Goal: Task Accomplishment & Management: Manage account settings

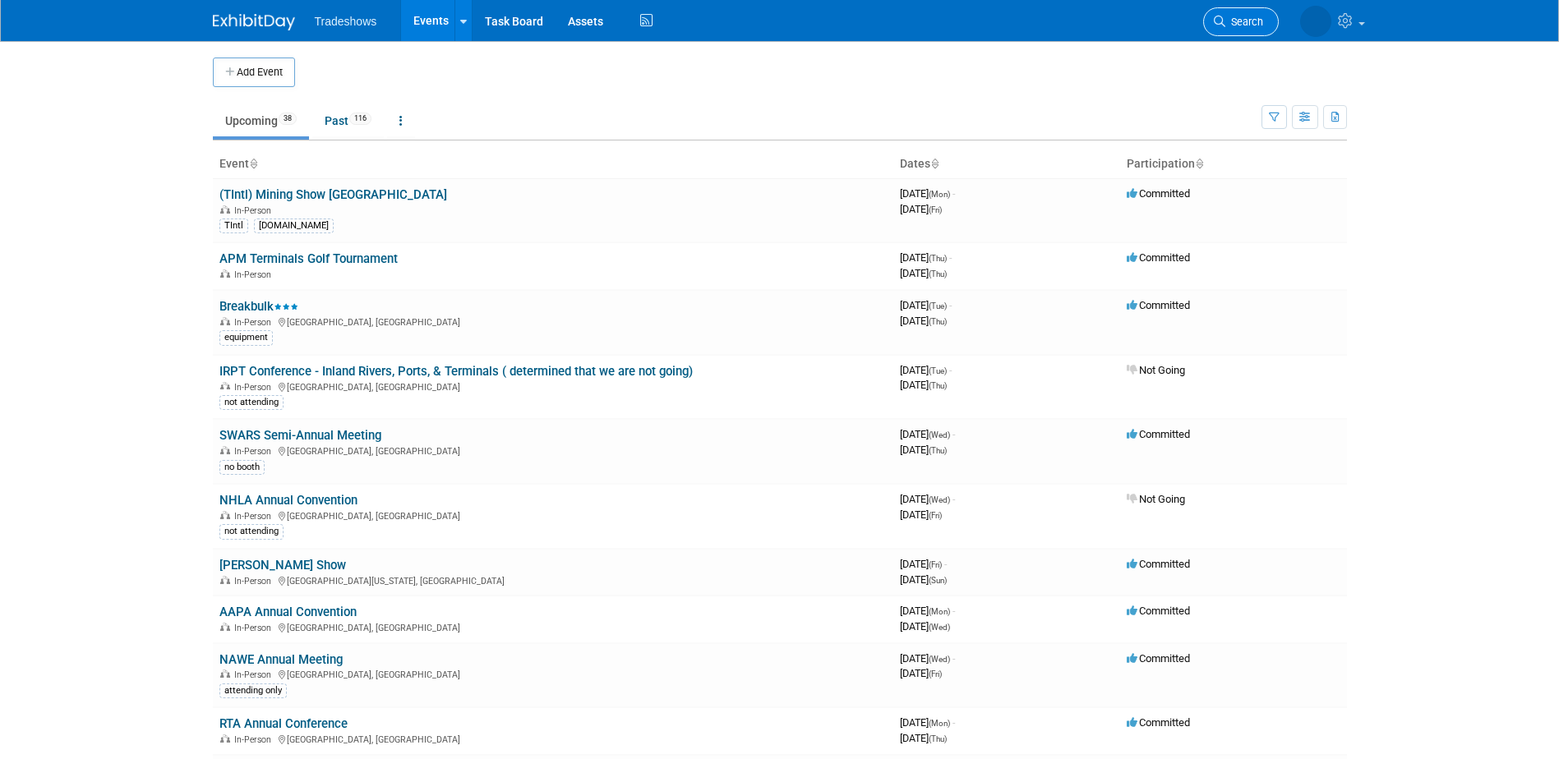
click at [1237, 12] on link "Search" at bounding box center [1241, 21] width 76 height 29
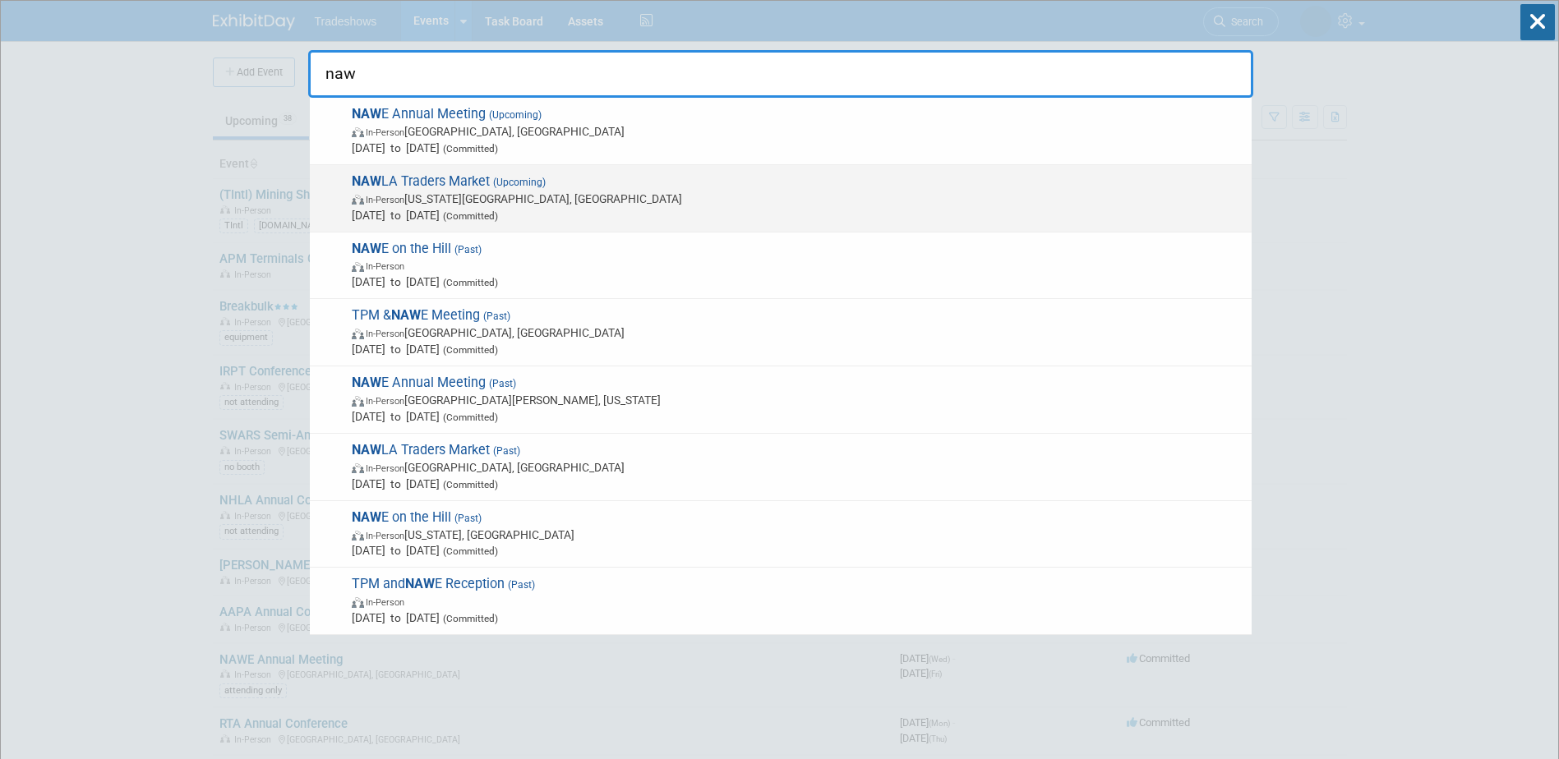
type input "naw"
click at [462, 187] on span "NAW LA Traders Market (Upcoming) In-Person Kansas City, MO Nov 6, 2025 to Nov 7…" at bounding box center [795, 198] width 897 height 50
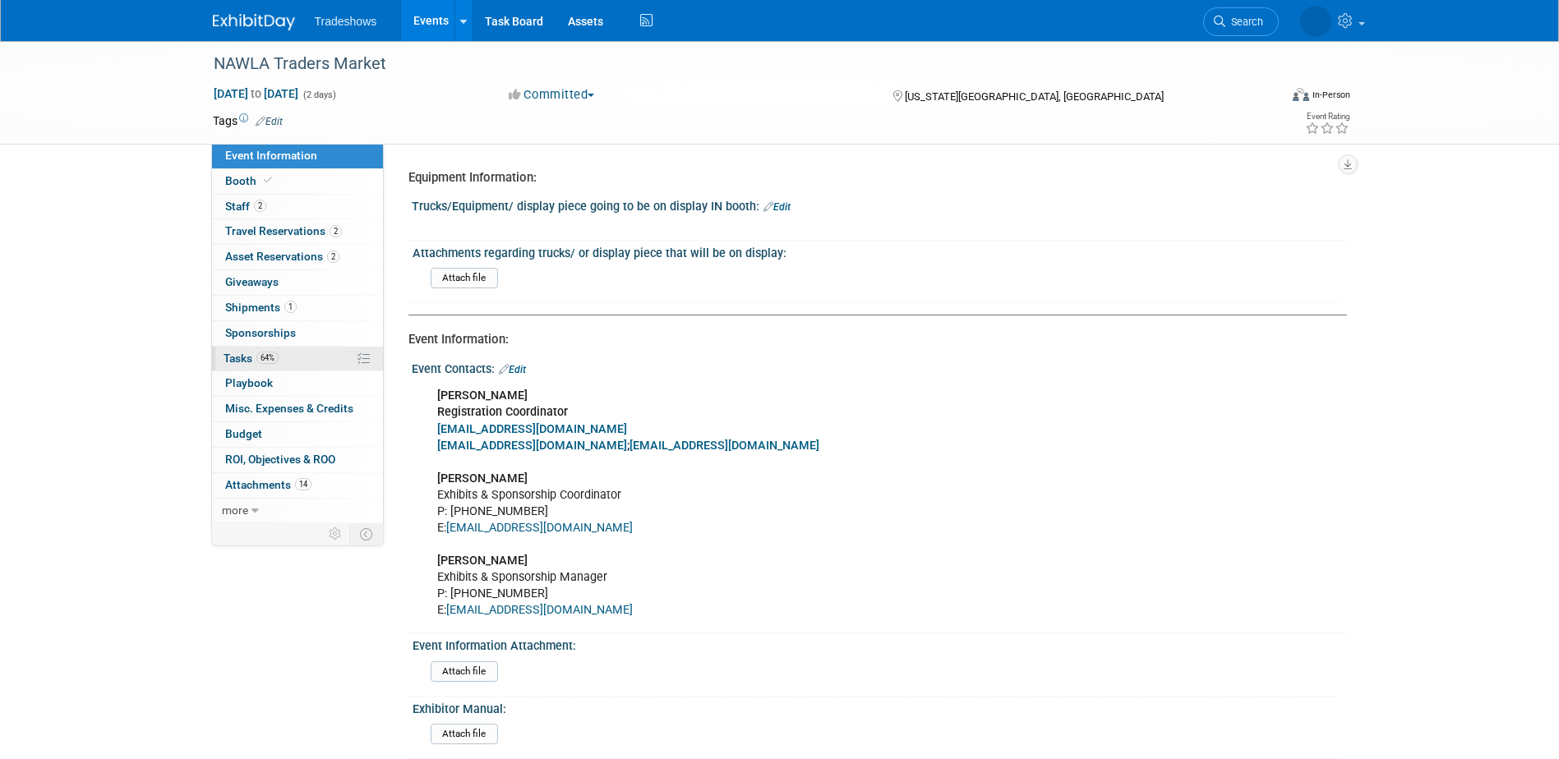
click at [319, 359] on link "64% Tasks 64%" at bounding box center [297, 359] width 171 height 25
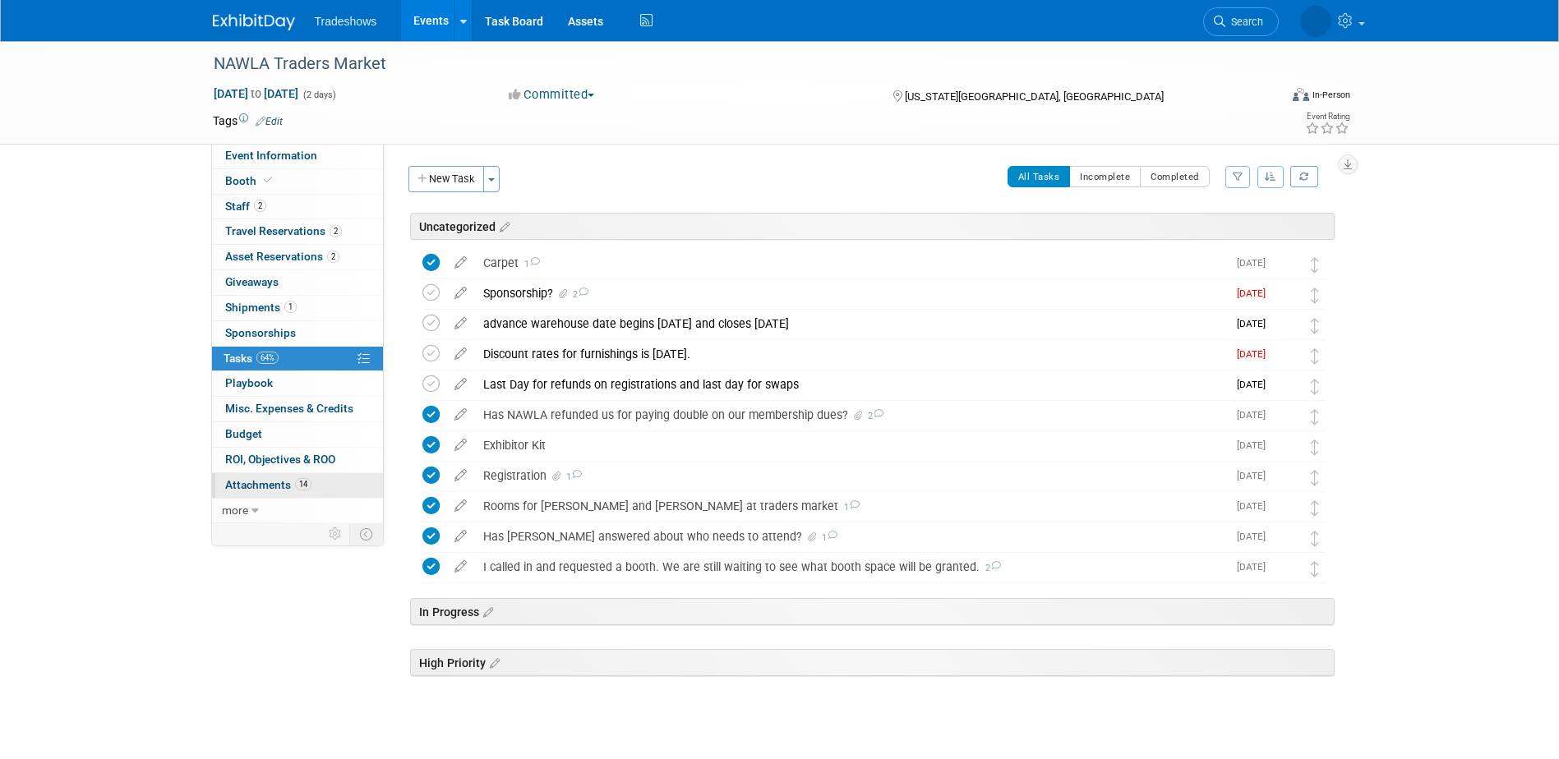
click at [225, 494] on link "14 Attachments 14" at bounding box center [297, 485] width 171 height 25
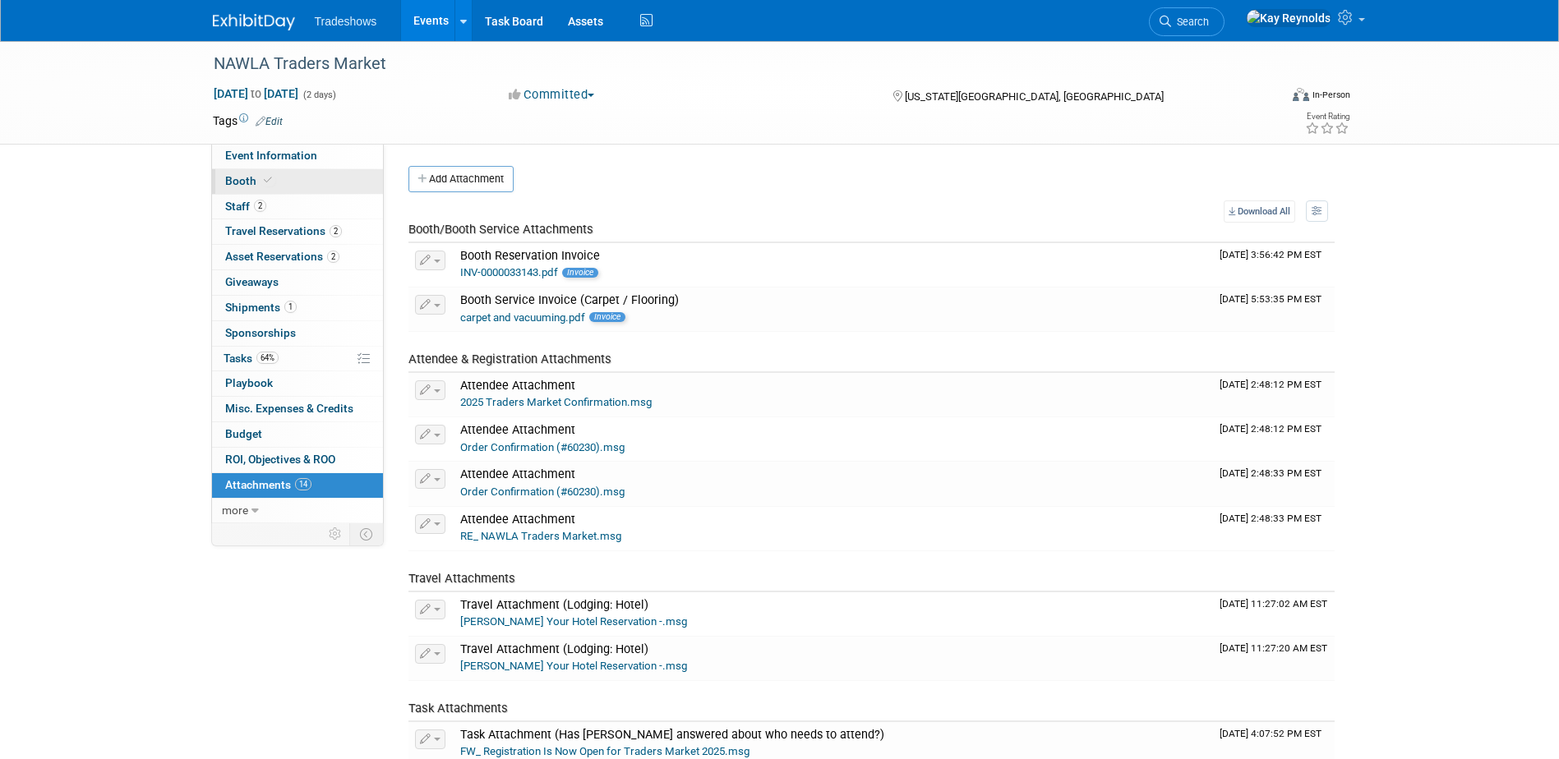
click at [280, 181] on link "Booth" at bounding box center [297, 181] width 171 height 25
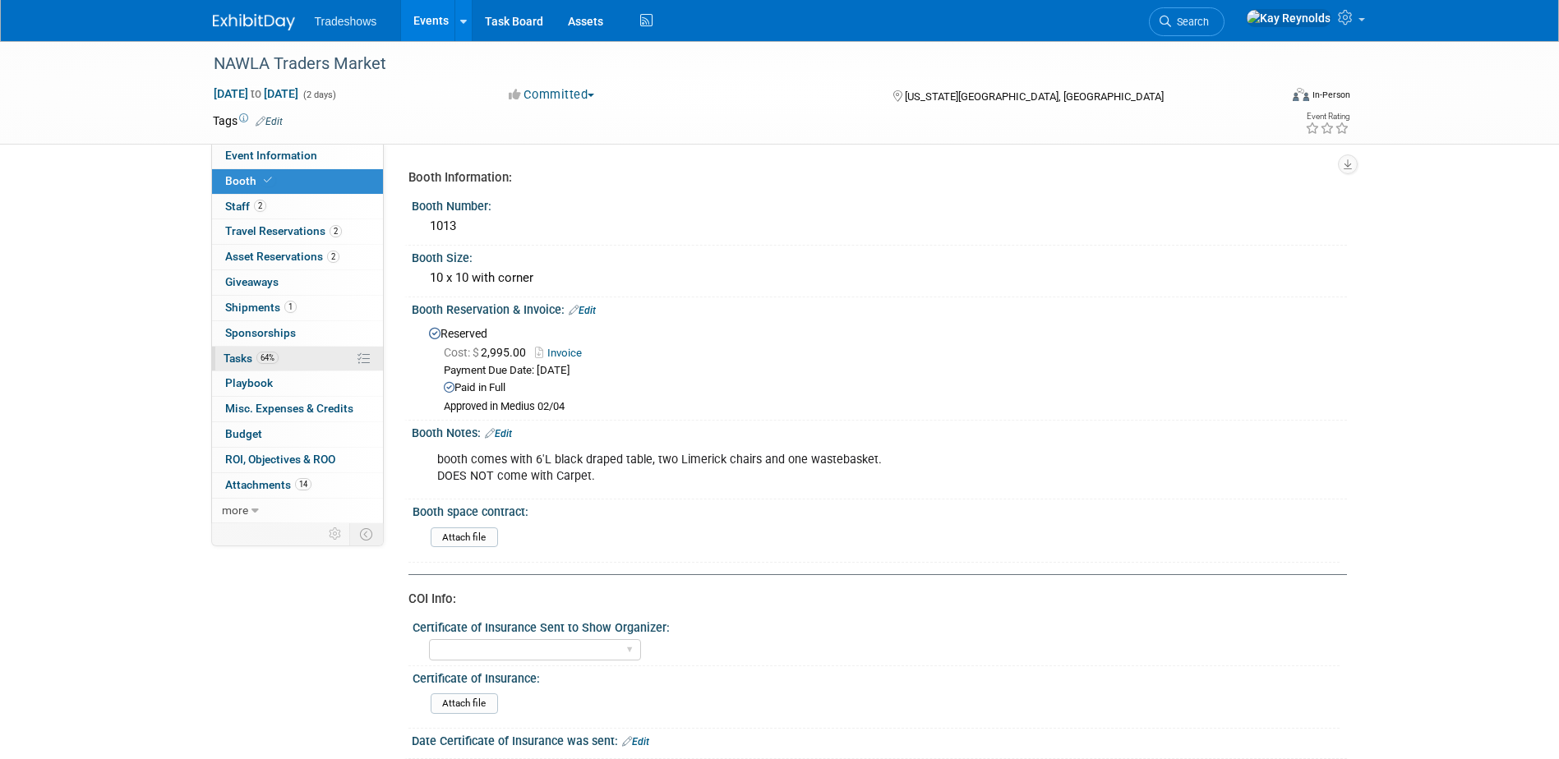
click at [296, 364] on link "64% Tasks 64%" at bounding box center [297, 359] width 171 height 25
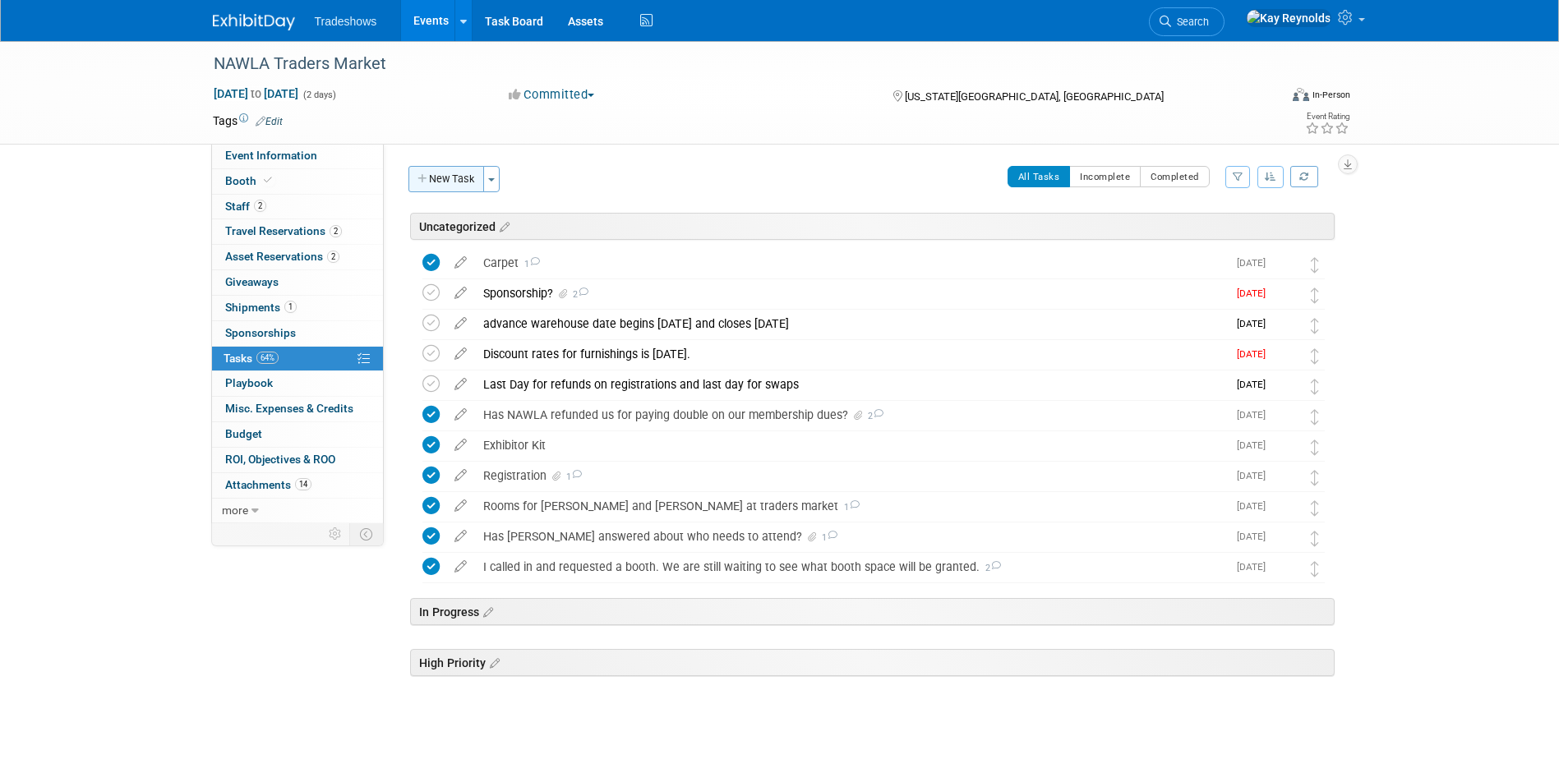
click at [450, 181] on button "New Task" at bounding box center [446, 179] width 76 height 26
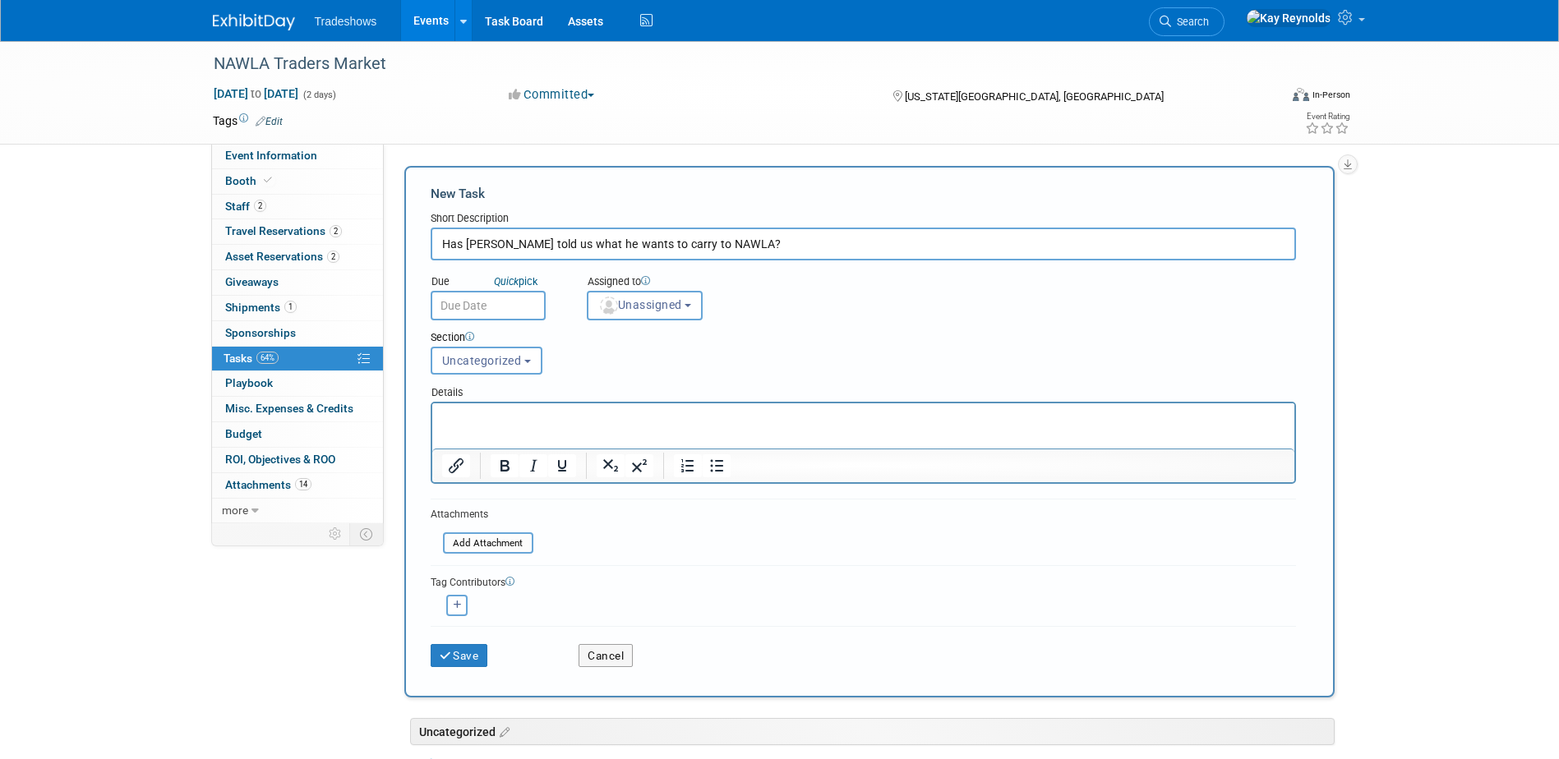
type input "Has Barry told us what he wants to carry to NAWLA?"
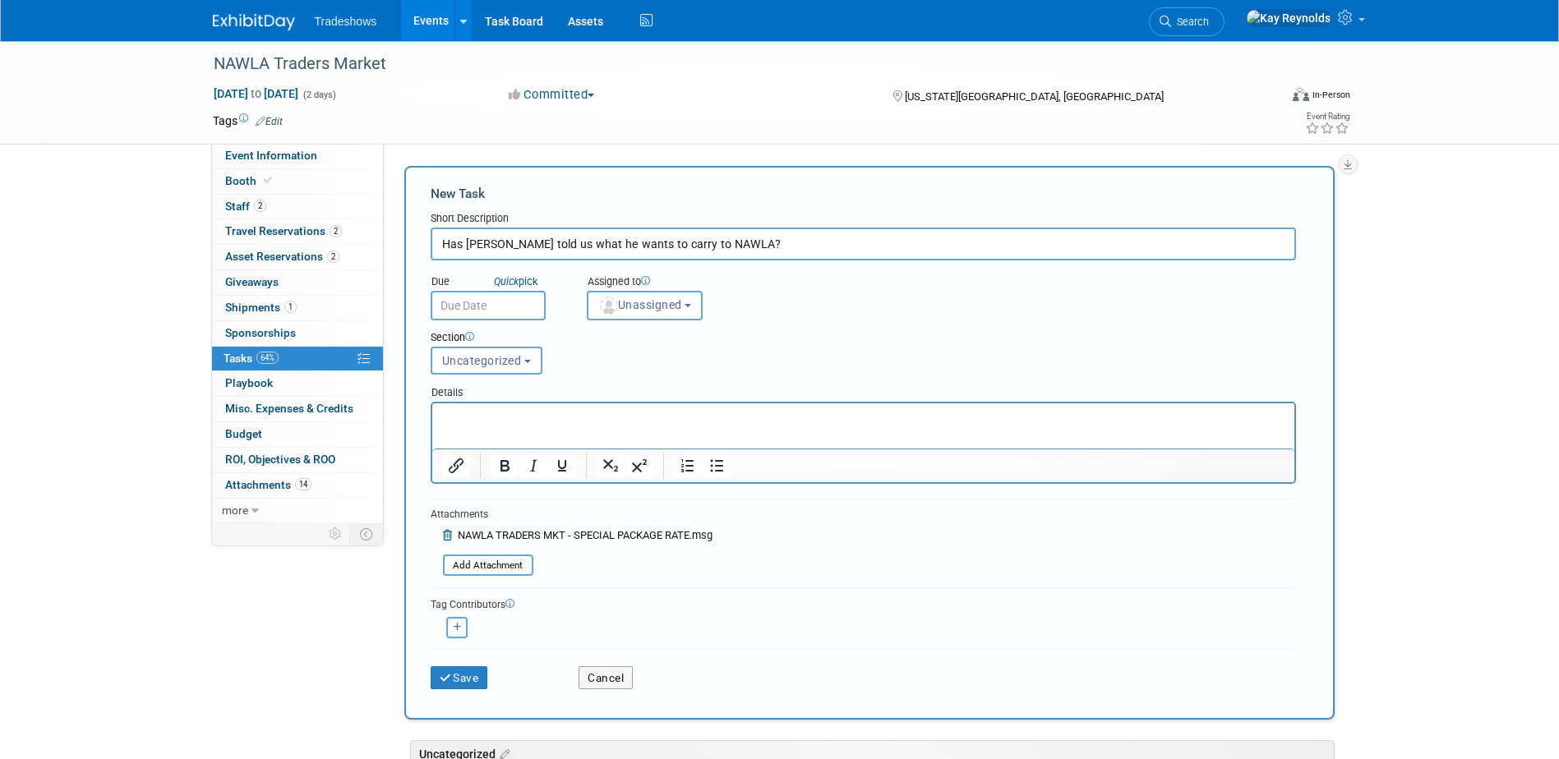
click at [488, 310] on input "text" at bounding box center [488, 306] width 115 height 30
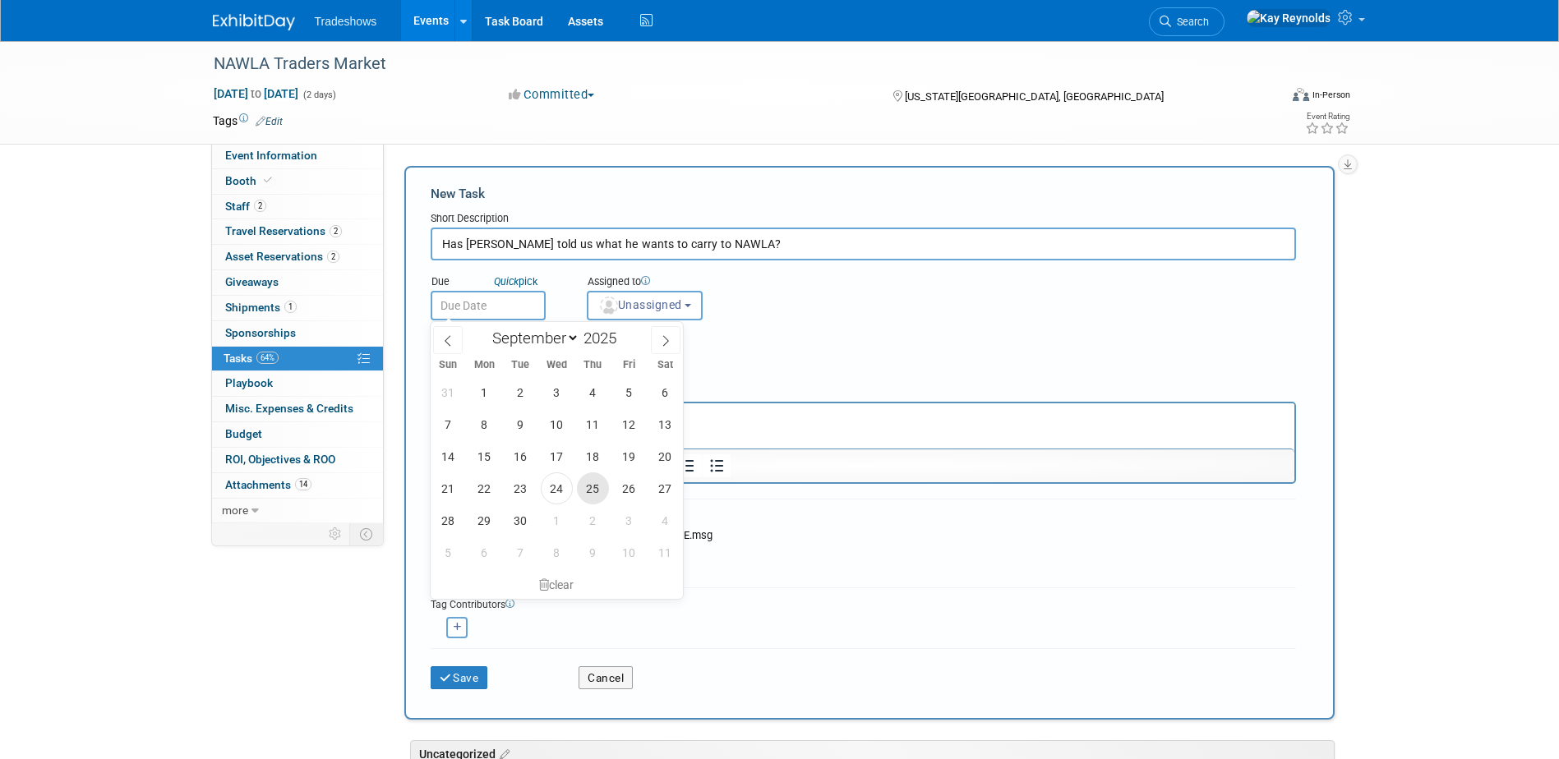
click at [604, 487] on span "25" at bounding box center [593, 489] width 32 height 32
type input "Sep 25, 2025"
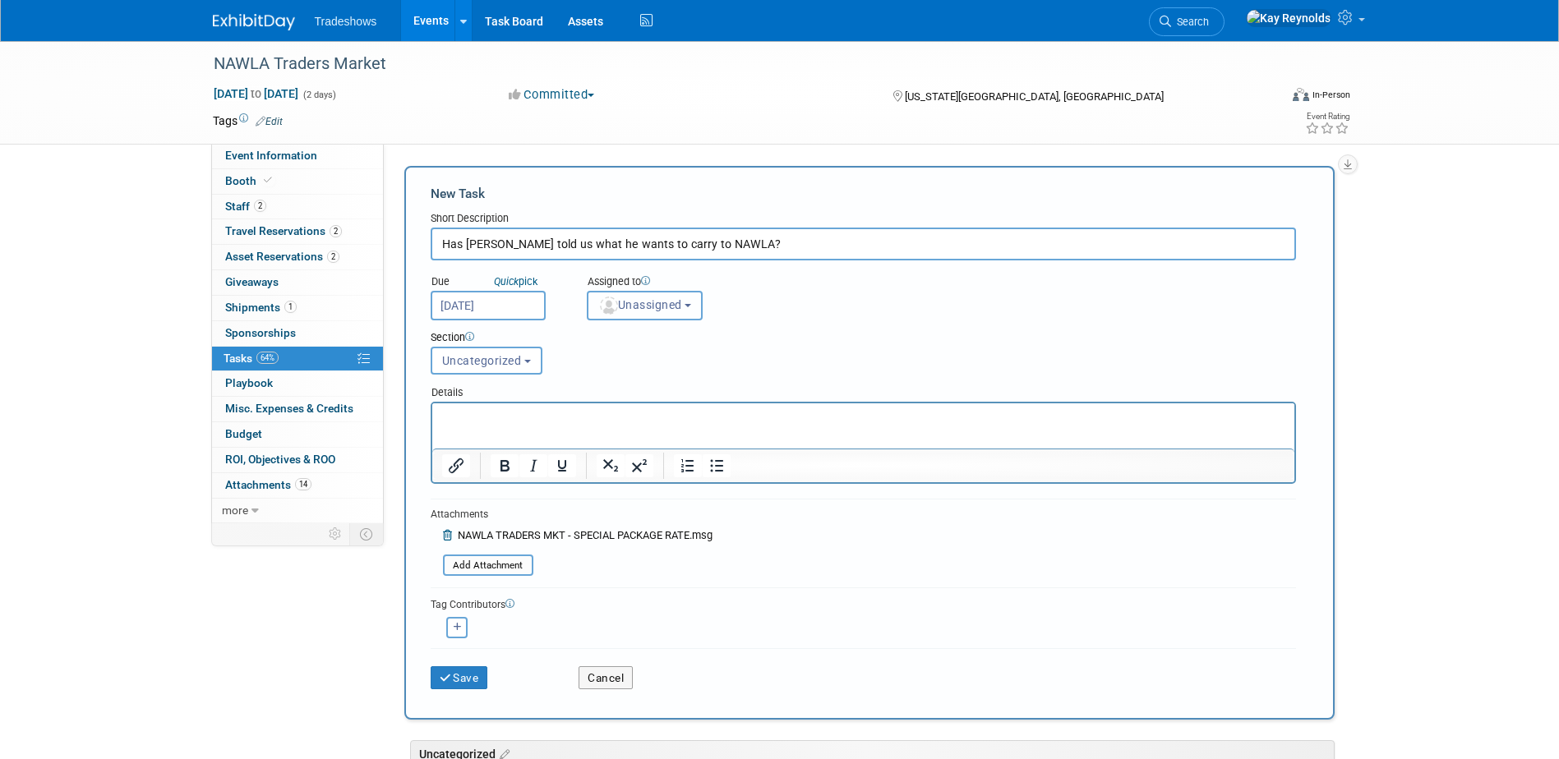
click at [635, 302] on span "Unassigned" at bounding box center [640, 304] width 84 height 13
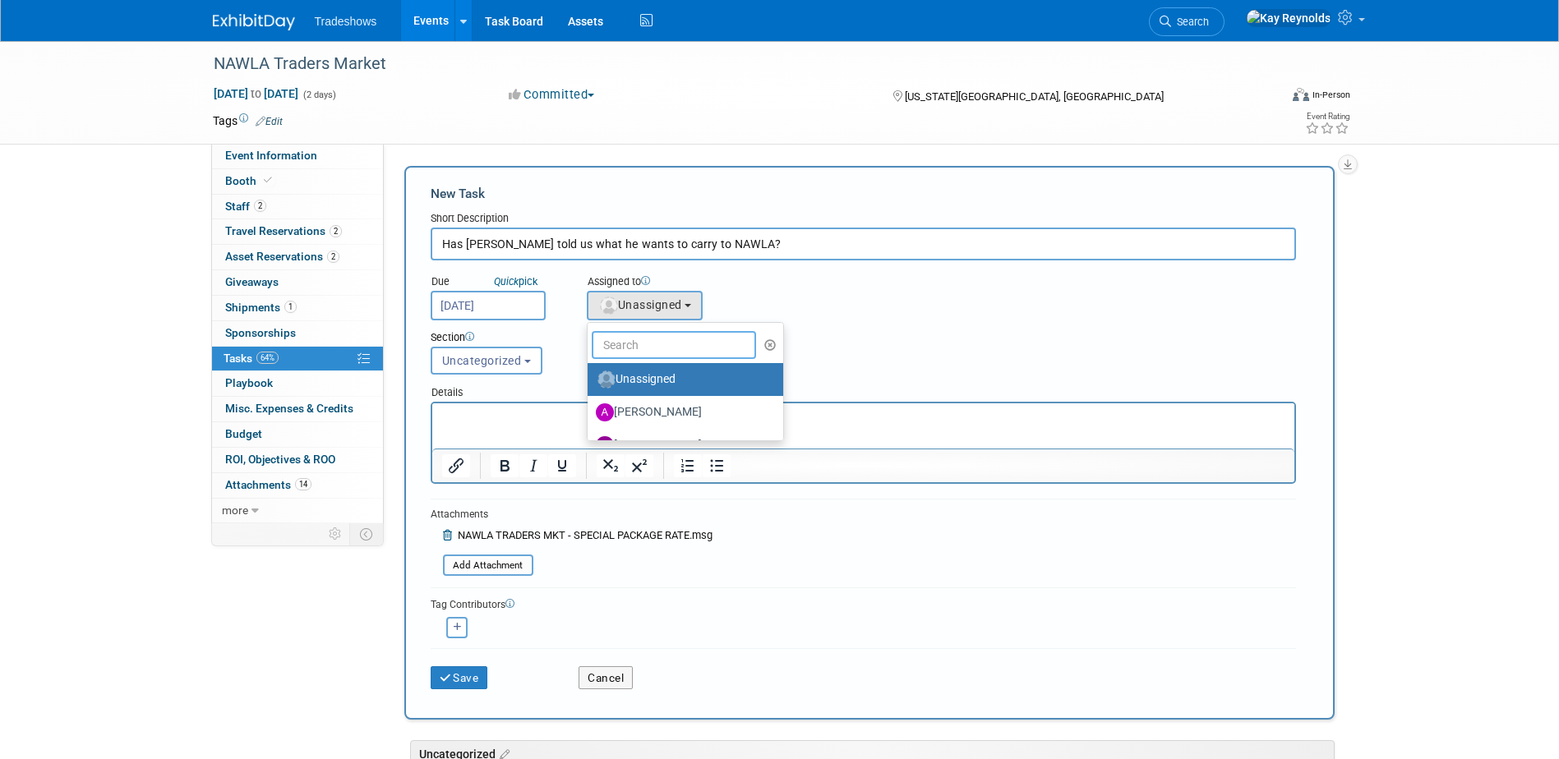
click at [637, 347] on input "text" at bounding box center [674, 345] width 164 height 28
type input "Mat"
click at [637, 376] on label "[PERSON_NAME]" at bounding box center [682, 379] width 172 height 26
click at [590, 376] on input "[PERSON_NAME]" at bounding box center [584, 377] width 11 height 11
select select "53a61db3-ae1f-4f8e-85ed-74f10af30436"
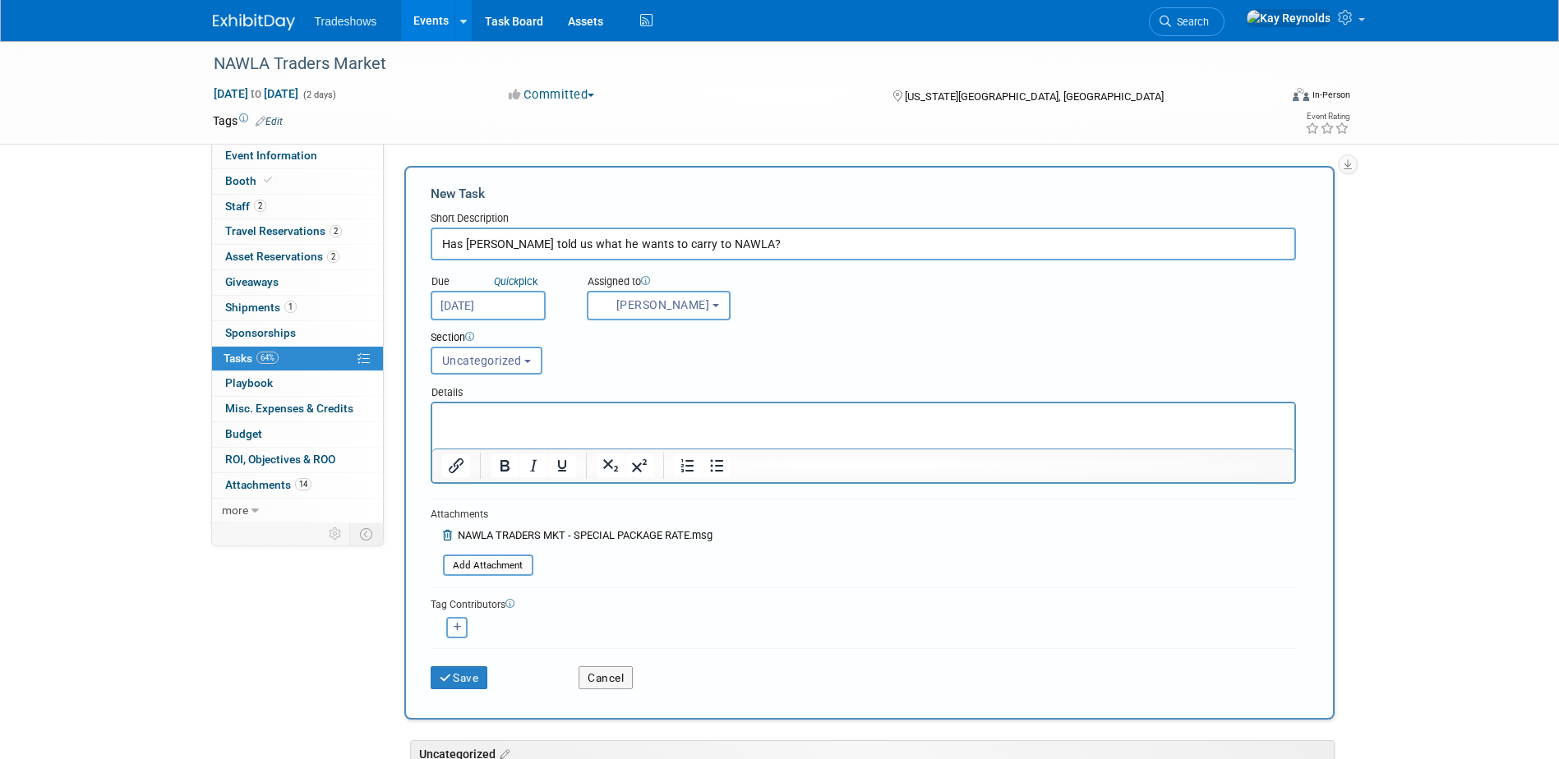
click at [449, 625] on button "button" at bounding box center [456, 627] width 21 height 21
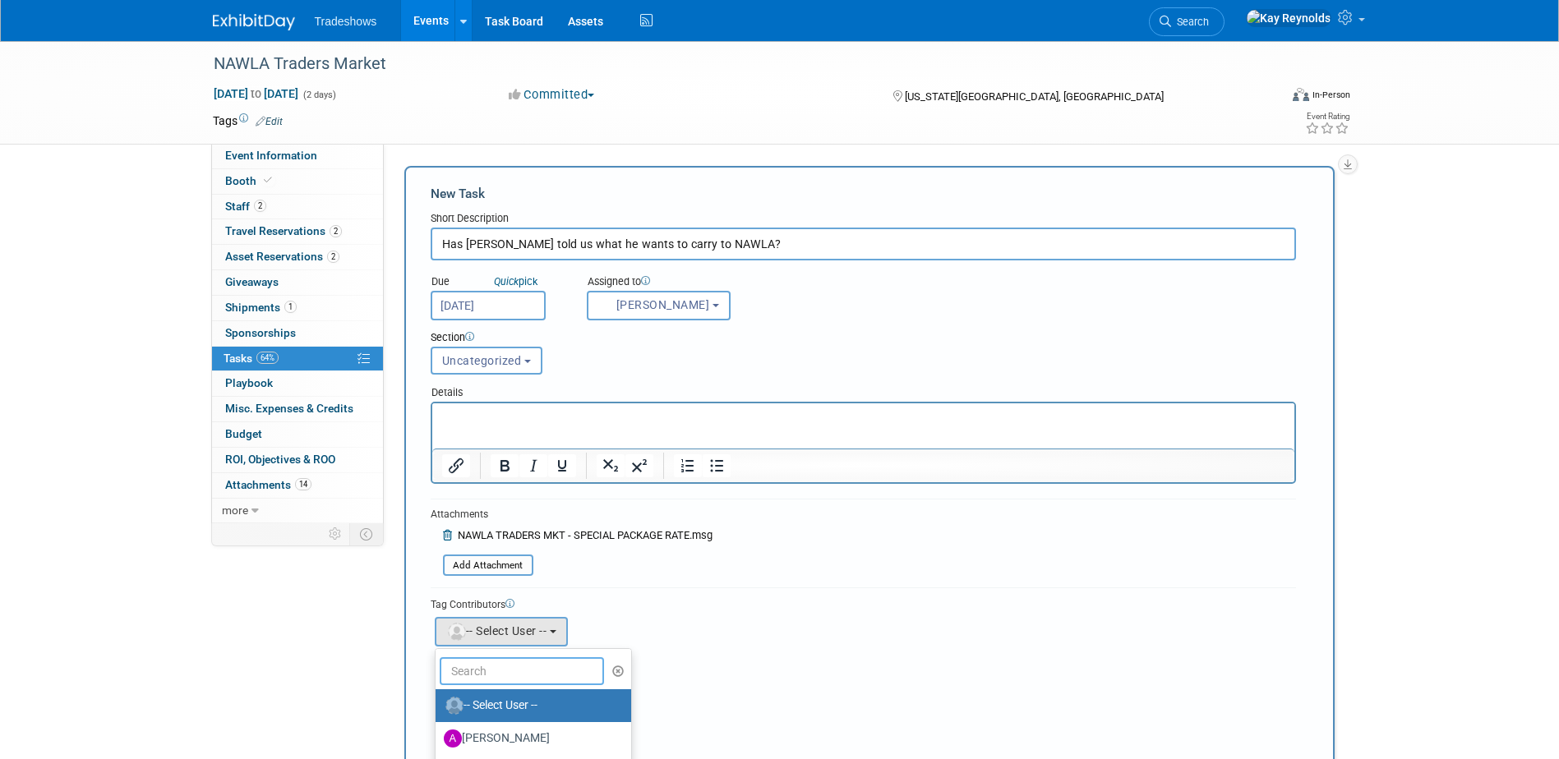
click at [506, 661] on input "text" at bounding box center [522, 671] width 164 height 28
type input "l"
type input "kay"
click at [488, 696] on label "Kay Reynolds (me)" at bounding box center [530, 706] width 172 height 26
click at [438, 698] on input "Kay Reynolds (me)" at bounding box center [432, 703] width 11 height 11
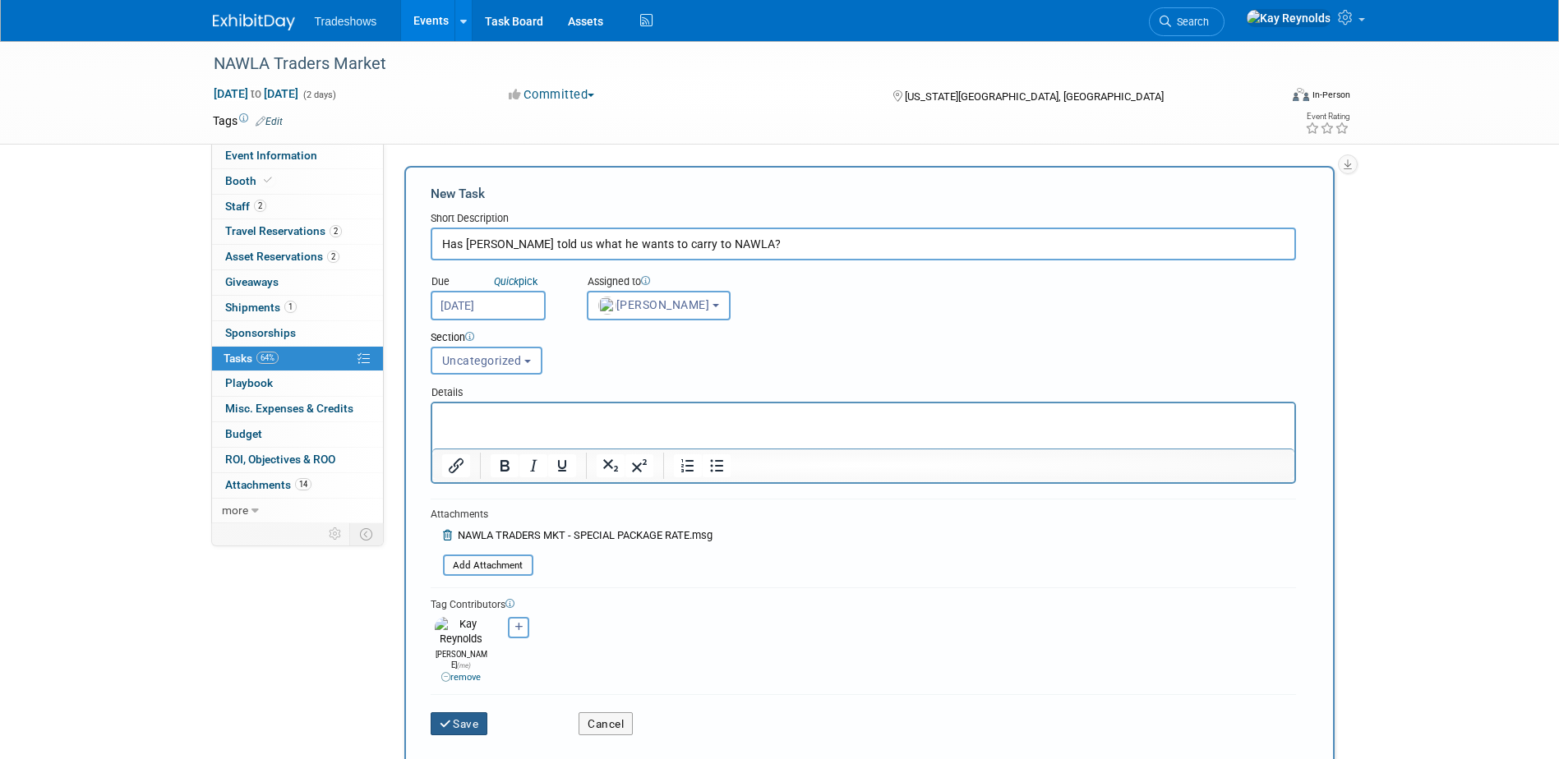
click at [471, 712] on button "Save" at bounding box center [460, 723] width 58 height 23
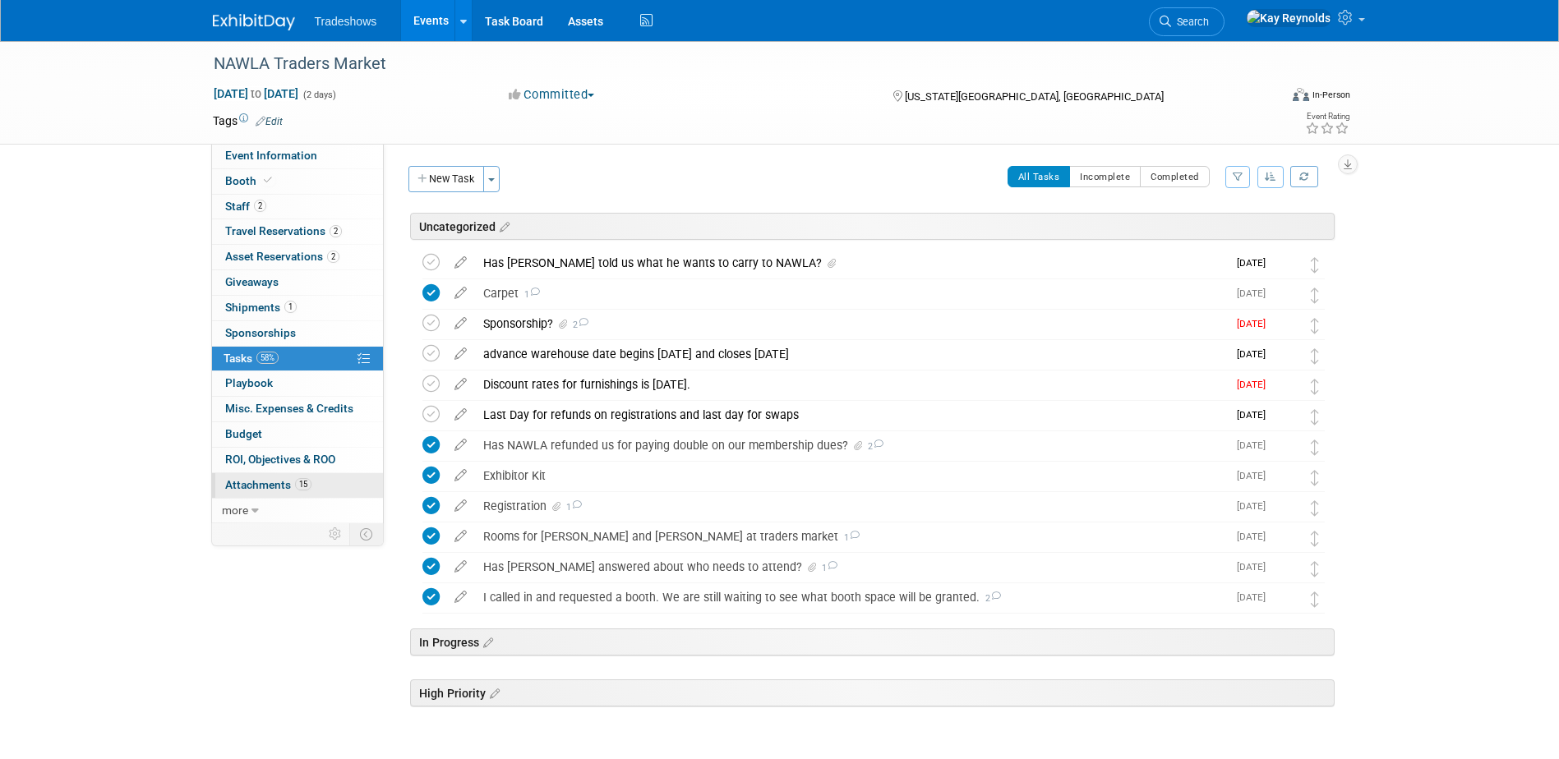
click at [294, 489] on span "Attachments 15" at bounding box center [268, 484] width 86 height 13
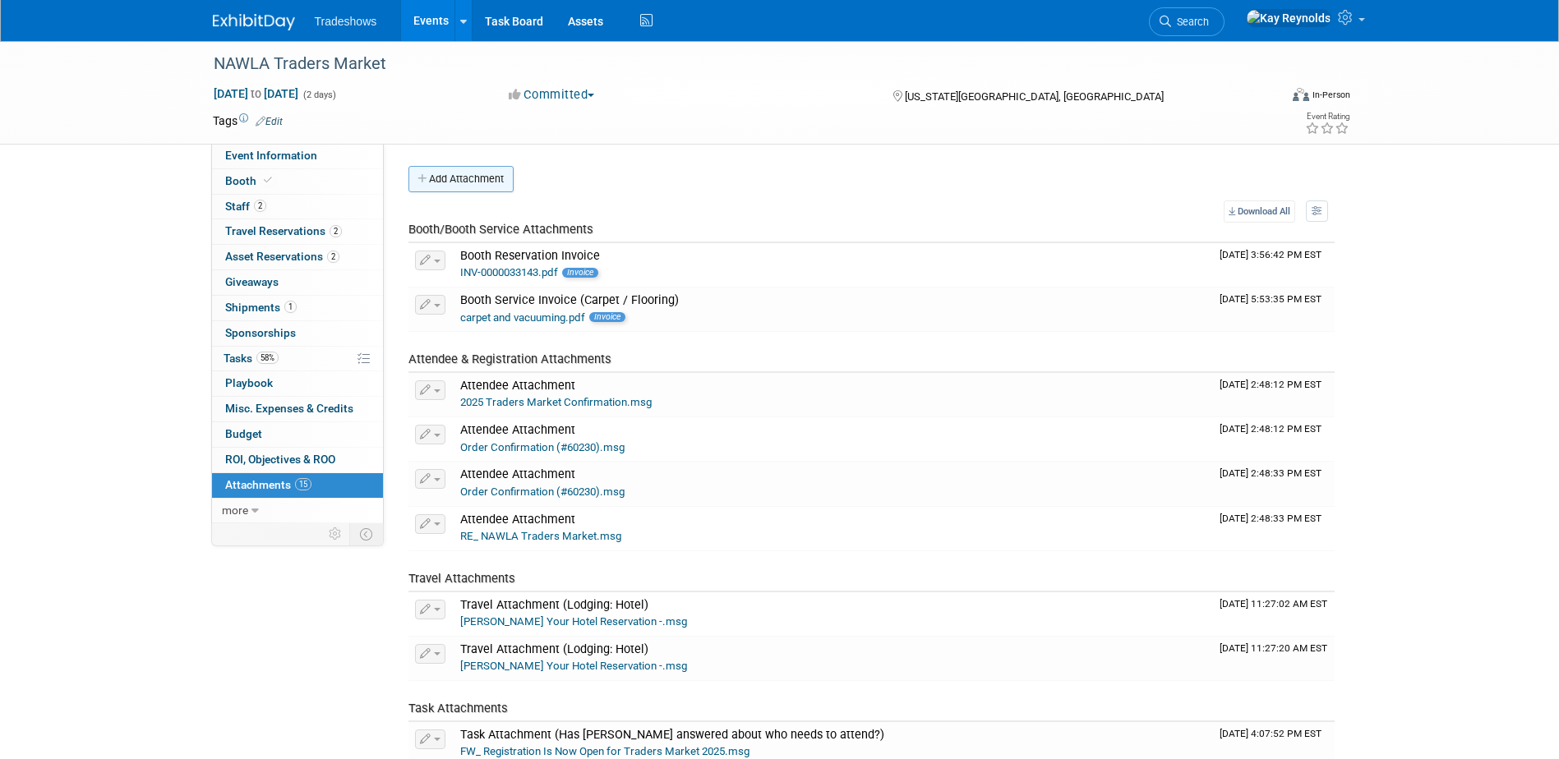
click at [484, 175] on button "Add Attachment" at bounding box center [460, 179] width 105 height 26
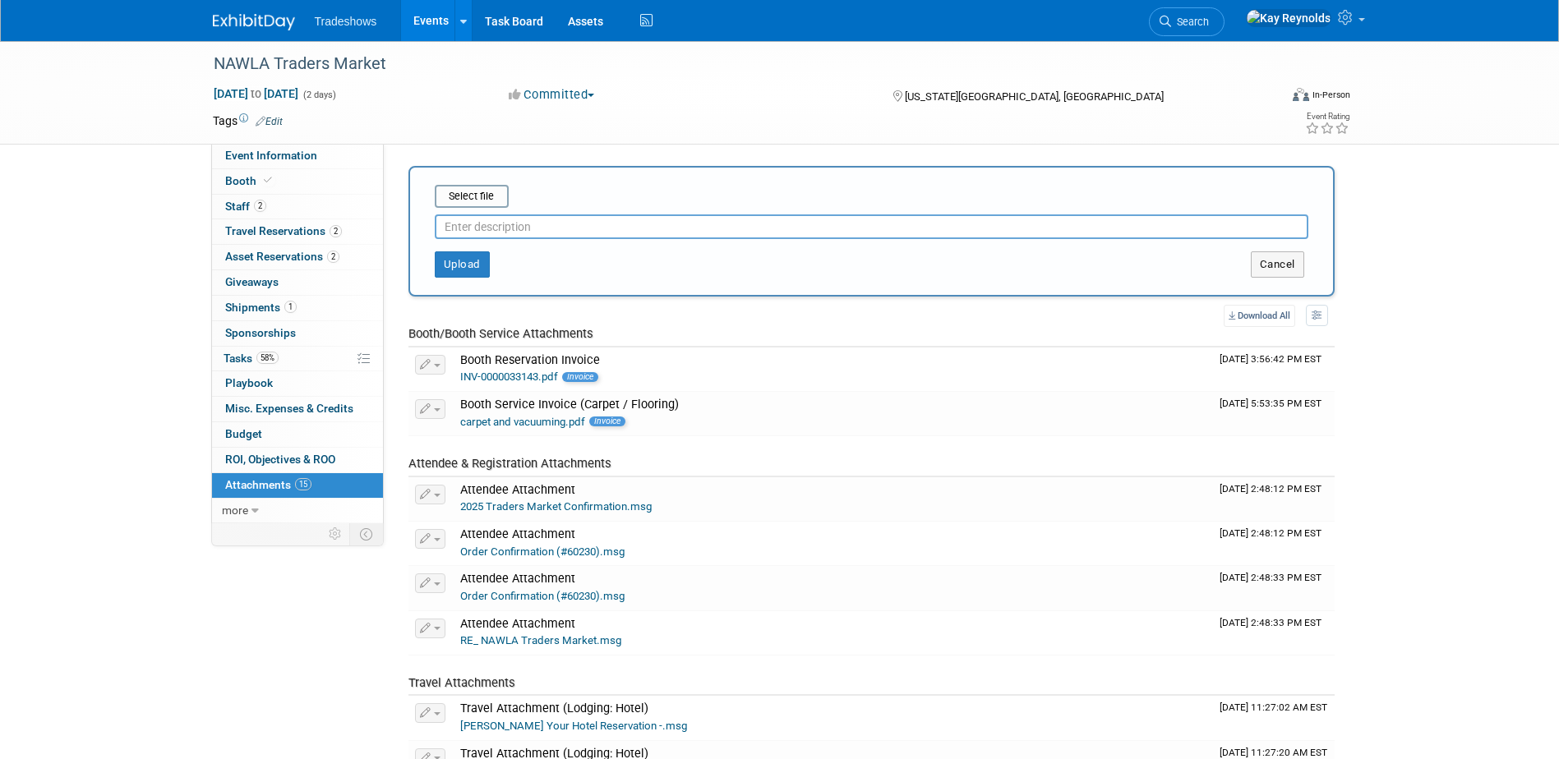
click at [478, 225] on input "text" at bounding box center [872, 226] width 874 height 25
type input "Freeman offer on shipping"
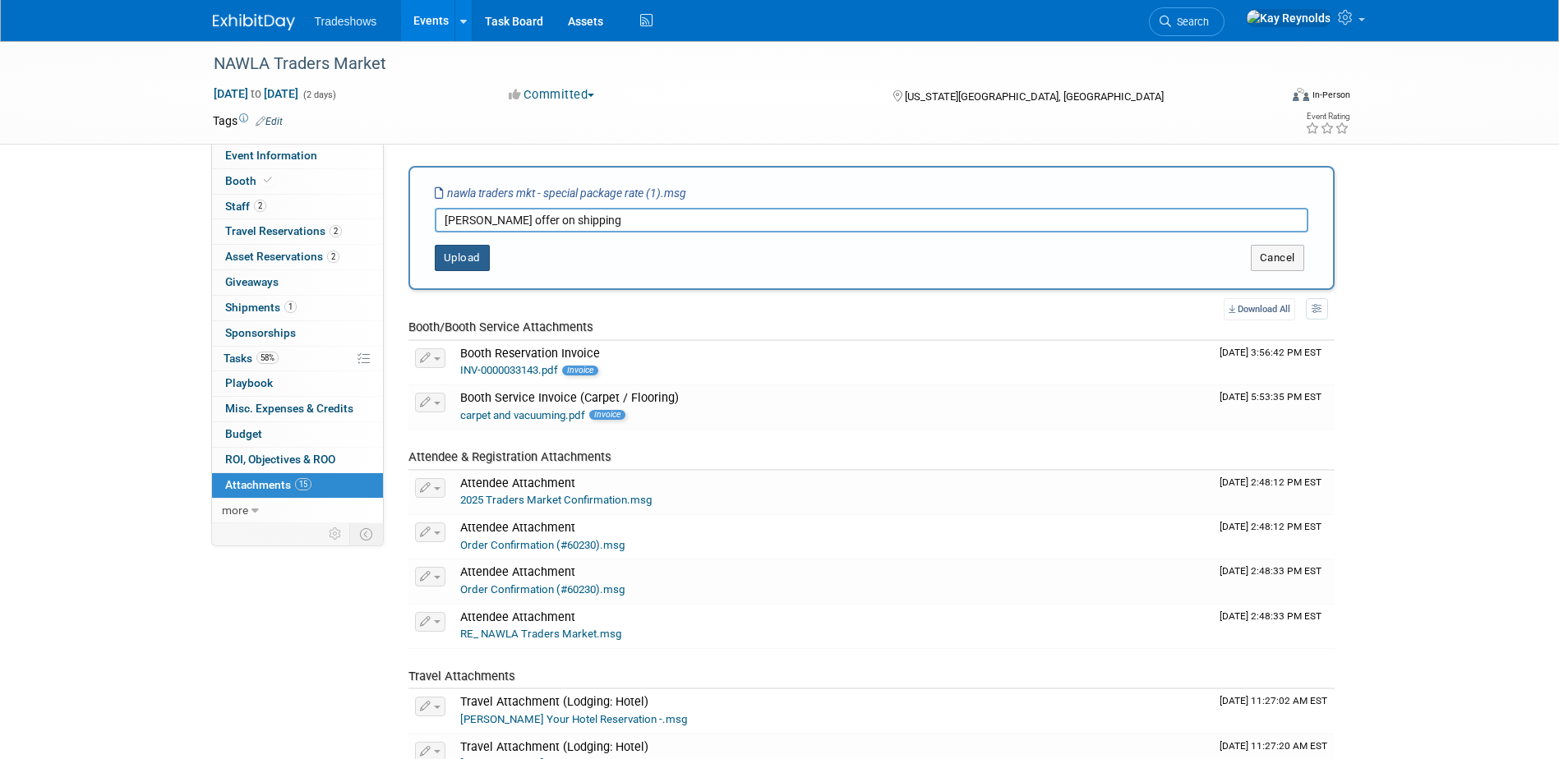
click at [469, 262] on button "Upload" at bounding box center [462, 258] width 55 height 26
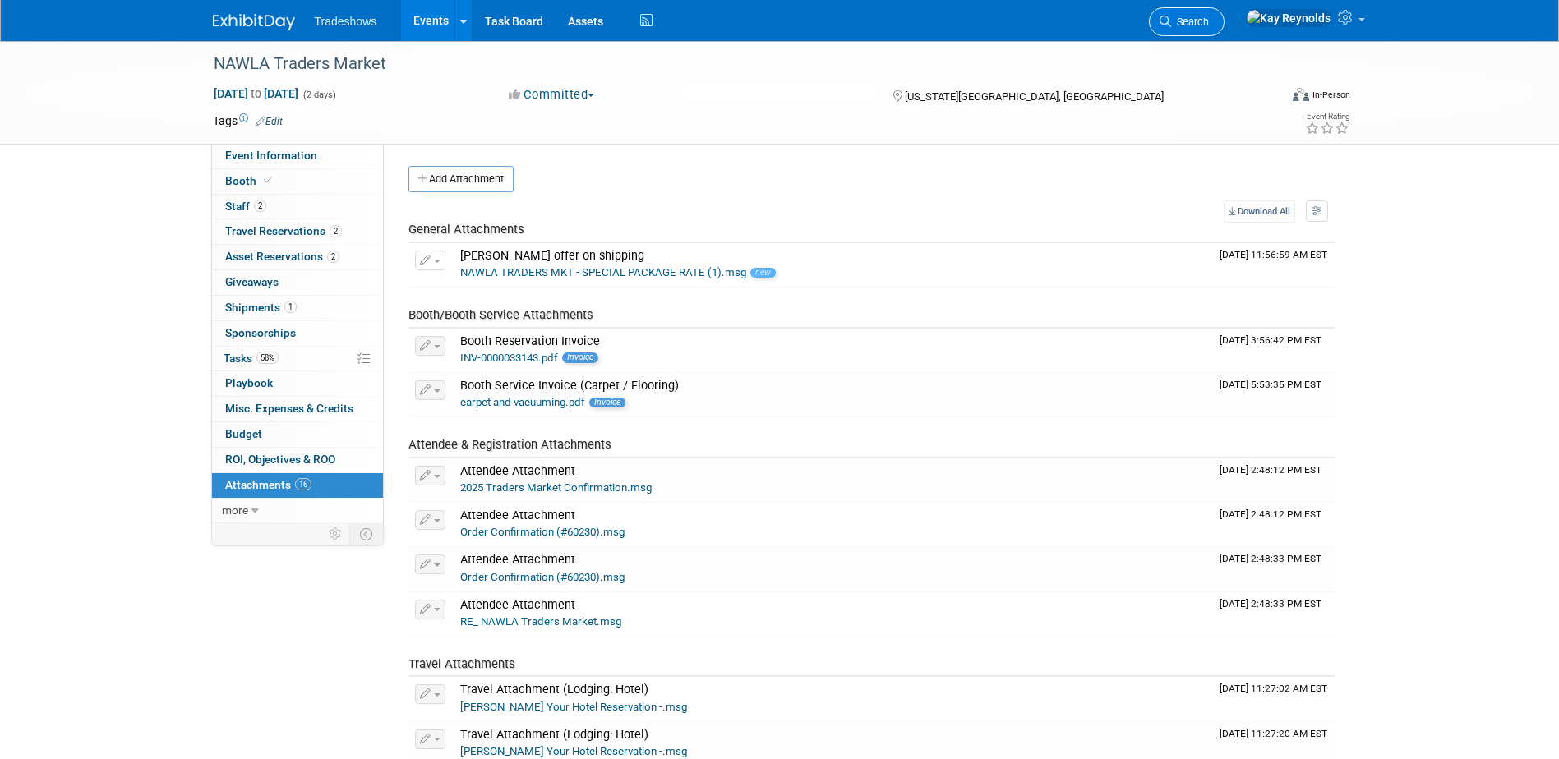
click at [1209, 20] on span "Search" at bounding box center [1190, 22] width 38 height 12
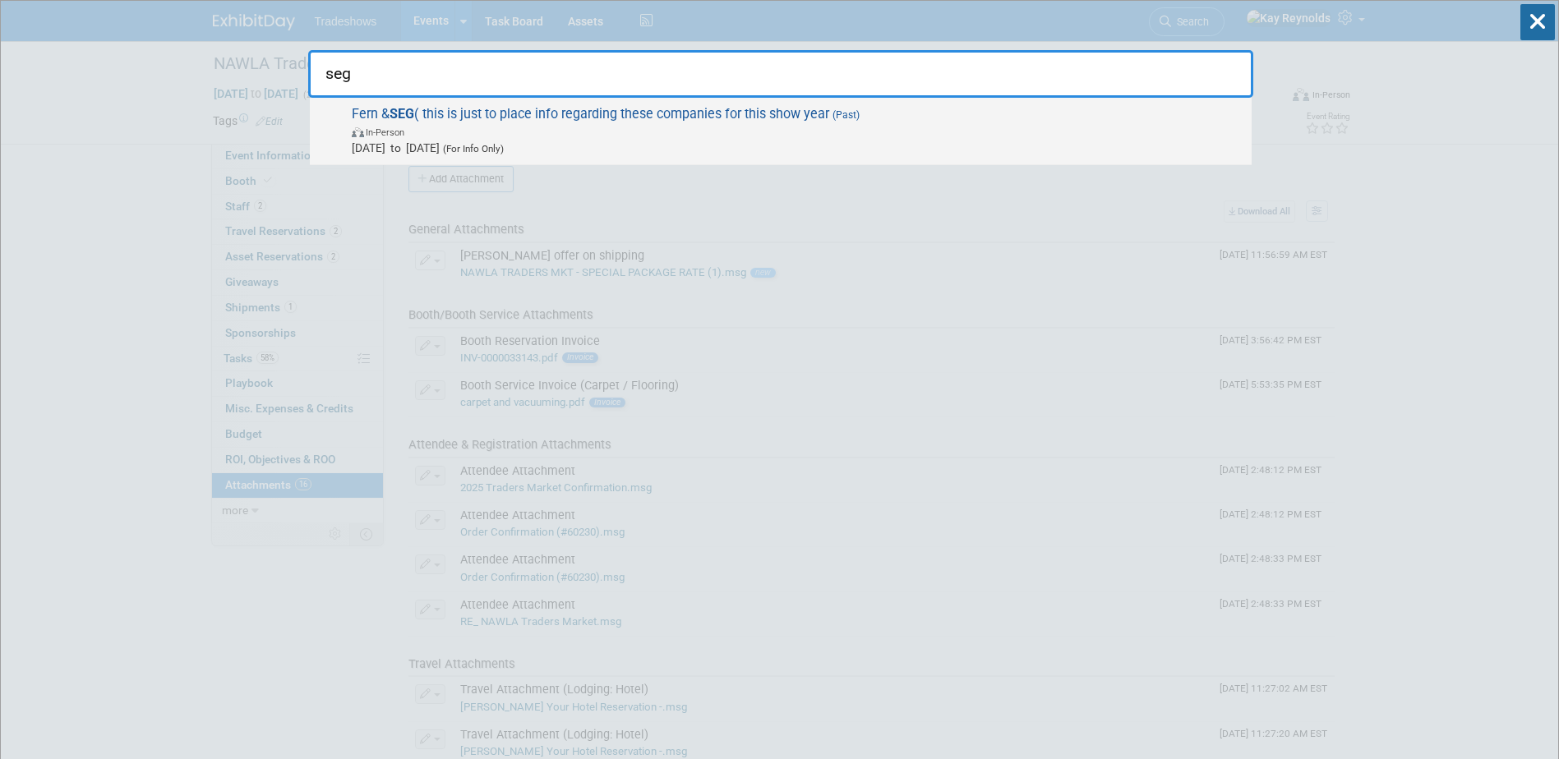
type input "seg"
click at [436, 126] on span "In-Person" at bounding box center [798, 131] width 892 height 16
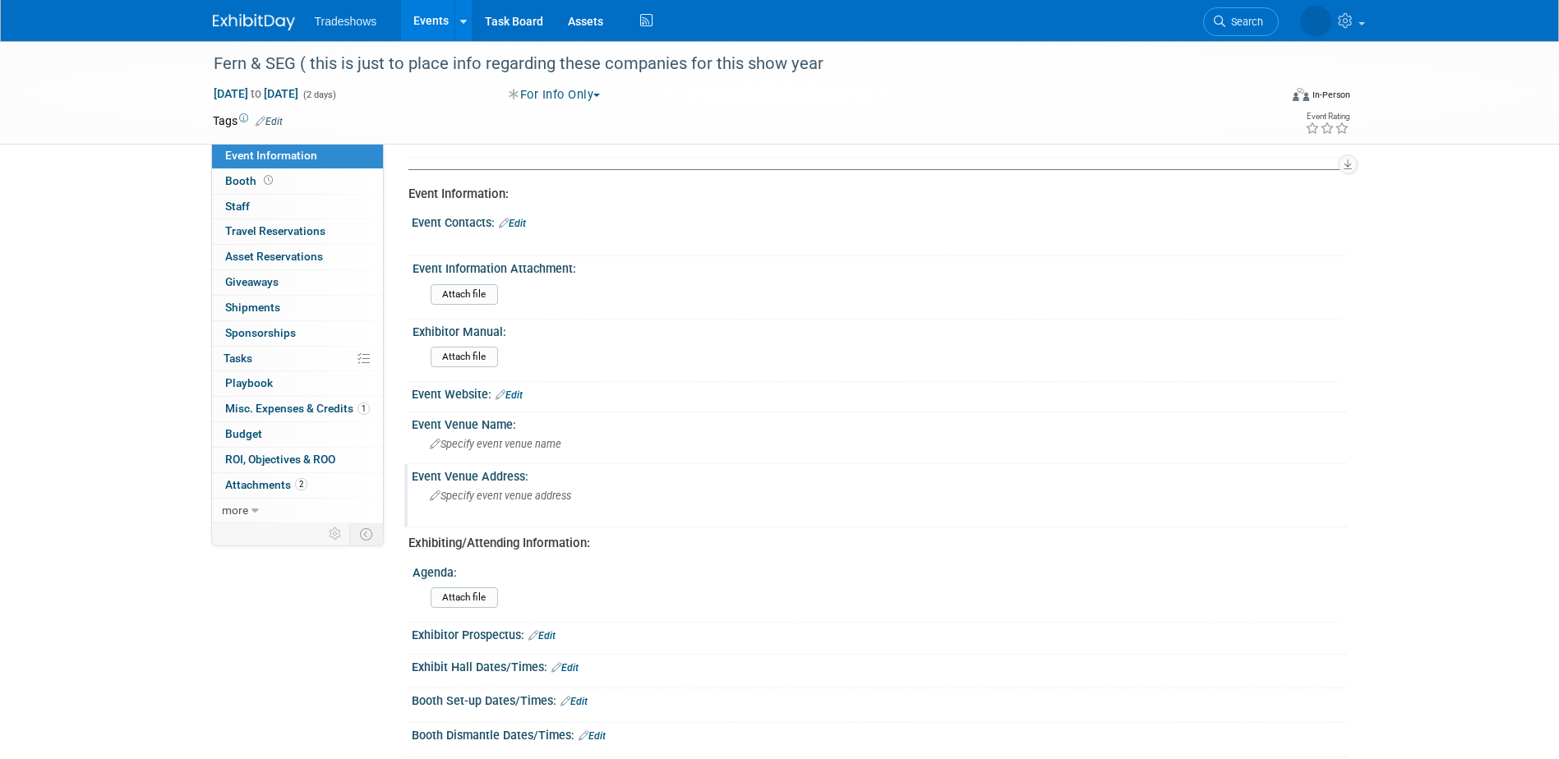
scroll to position [164, 0]
click at [307, 177] on link "Booth" at bounding box center [297, 181] width 171 height 25
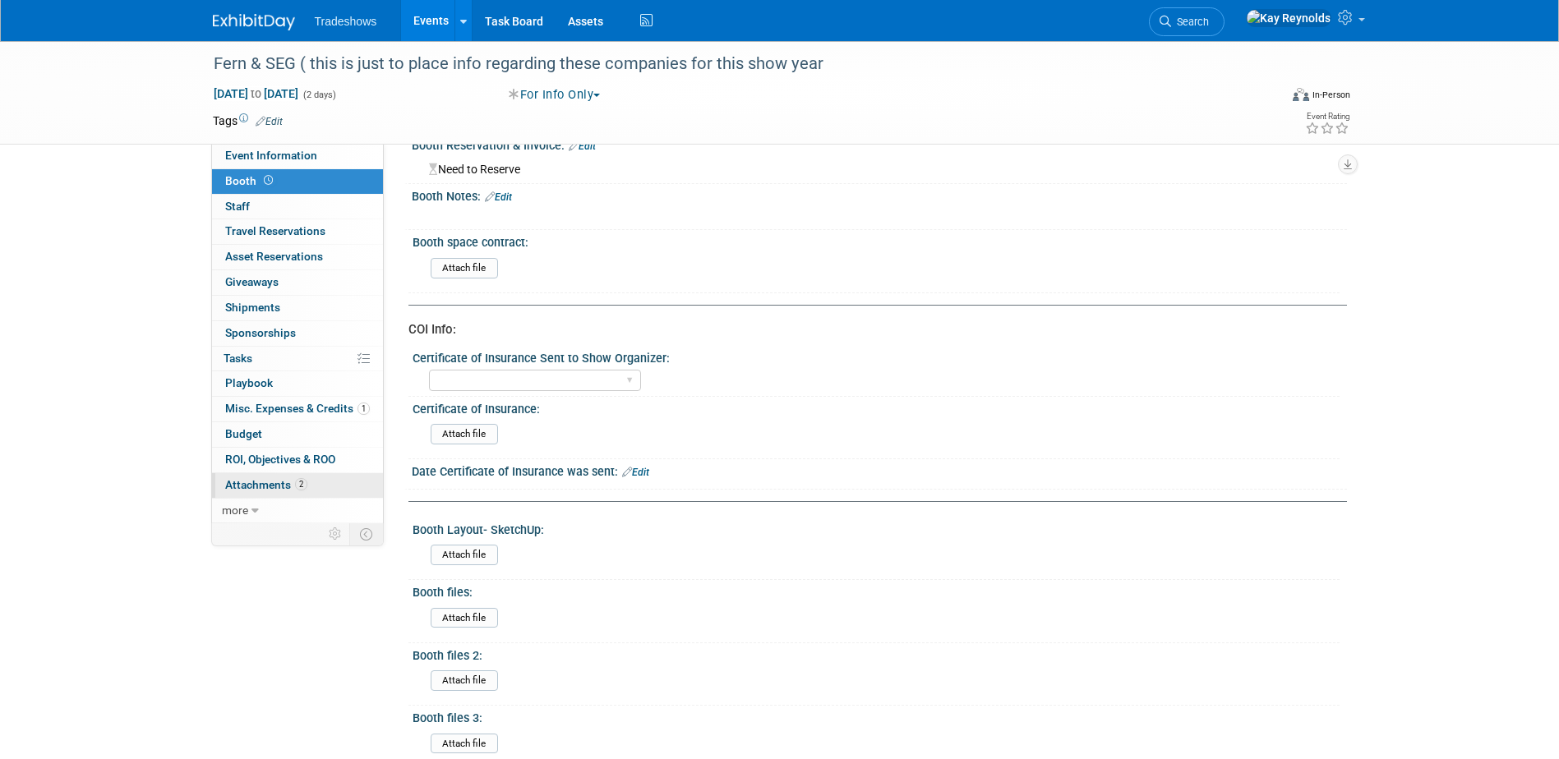
click at [326, 483] on link "2 Attachments 2" at bounding box center [297, 485] width 171 height 25
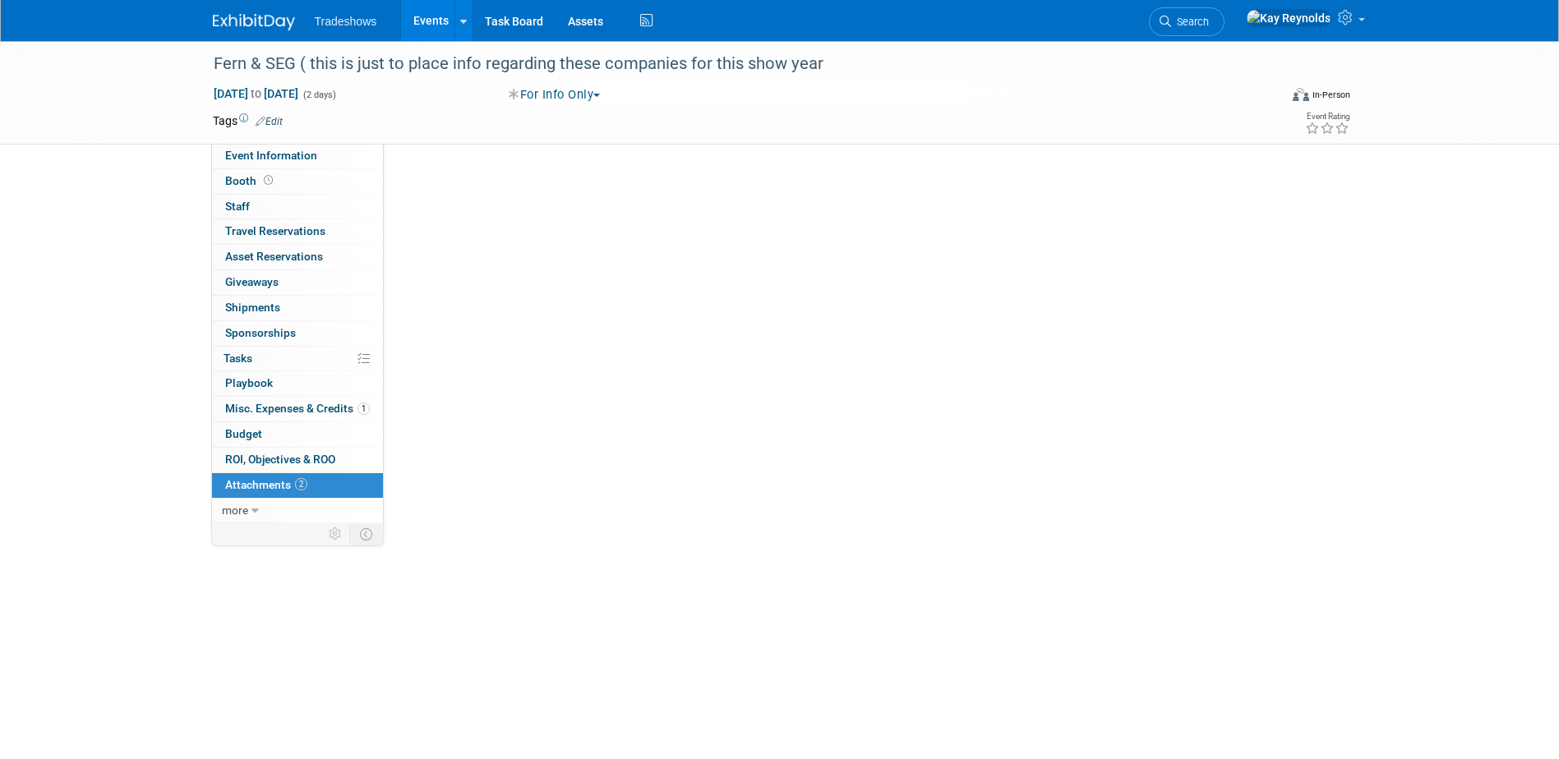
scroll to position [0, 0]
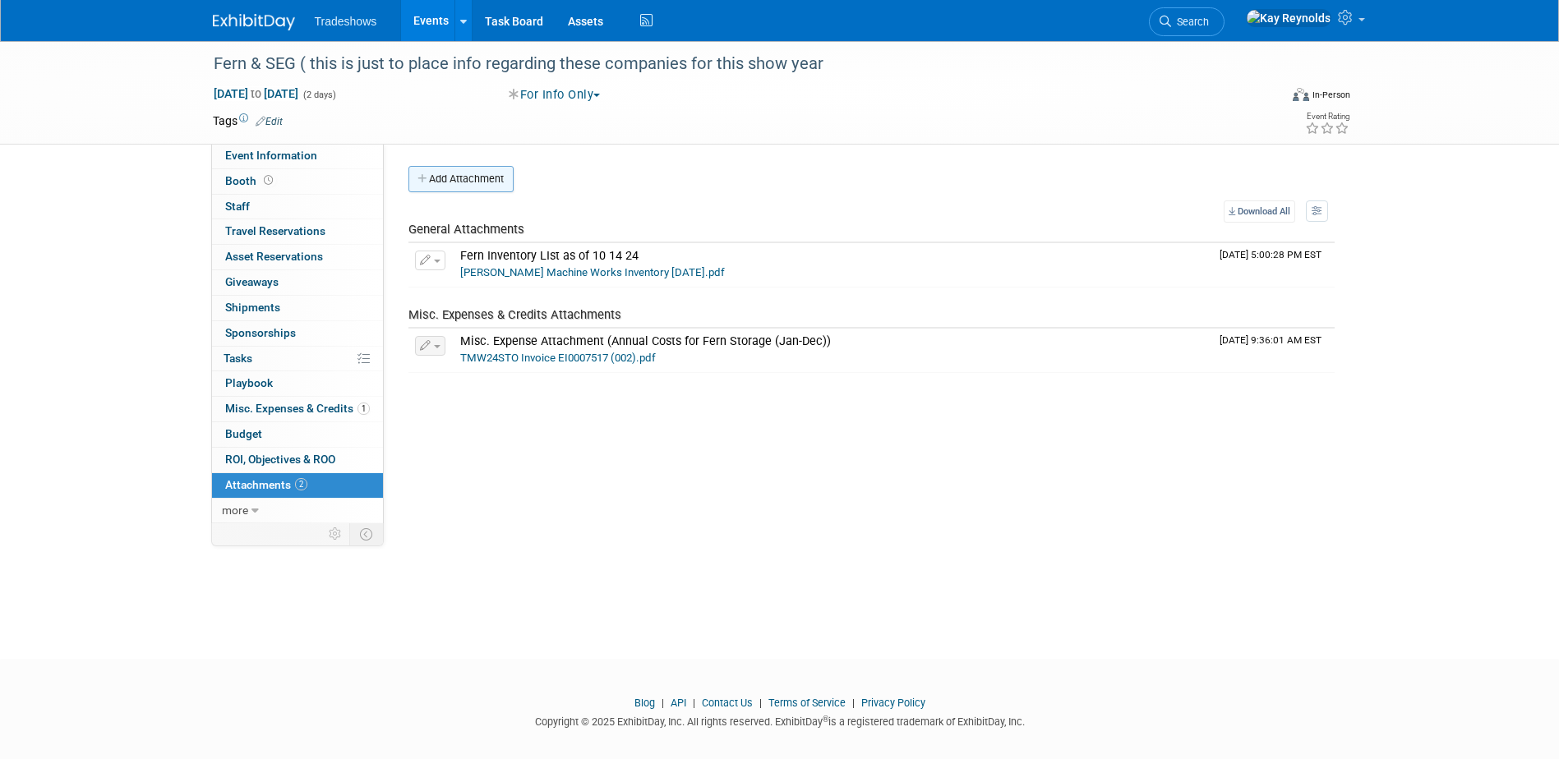
click at [445, 179] on button "Add Attachment" at bounding box center [460, 179] width 105 height 26
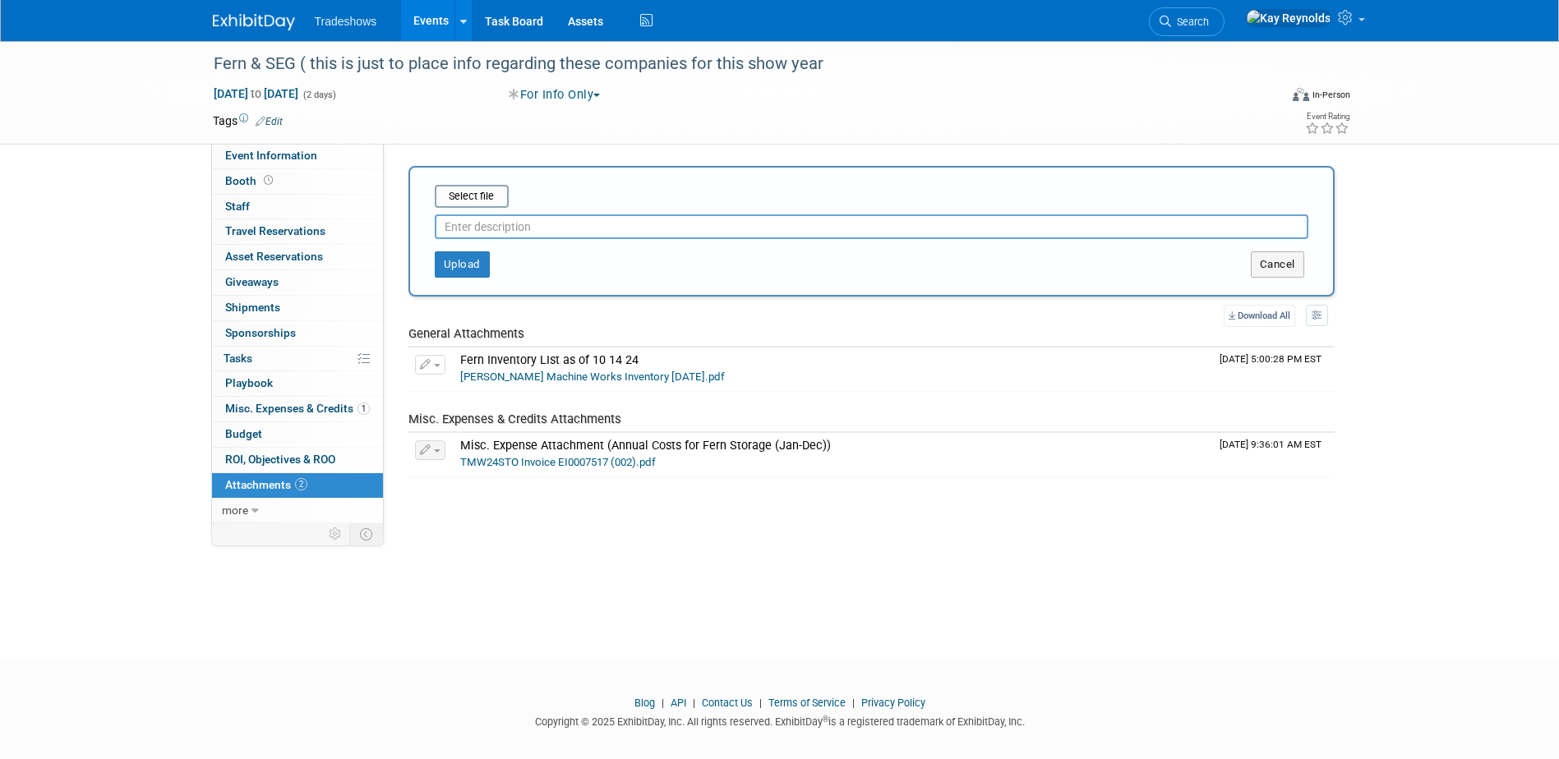
click at [457, 215] on input "text" at bounding box center [872, 226] width 874 height 25
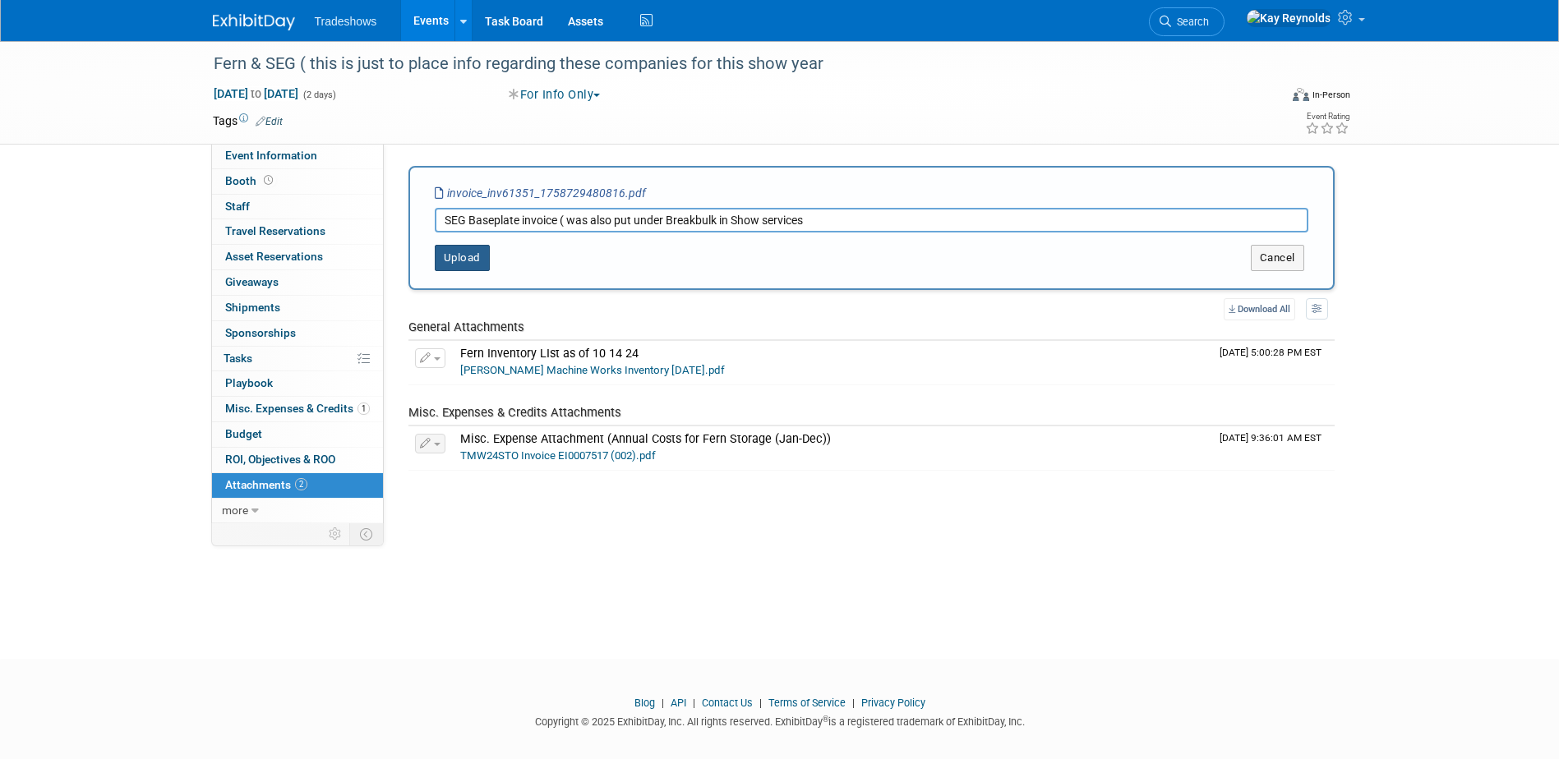
click at [457, 261] on button "Upload" at bounding box center [462, 258] width 55 height 26
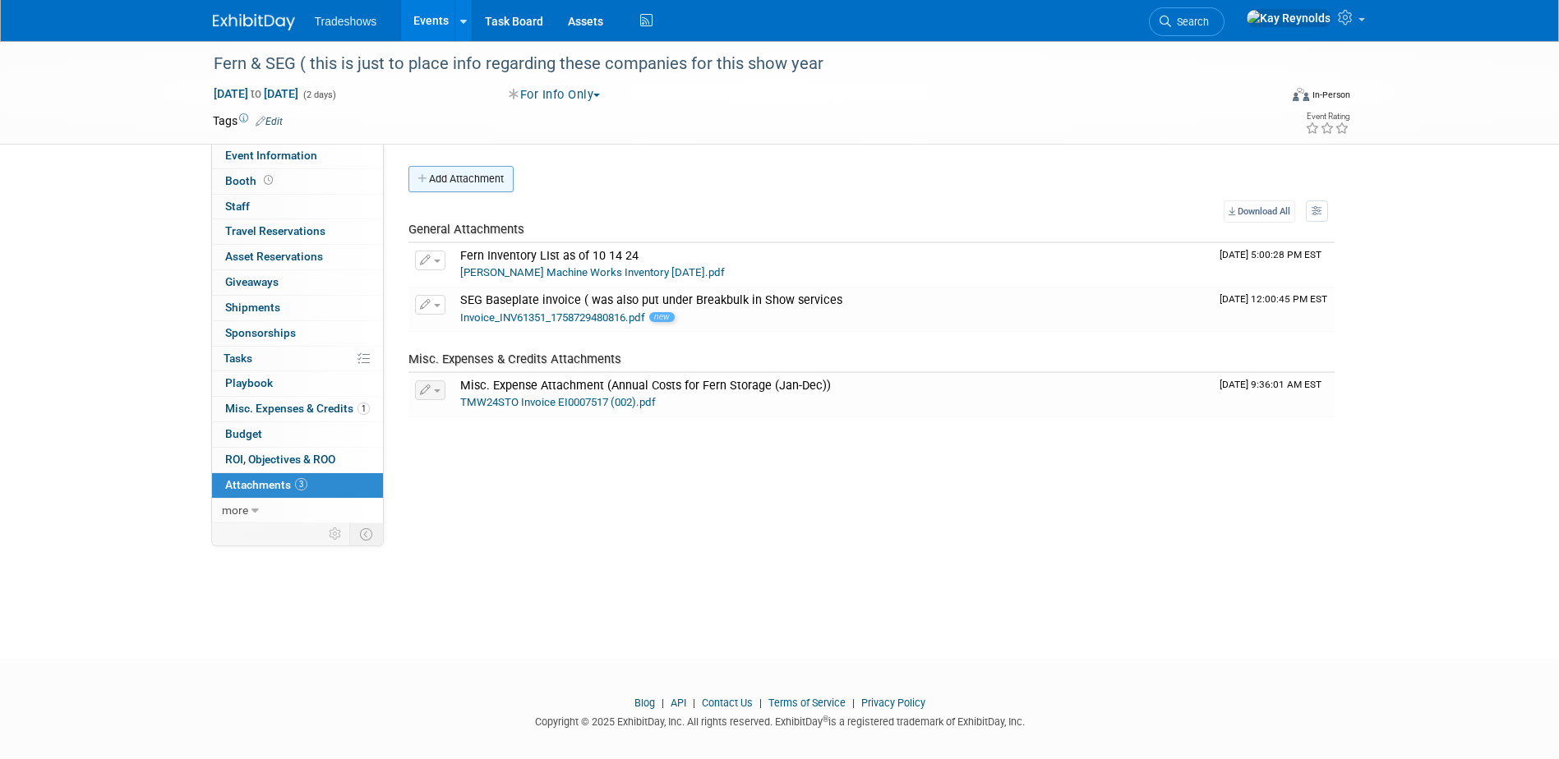
click at [452, 171] on button "Add Attachment" at bounding box center [460, 179] width 105 height 26
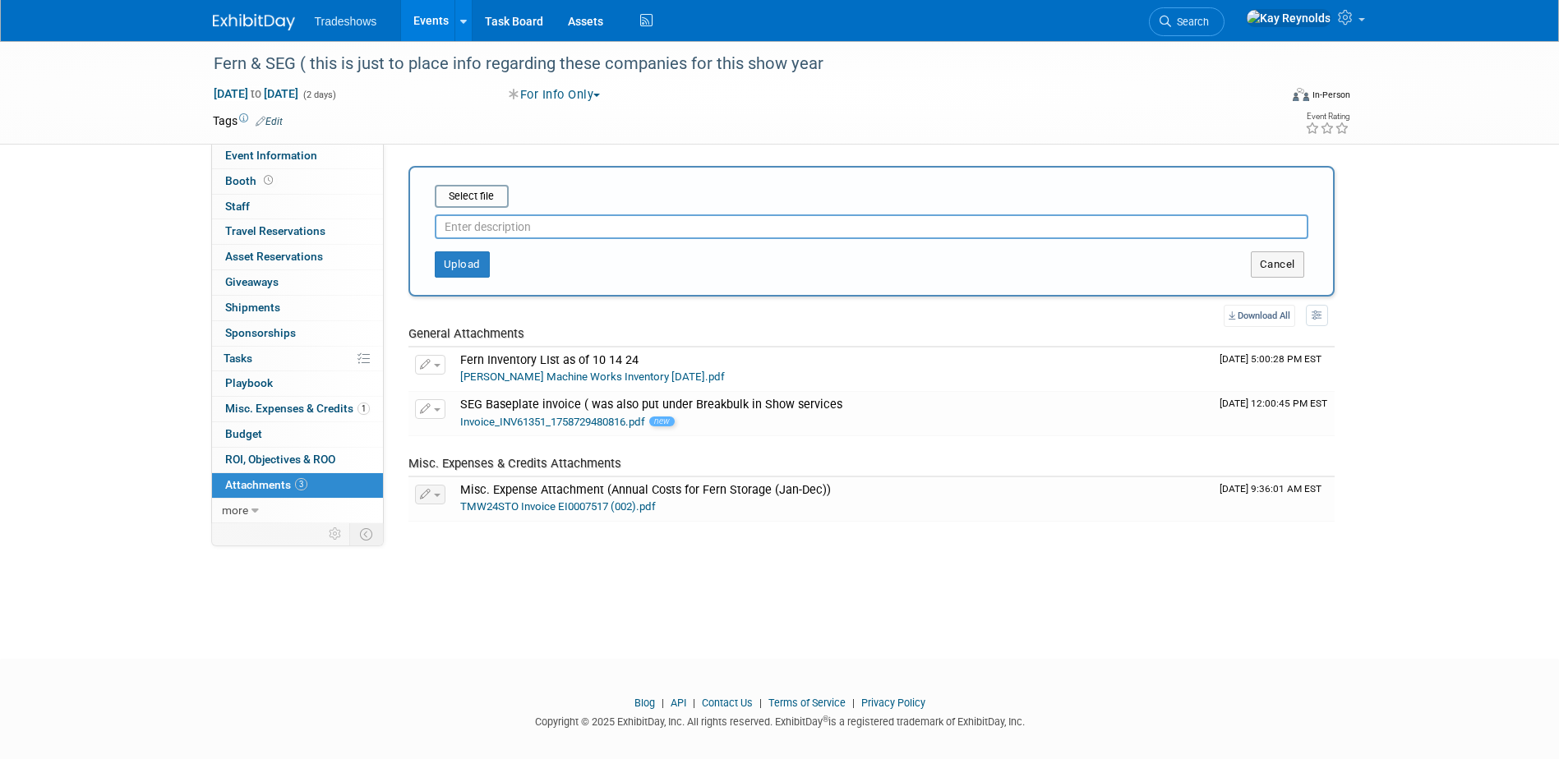
click at [456, 223] on input "text" at bounding box center [872, 226] width 874 height 25
type input "SEG Invoice Breakbulk Graphics (also in Breakbulk in Services)"
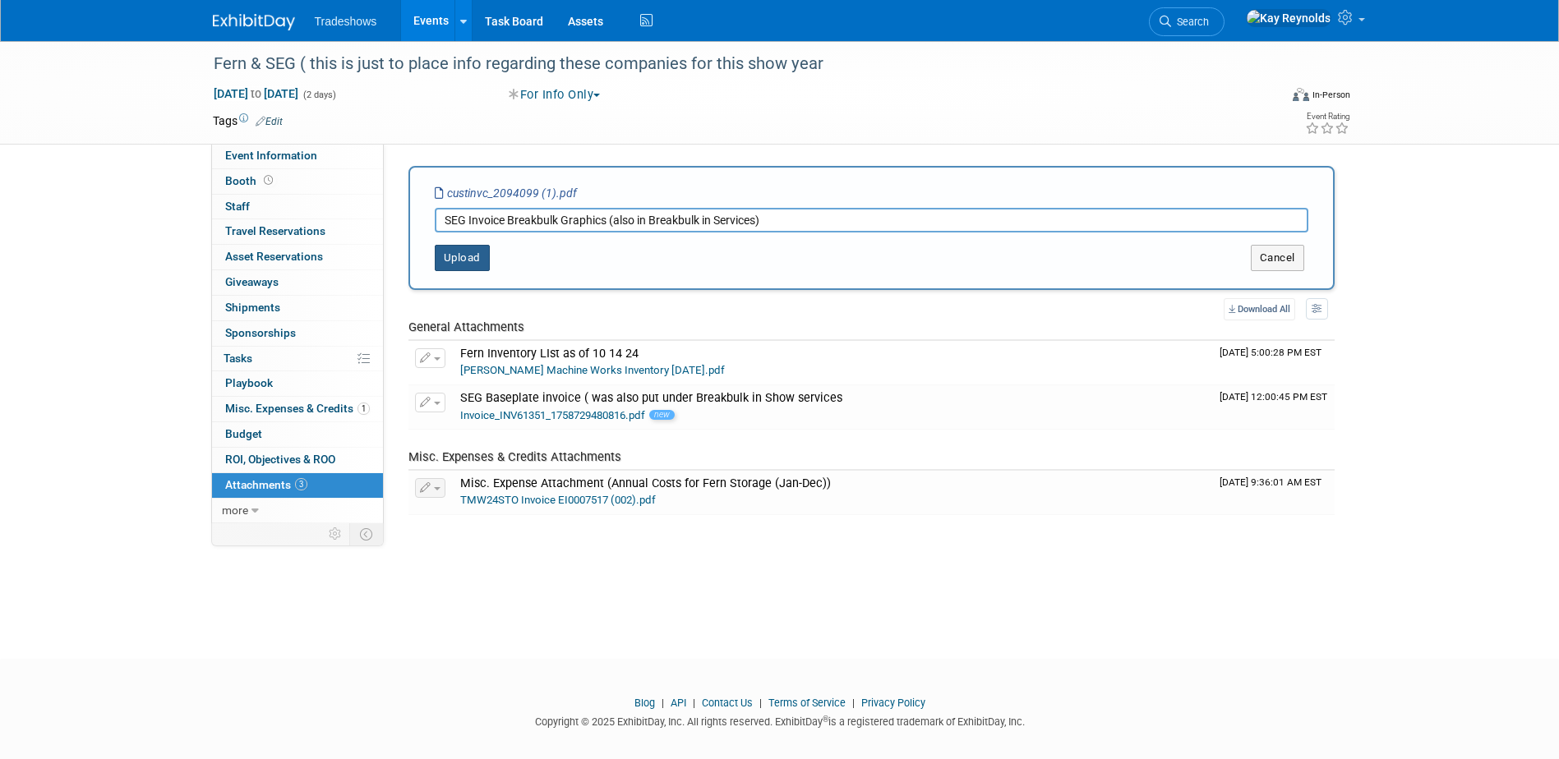
click at [461, 255] on button "Upload" at bounding box center [462, 258] width 55 height 26
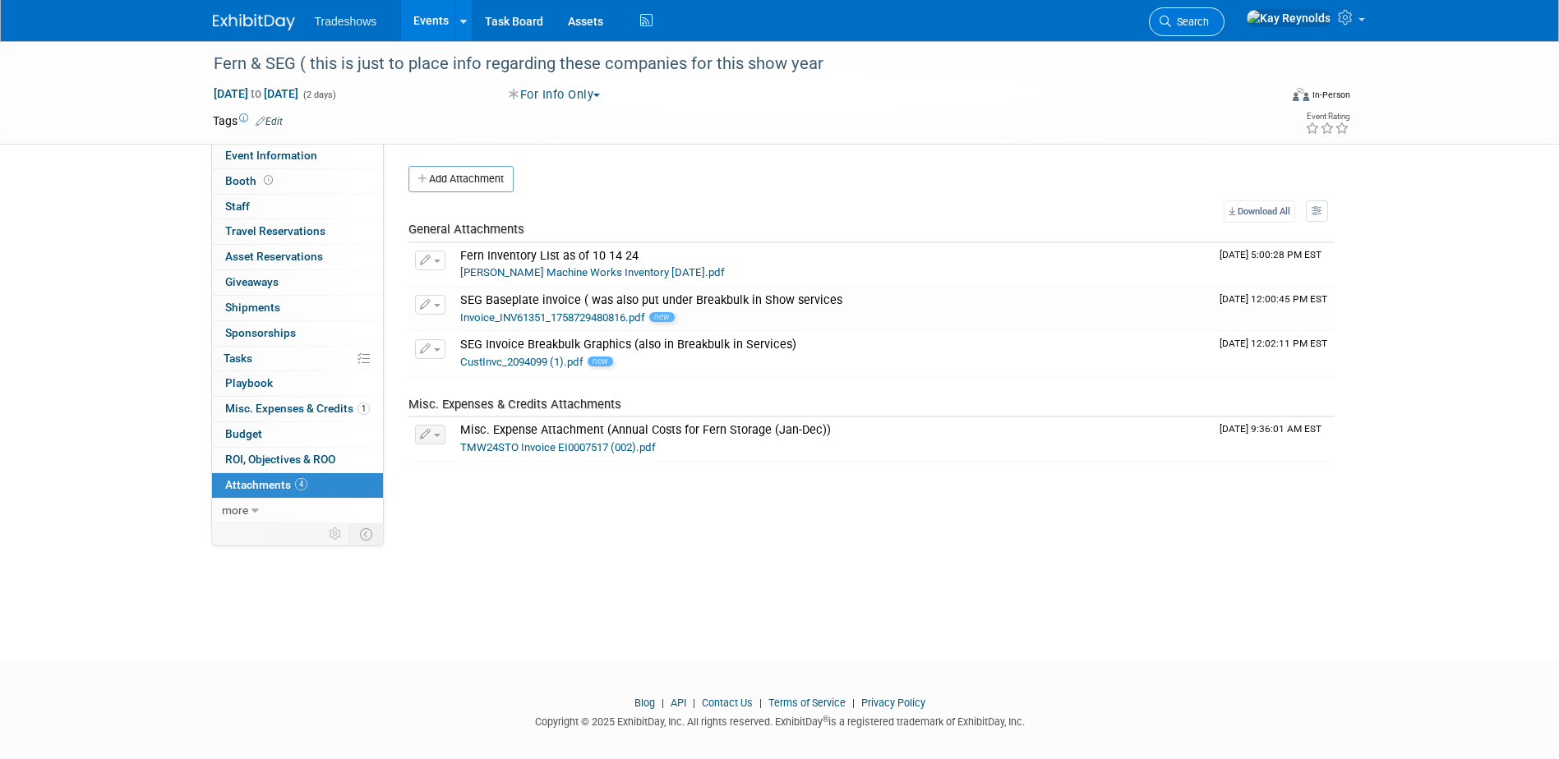
click at [1171, 23] on icon at bounding box center [1165, 22] width 12 height 12
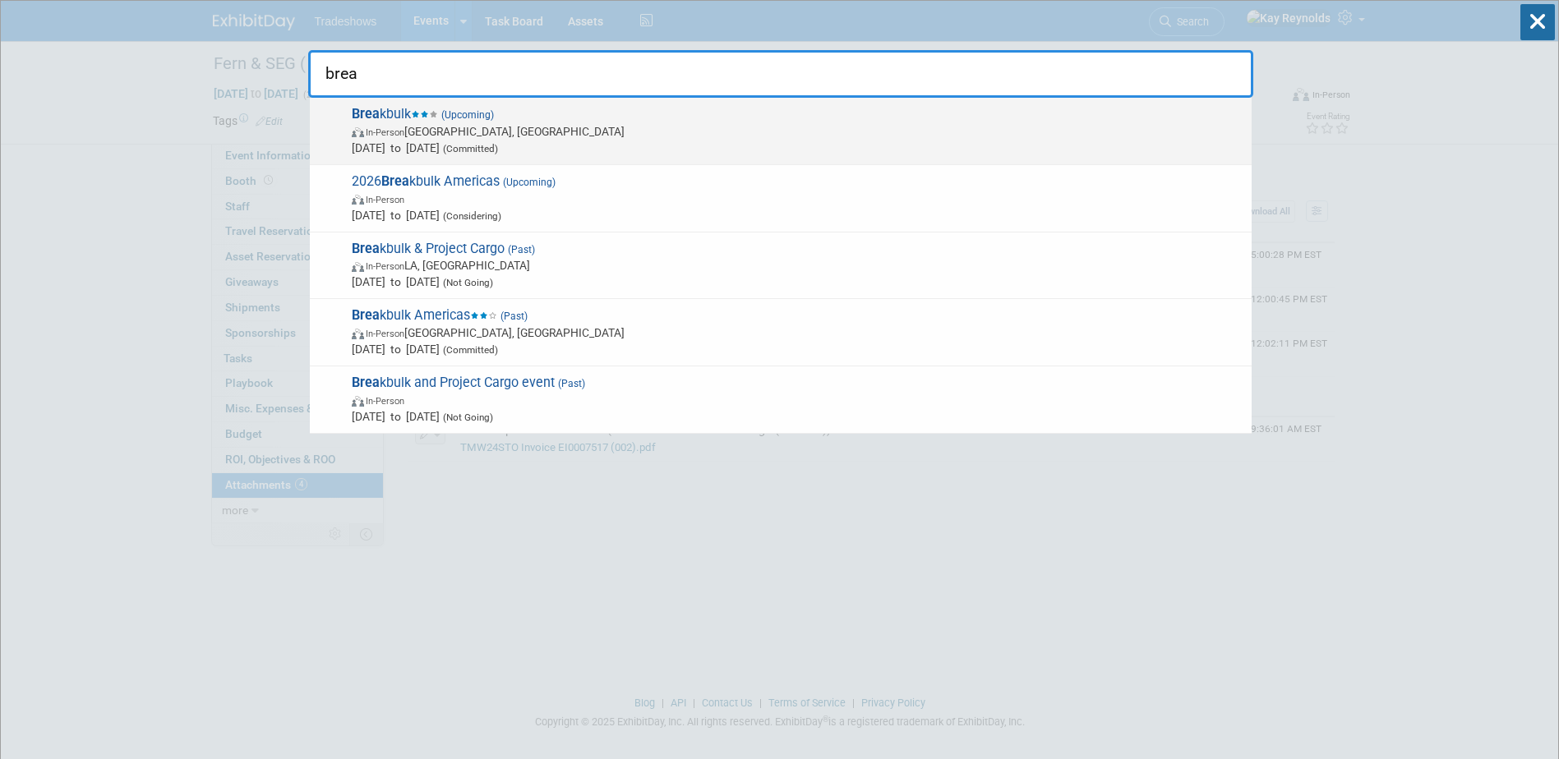
type input "brea"
click at [454, 129] on span "In-Person [GEOGRAPHIC_DATA], [GEOGRAPHIC_DATA]" at bounding box center [798, 131] width 892 height 16
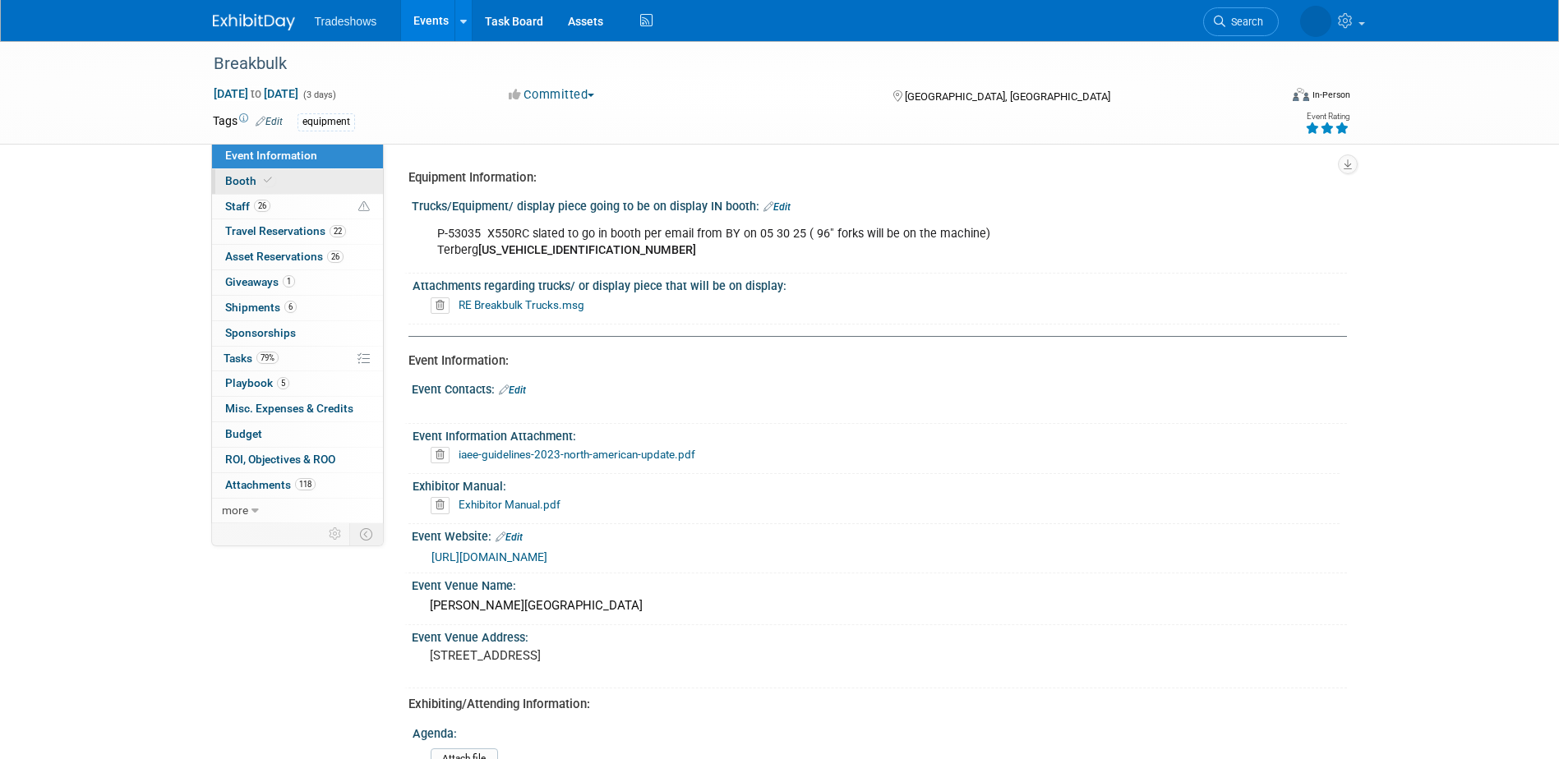
click at [306, 178] on link "Booth" at bounding box center [297, 181] width 171 height 25
select select "Certificate of insurance not needed"
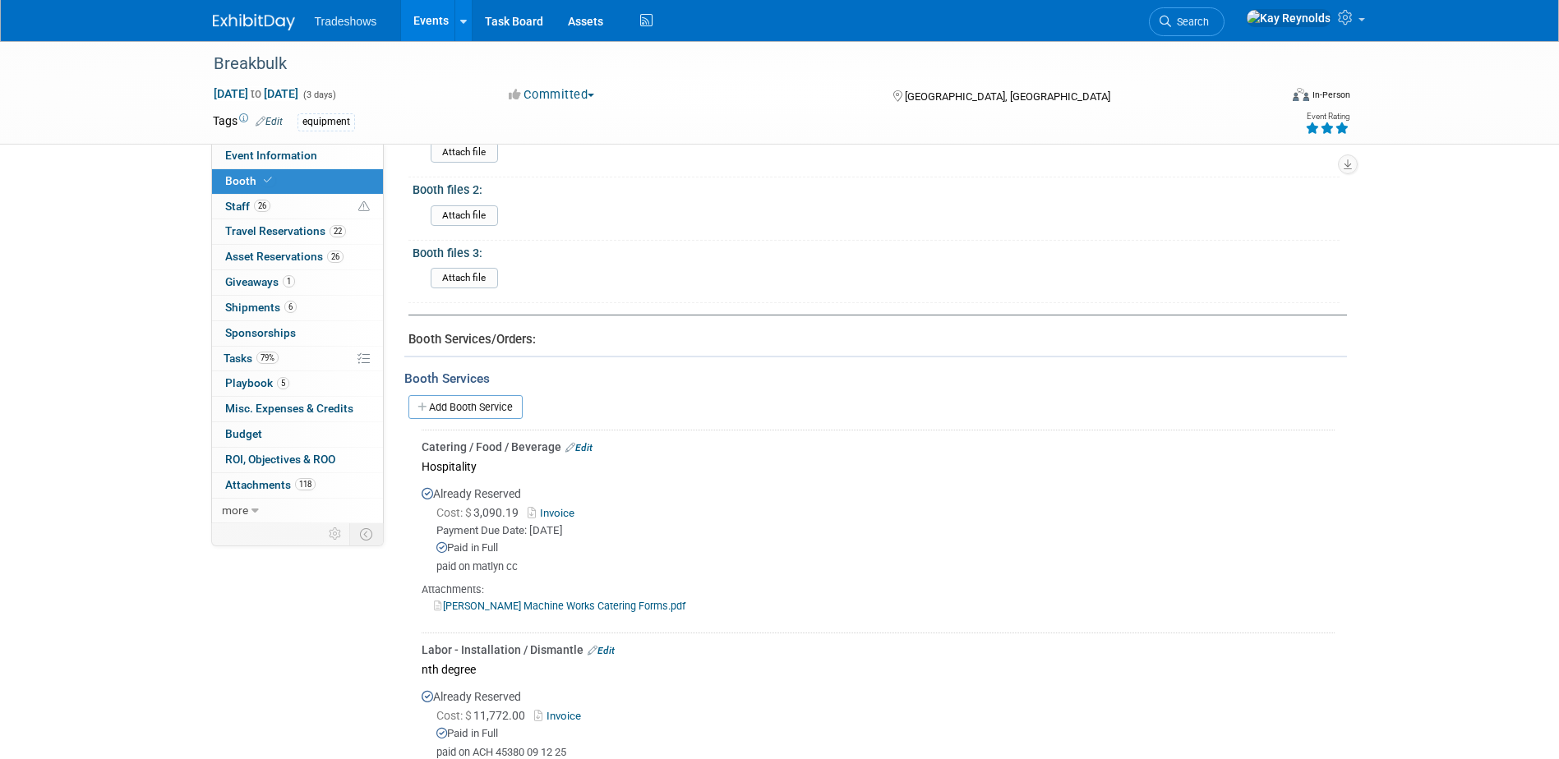
scroll to position [555, 0]
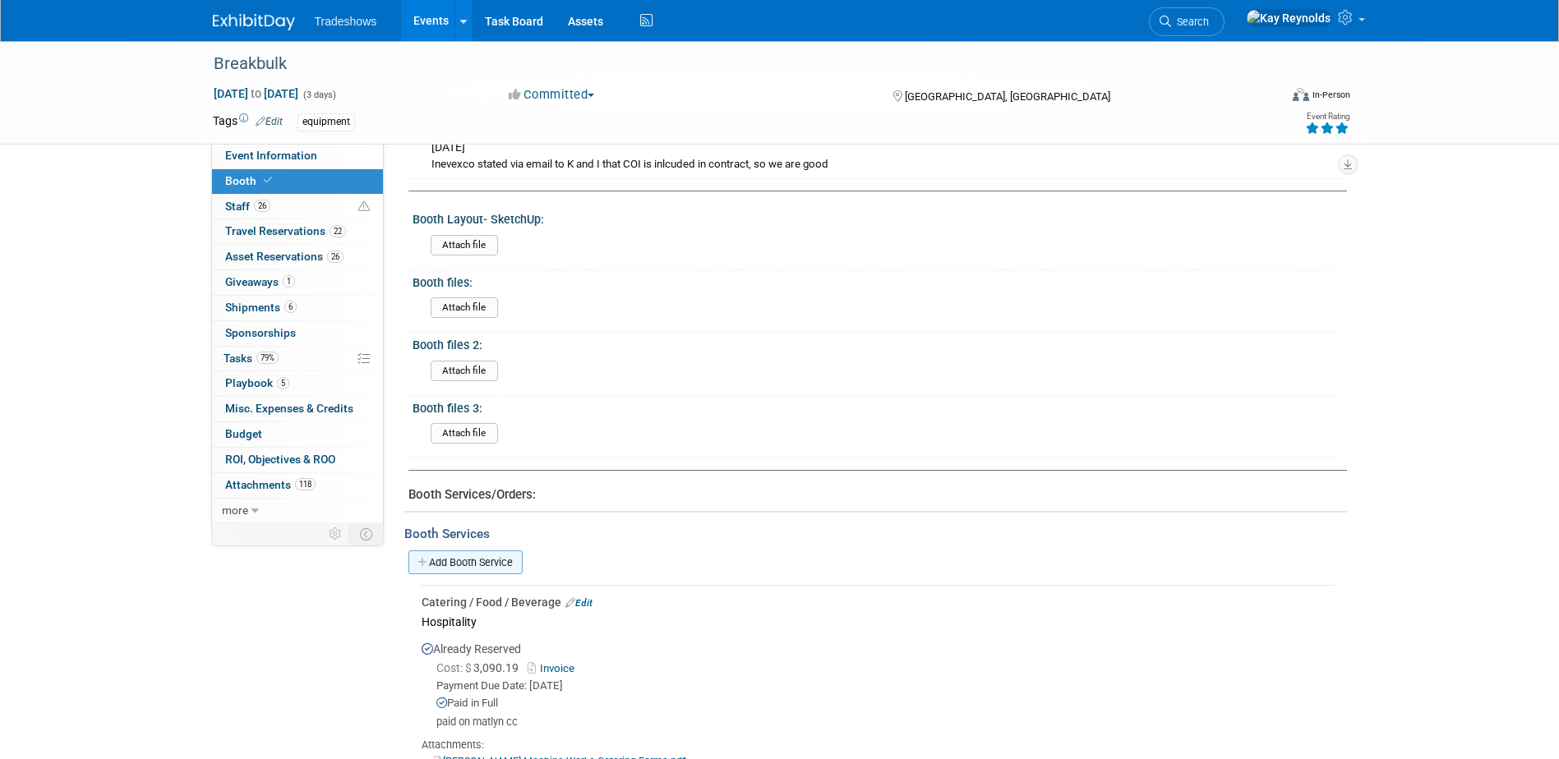
click at [464, 560] on link "Add Booth Service" at bounding box center [465, 563] width 114 height 24
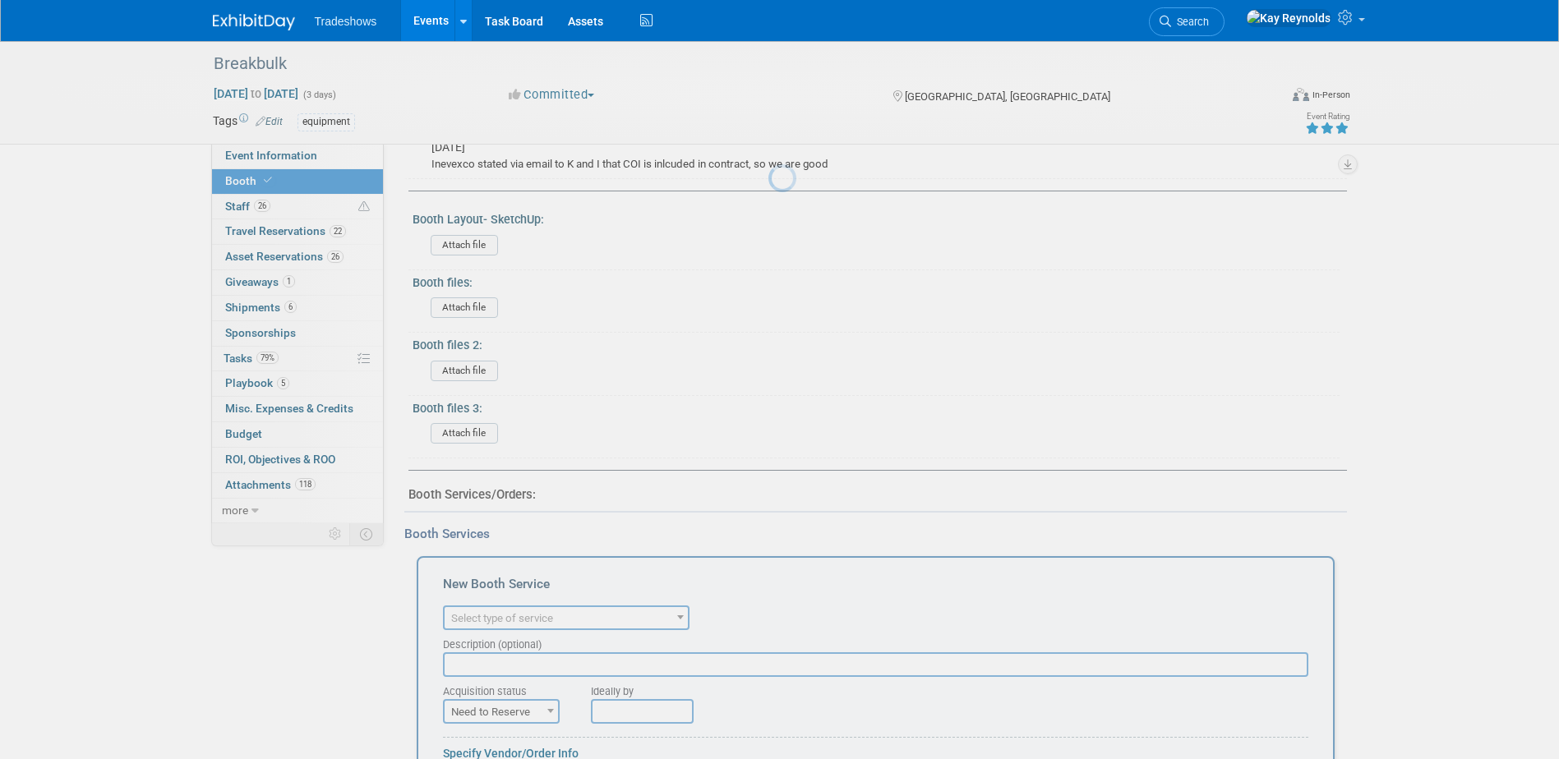
scroll to position [0, 0]
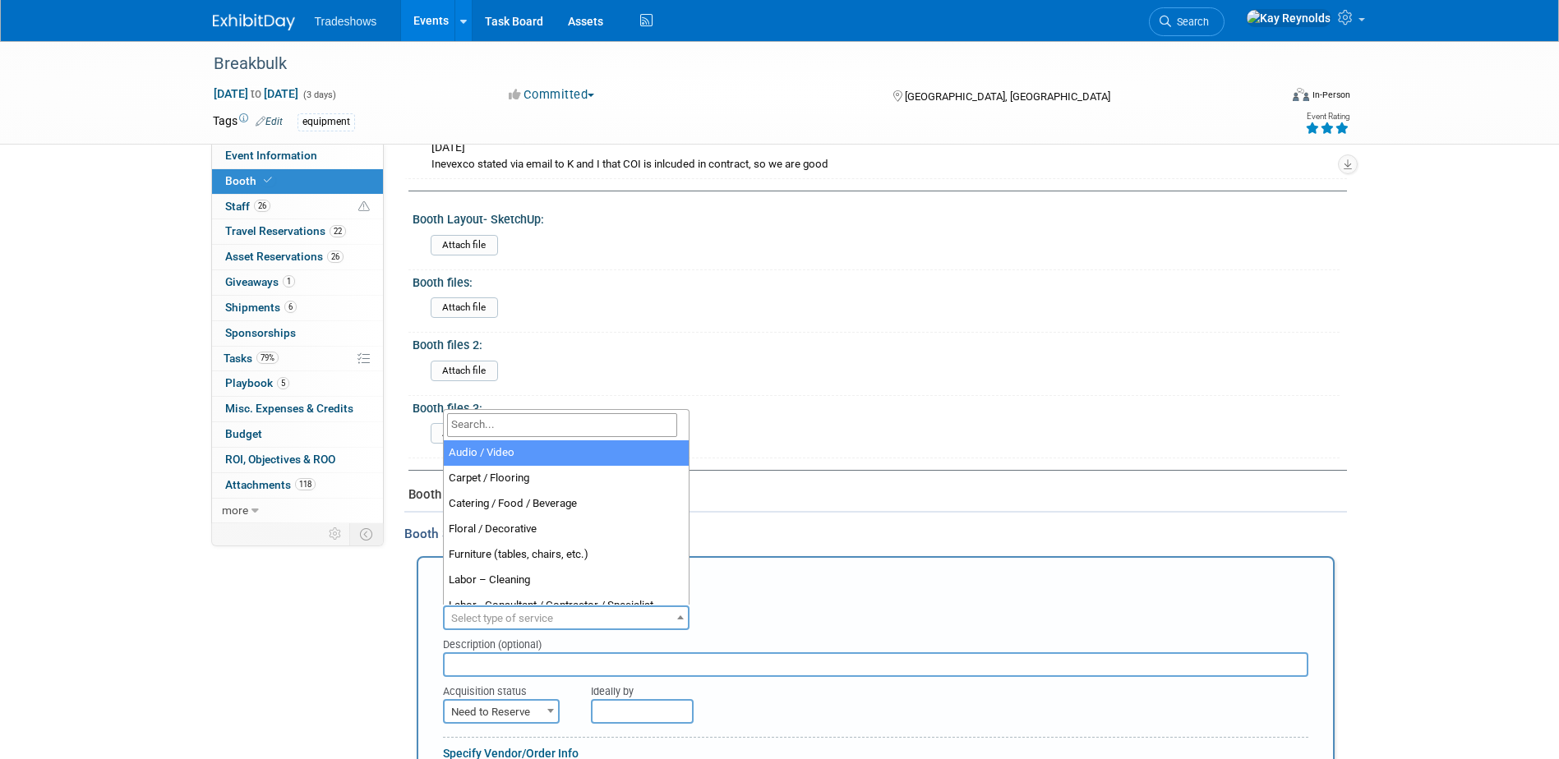
click at [474, 614] on span "Select type of service" at bounding box center [502, 618] width 102 height 12
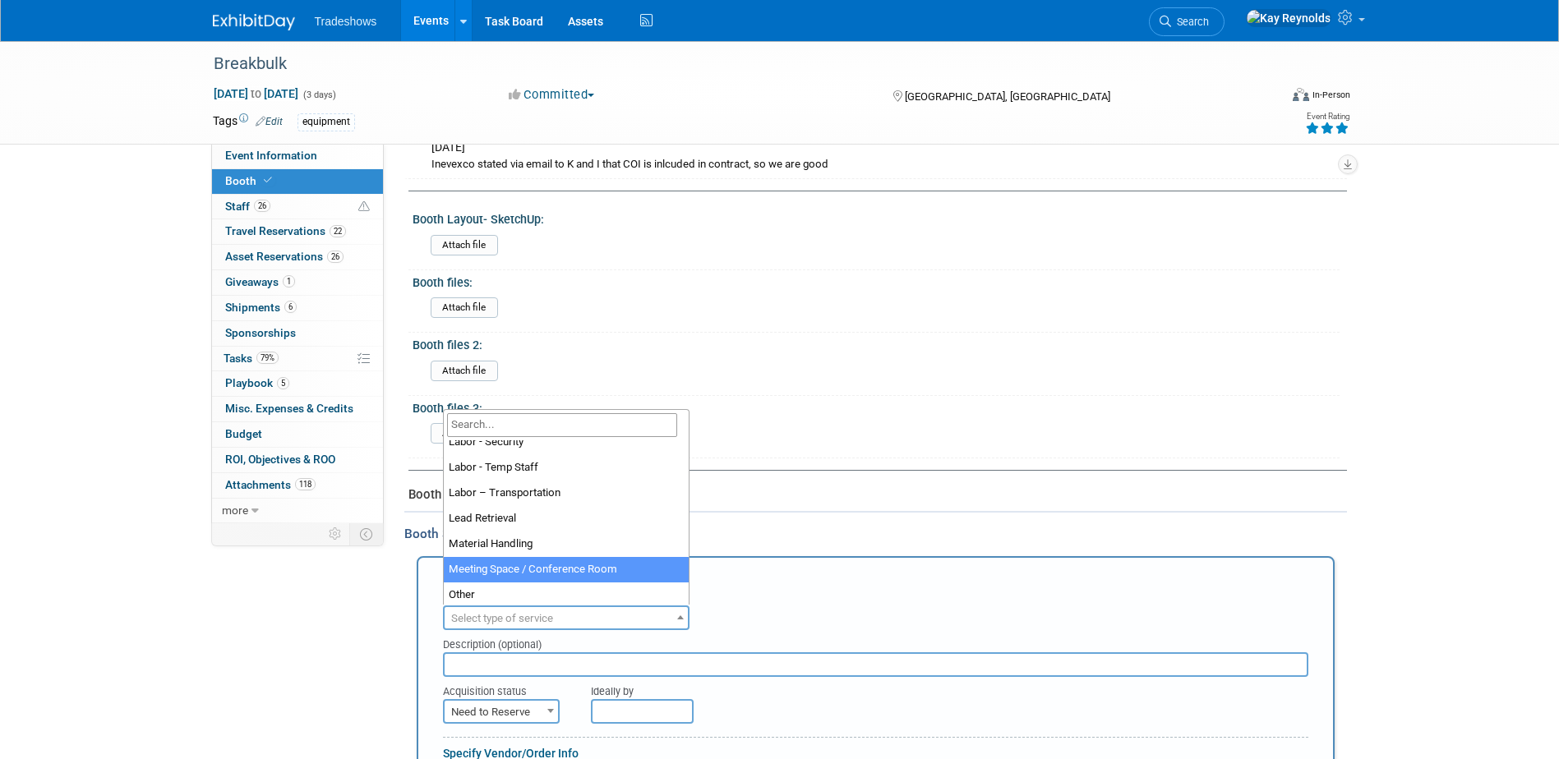
scroll to position [329, 0]
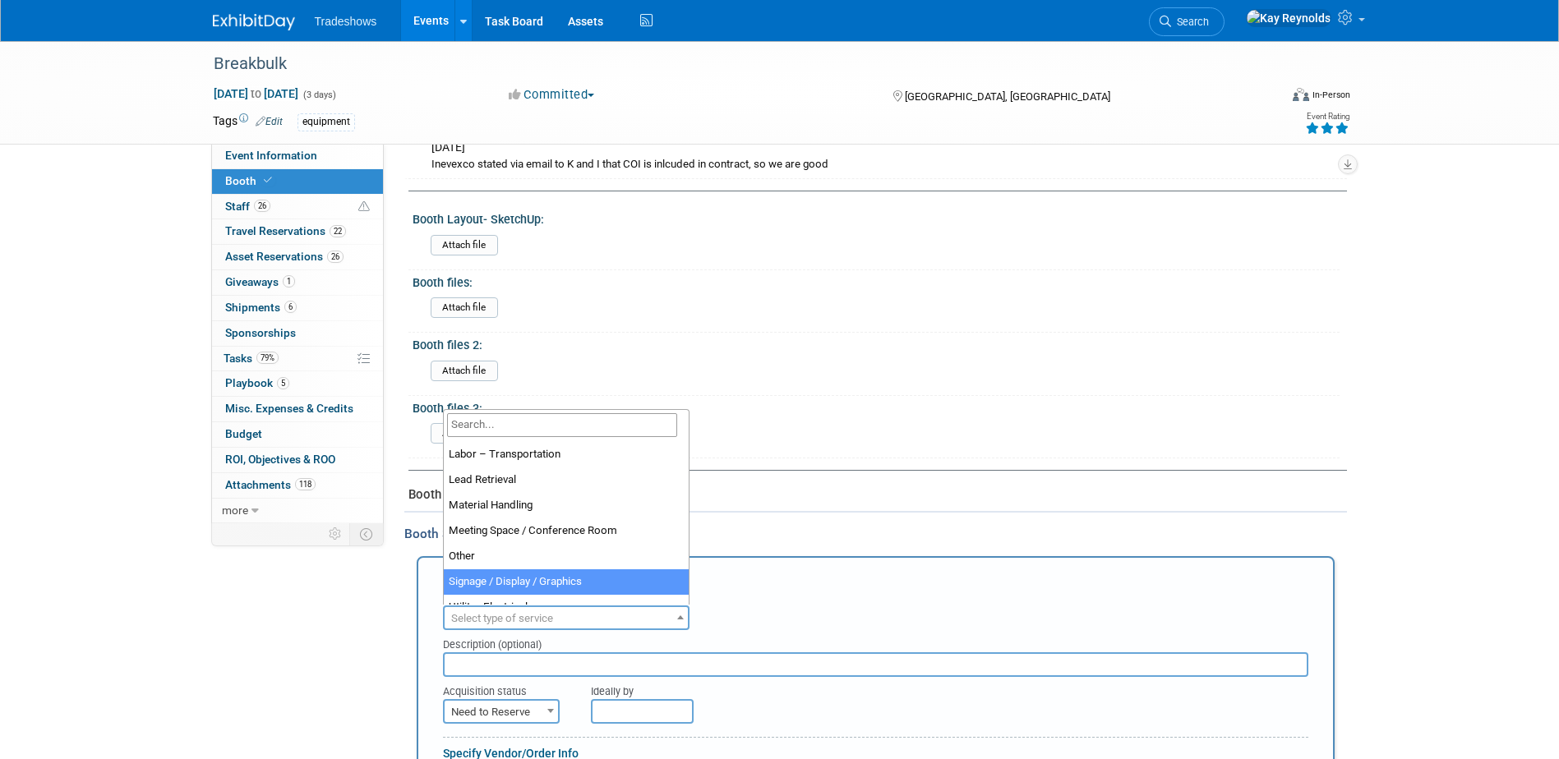
select select "3"
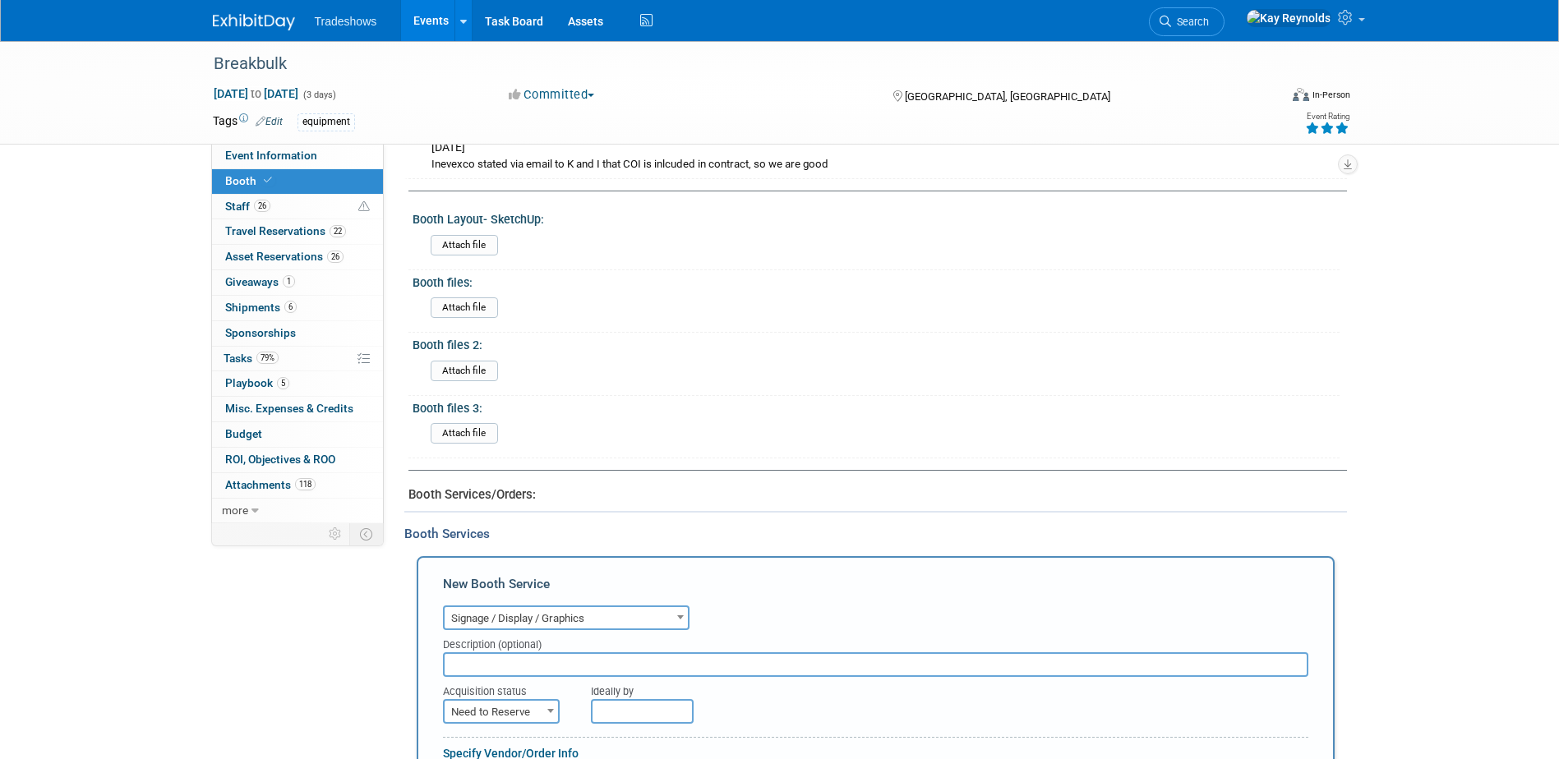
click at [460, 666] on input "text" at bounding box center [875, 664] width 865 height 25
type input "SEG Invoice for graphics"
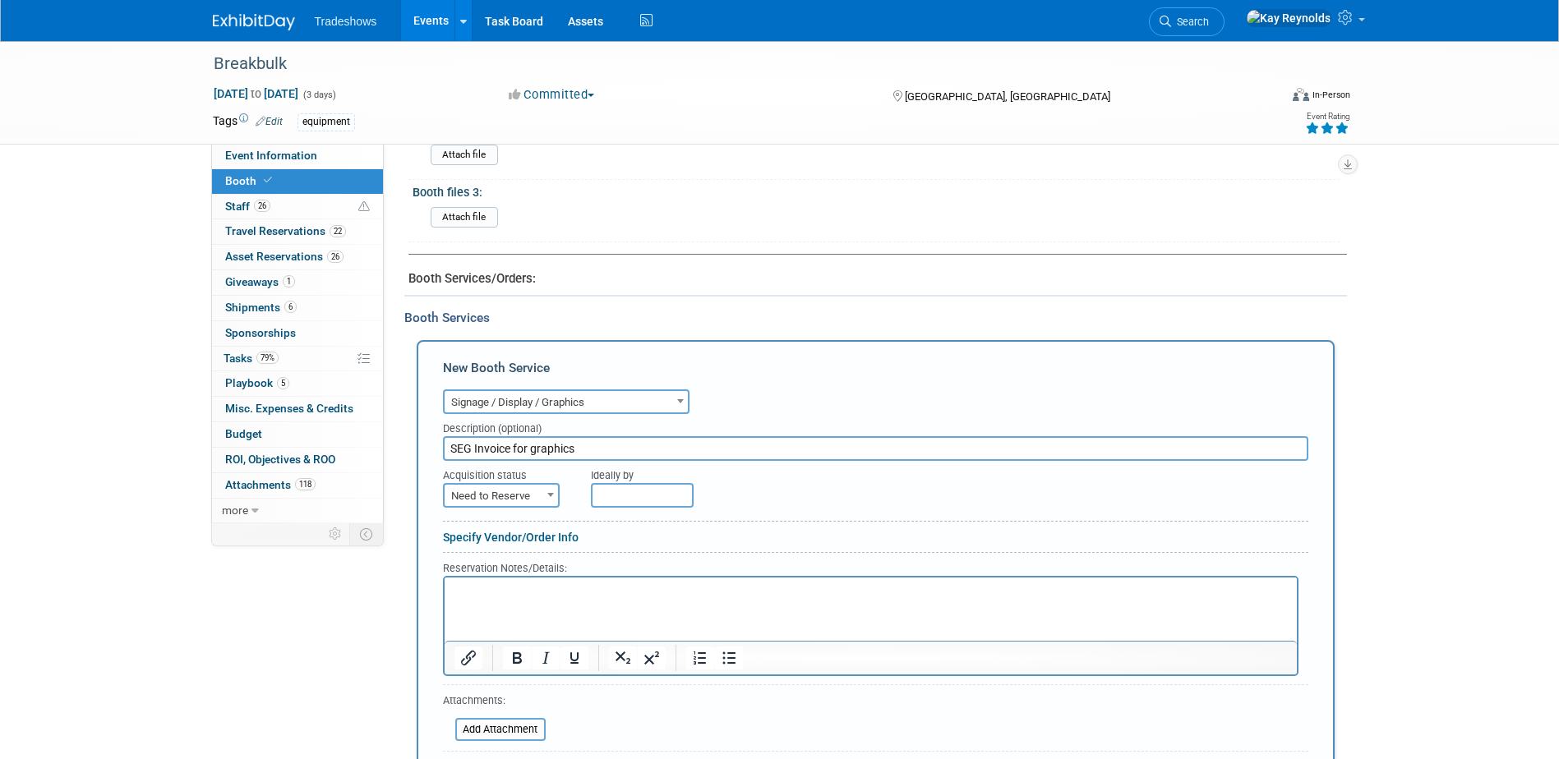
scroll to position [802, 0]
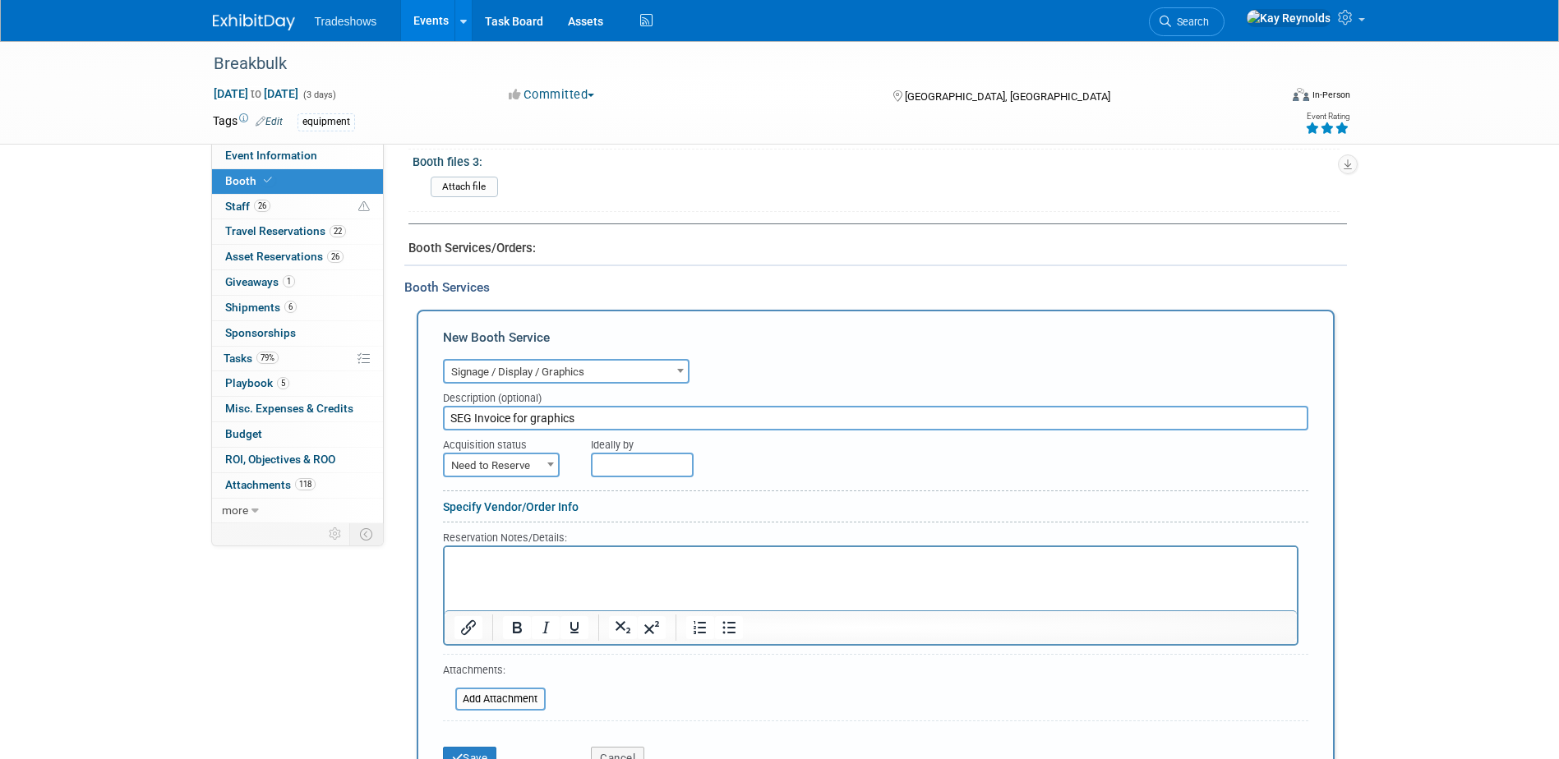
click at [498, 466] on span "Need to Reserve" at bounding box center [501, 465] width 113 height 23
select select "2"
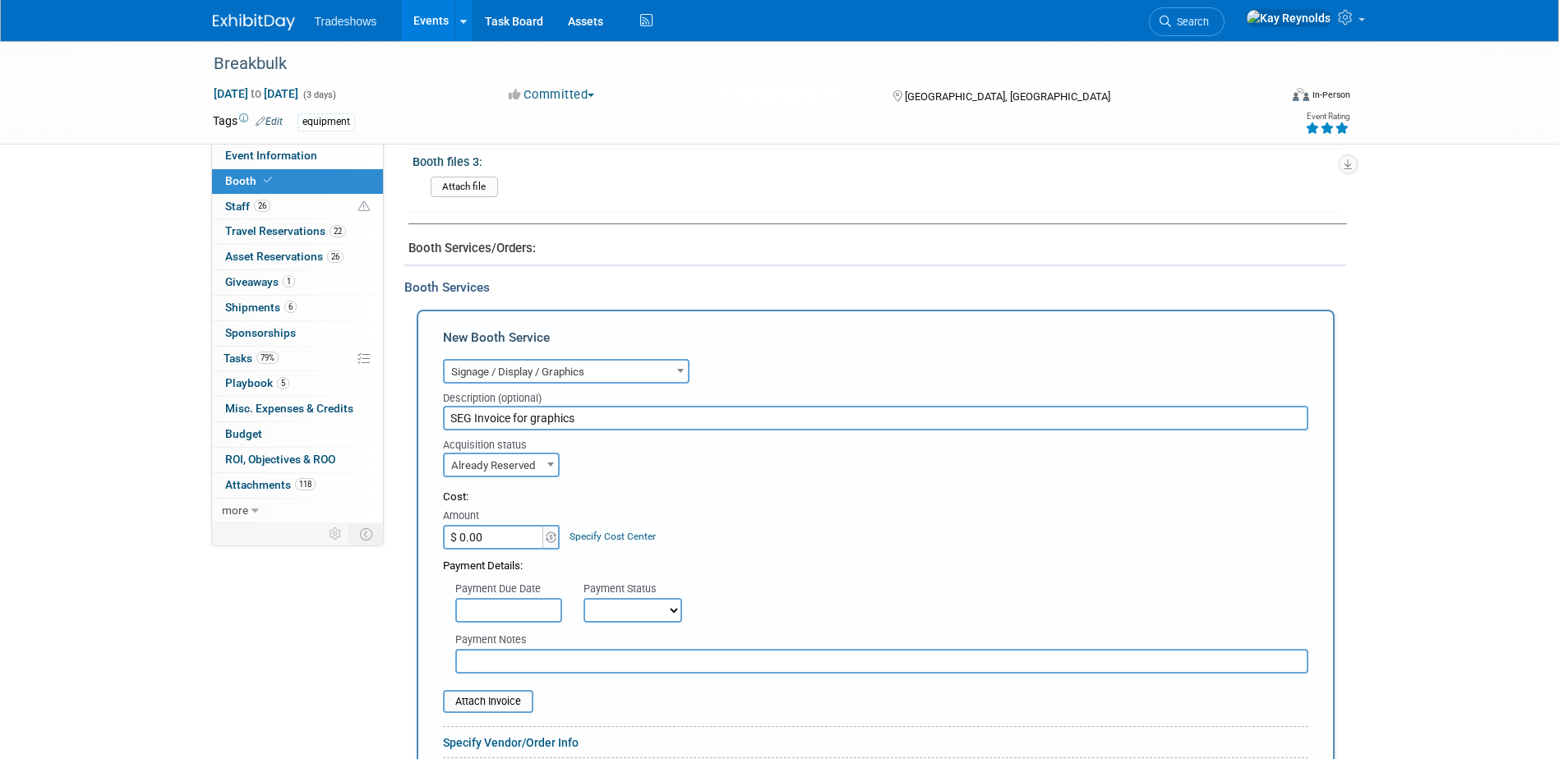
click at [526, 538] on input "$ 0.00" at bounding box center [494, 537] width 103 height 25
type input "$ 2,576.66"
click at [498, 609] on input "text" at bounding box center [508, 610] width 107 height 25
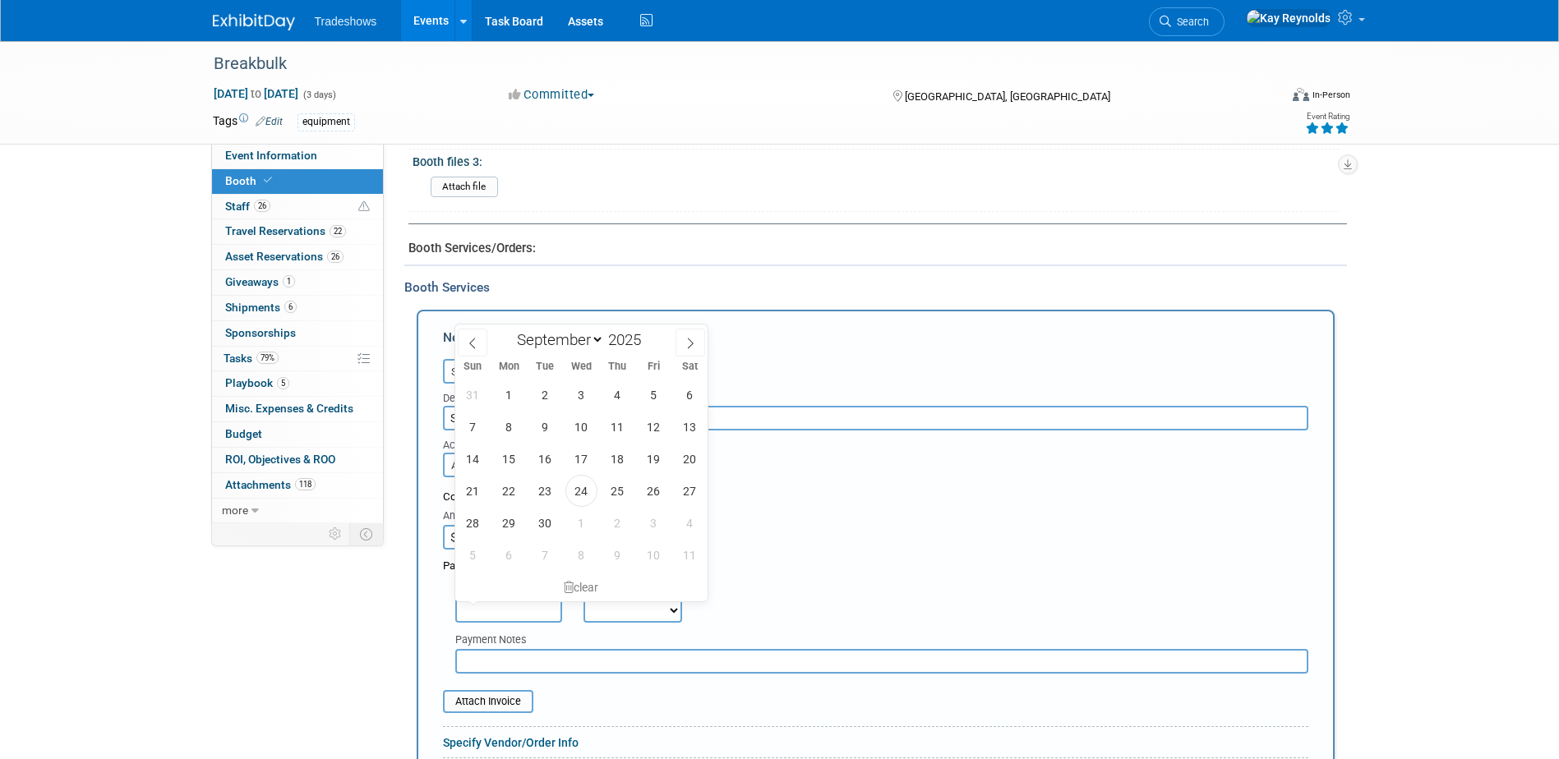
click at [498, 609] on input "text" at bounding box center [508, 610] width 107 height 25
click at [465, 339] on span at bounding box center [473, 343] width 30 height 28
click at [467, 339] on icon at bounding box center [473, 344] width 12 height 12
click at [698, 339] on span at bounding box center [690, 343] width 30 height 28
select select "7"
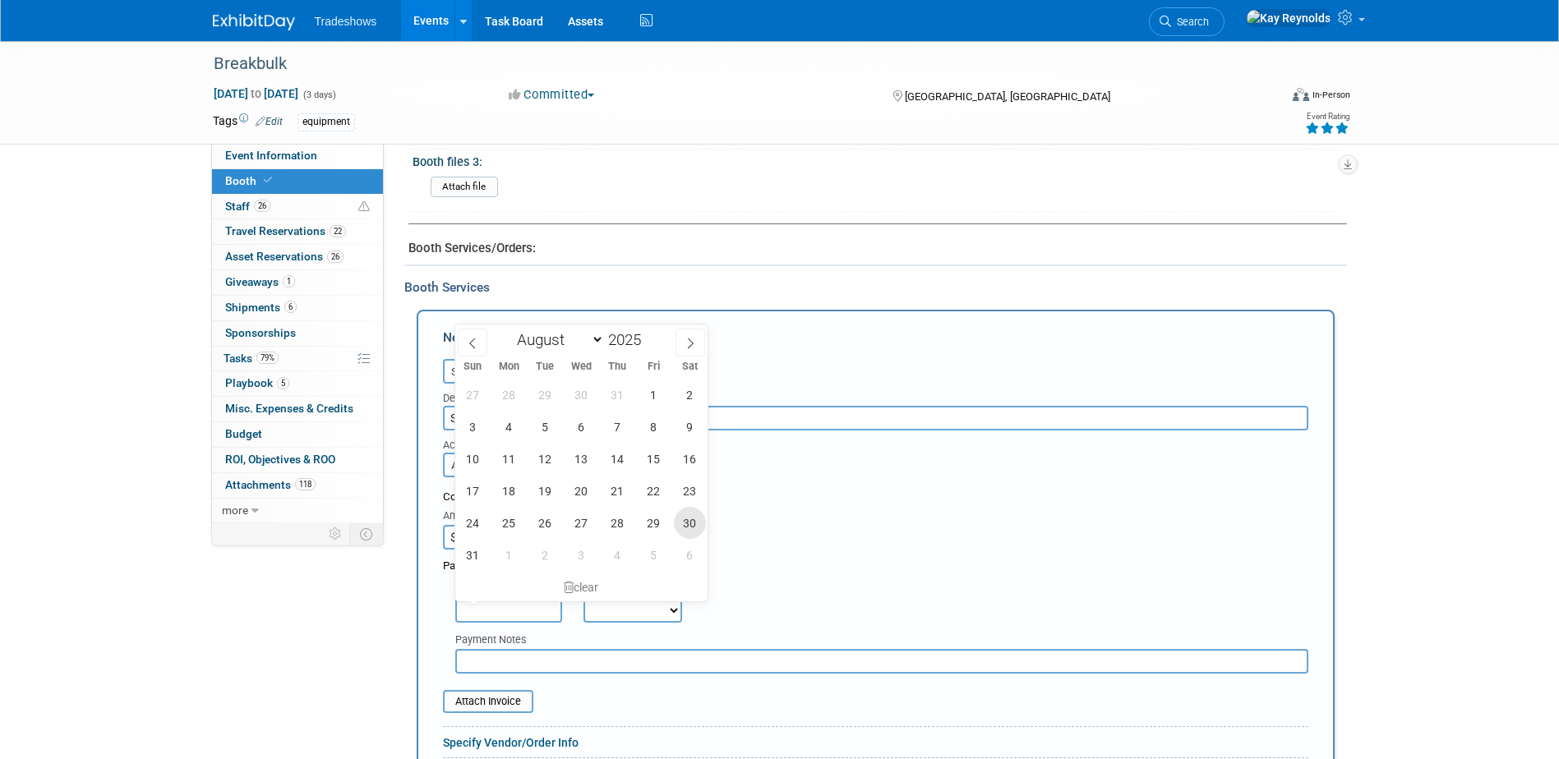
click at [689, 524] on span "30" at bounding box center [690, 523] width 32 height 32
type input "[DATE]"
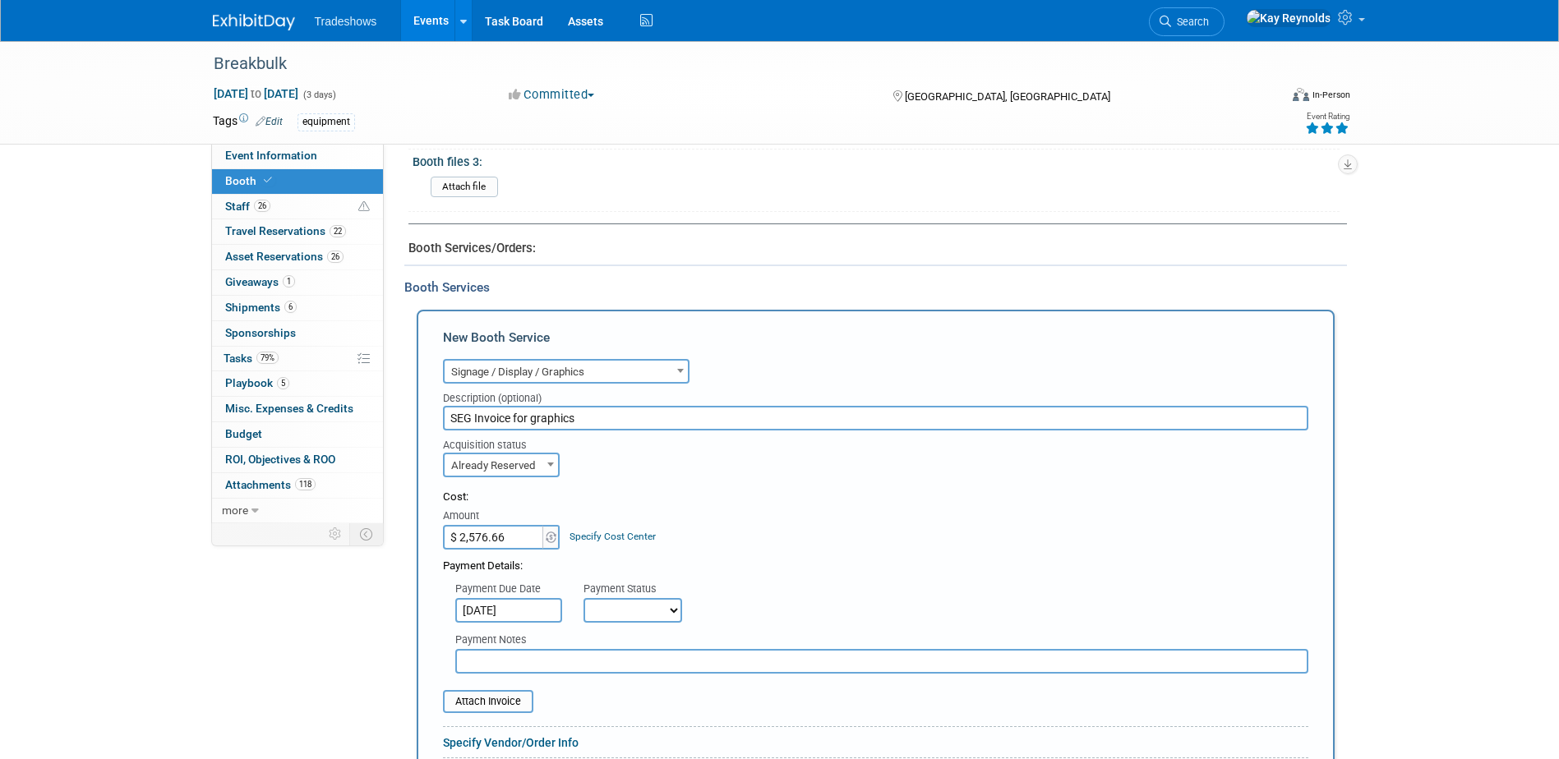
click at [639, 613] on select "Not Paid Yet Partially Paid Paid in Full" at bounding box center [632, 610] width 99 height 25
click at [607, 609] on select "Not Paid Yet Partially Paid Paid in Full" at bounding box center [632, 610] width 99 height 25
select select "1"
click at [583, 598] on select "Not Paid Yet Partially Paid Paid in Full" at bounding box center [632, 610] width 99 height 25
click at [515, 657] on input "text" at bounding box center [881, 661] width 853 height 25
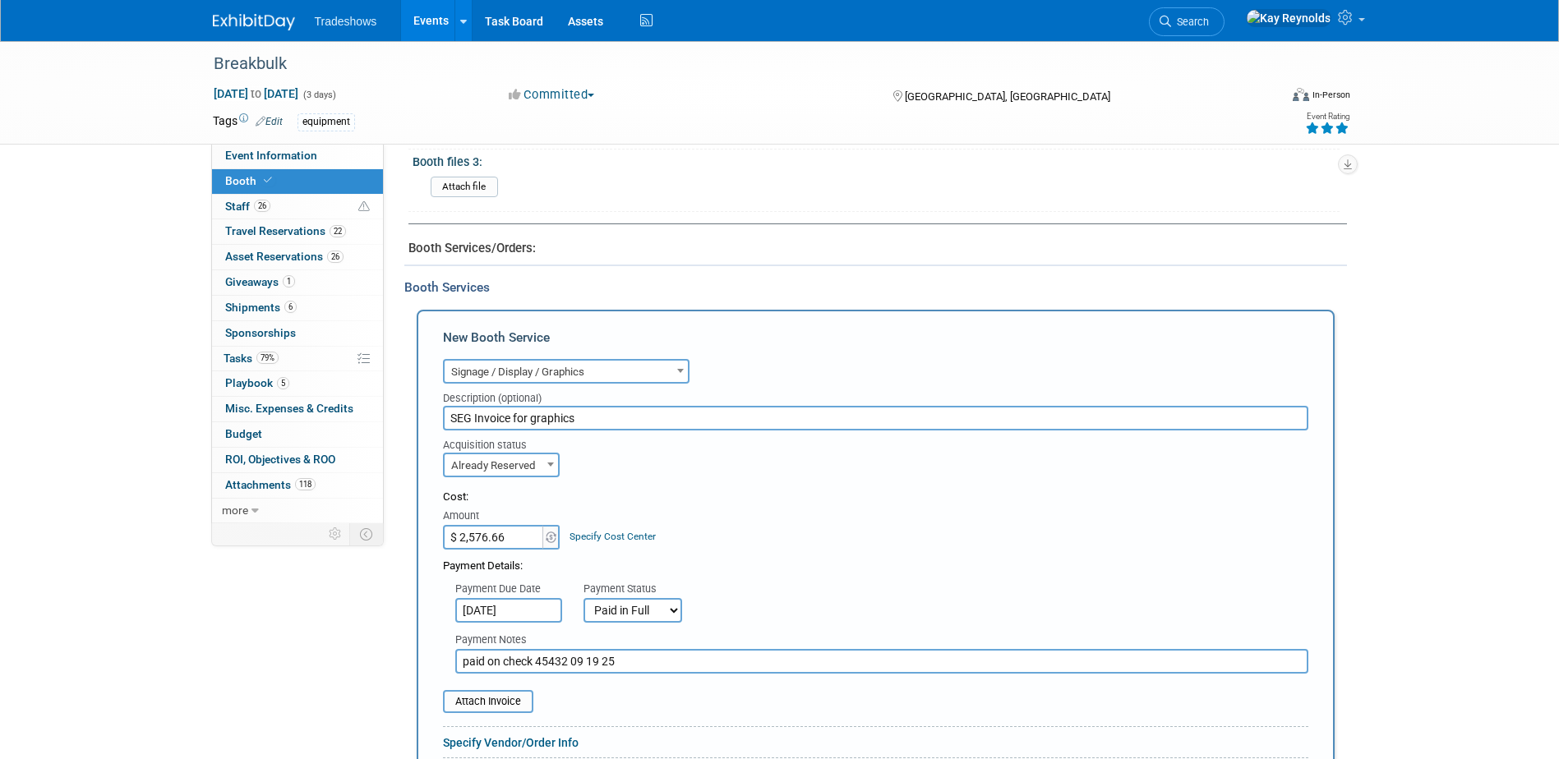
type input "paid on check 45432 09 19 25"
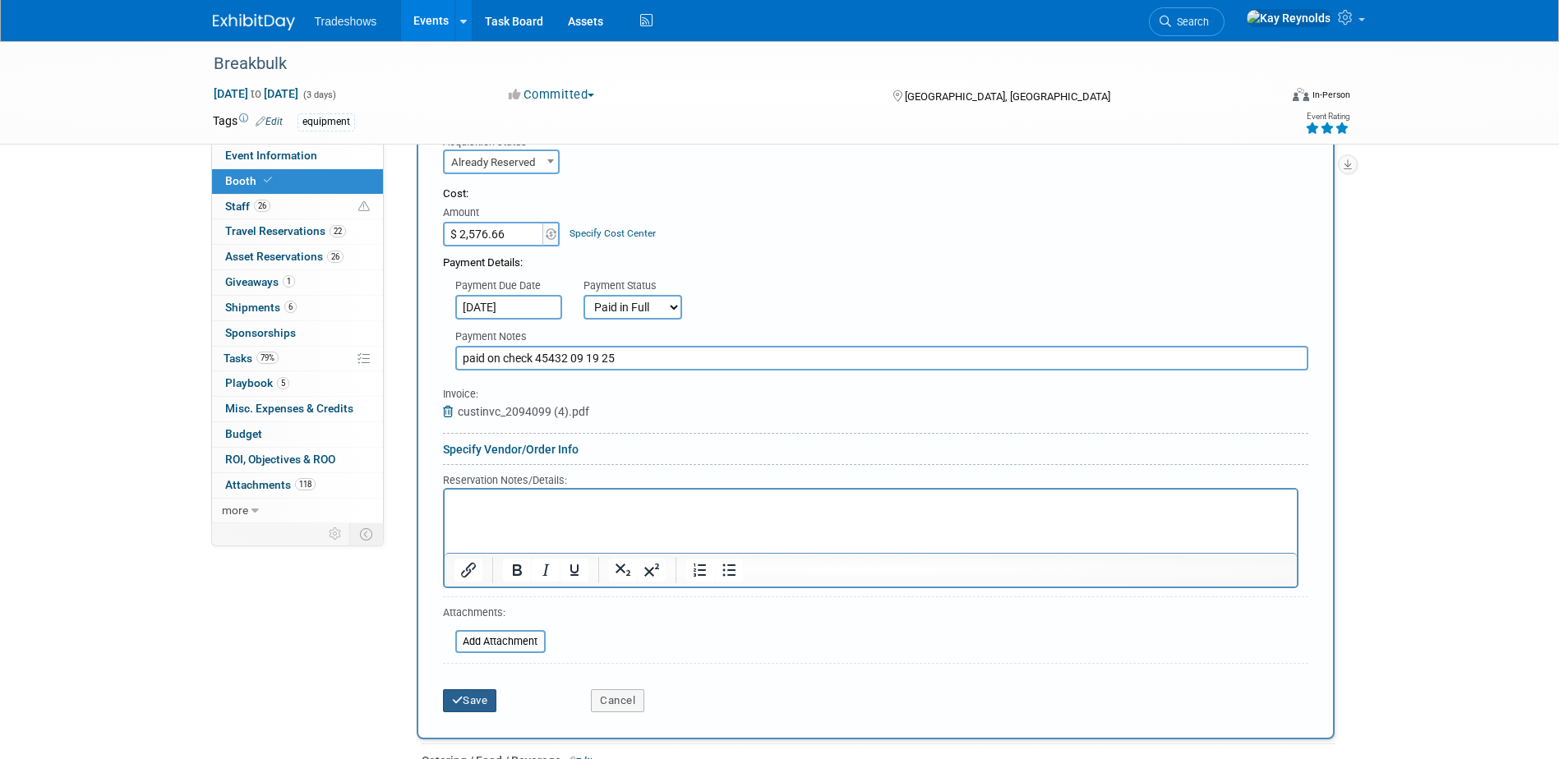
scroll to position [1213, 0]
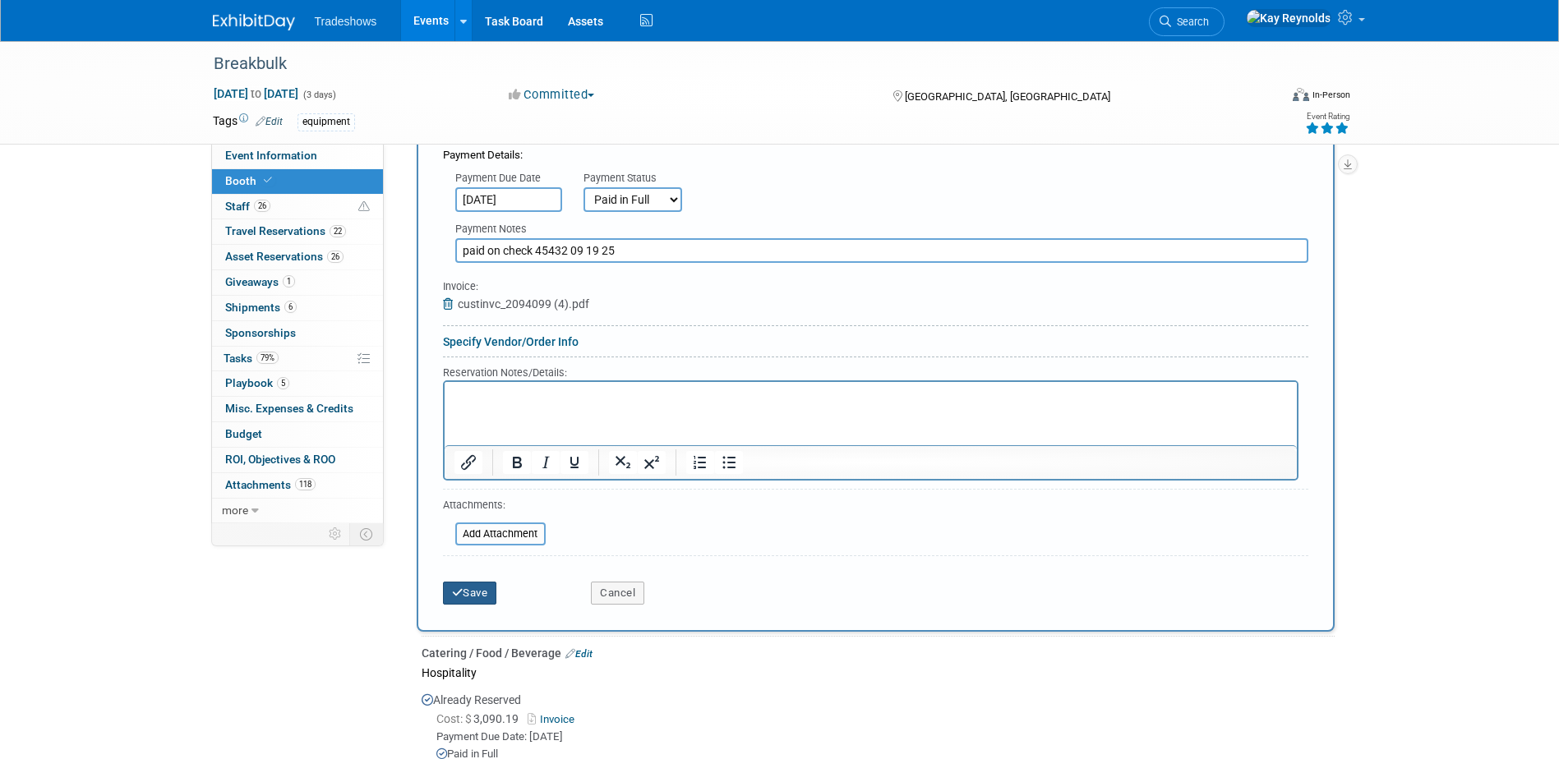
click at [469, 593] on button "Save" at bounding box center [470, 593] width 54 height 23
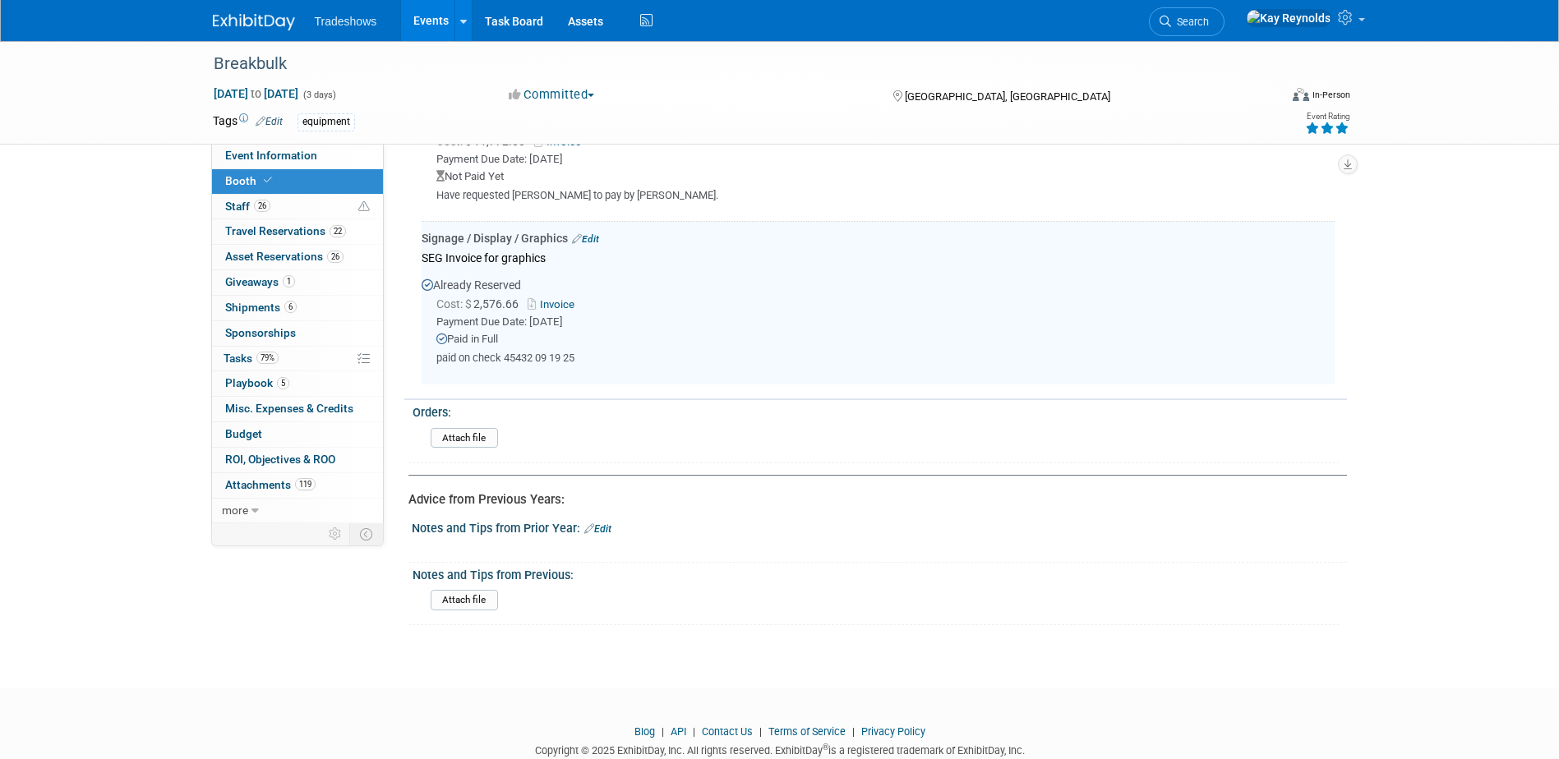
scroll to position [2526, 0]
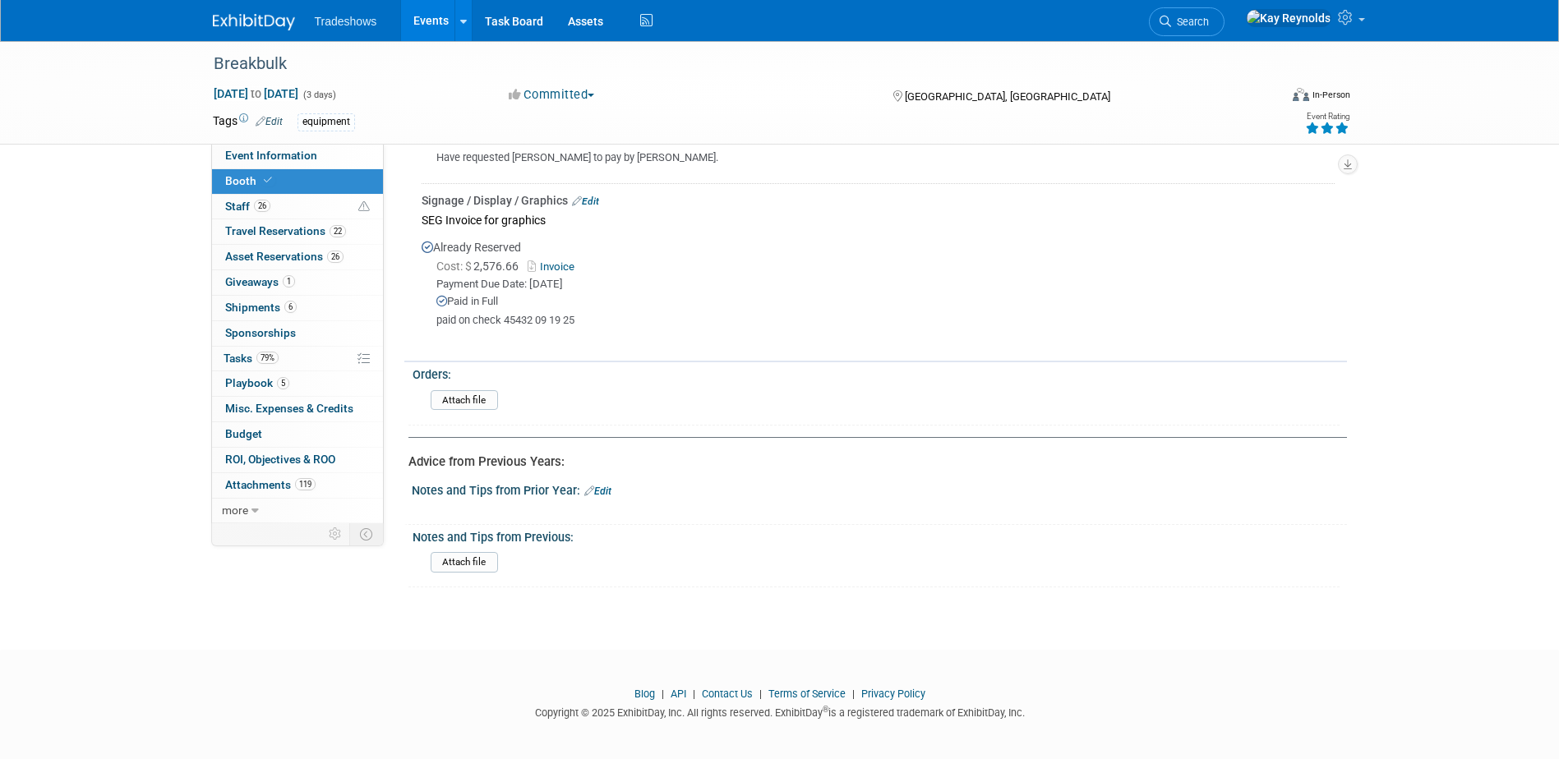
click at [557, 261] on link "Invoice" at bounding box center [554, 266] width 53 height 12
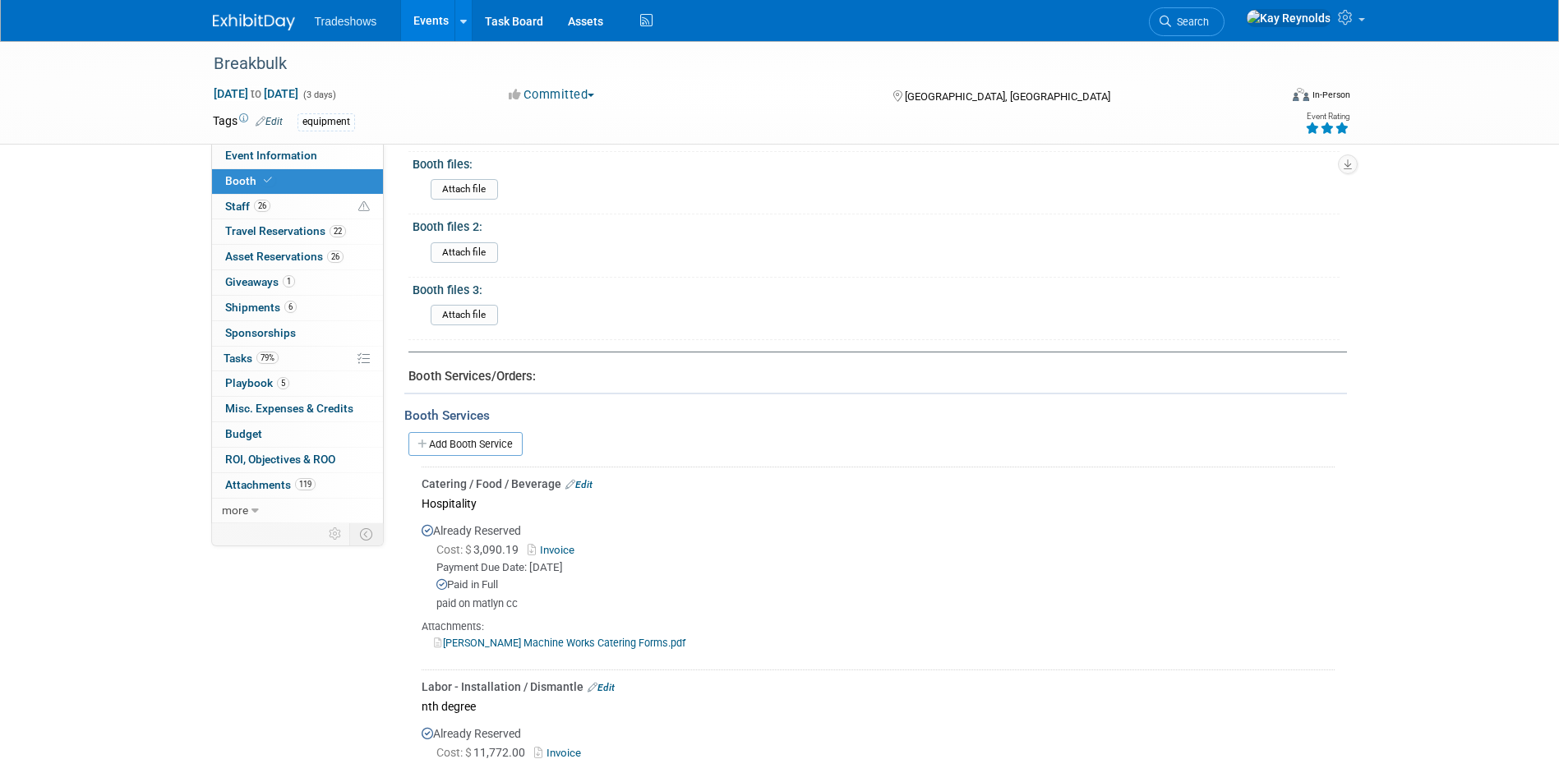
scroll to position [636, 0]
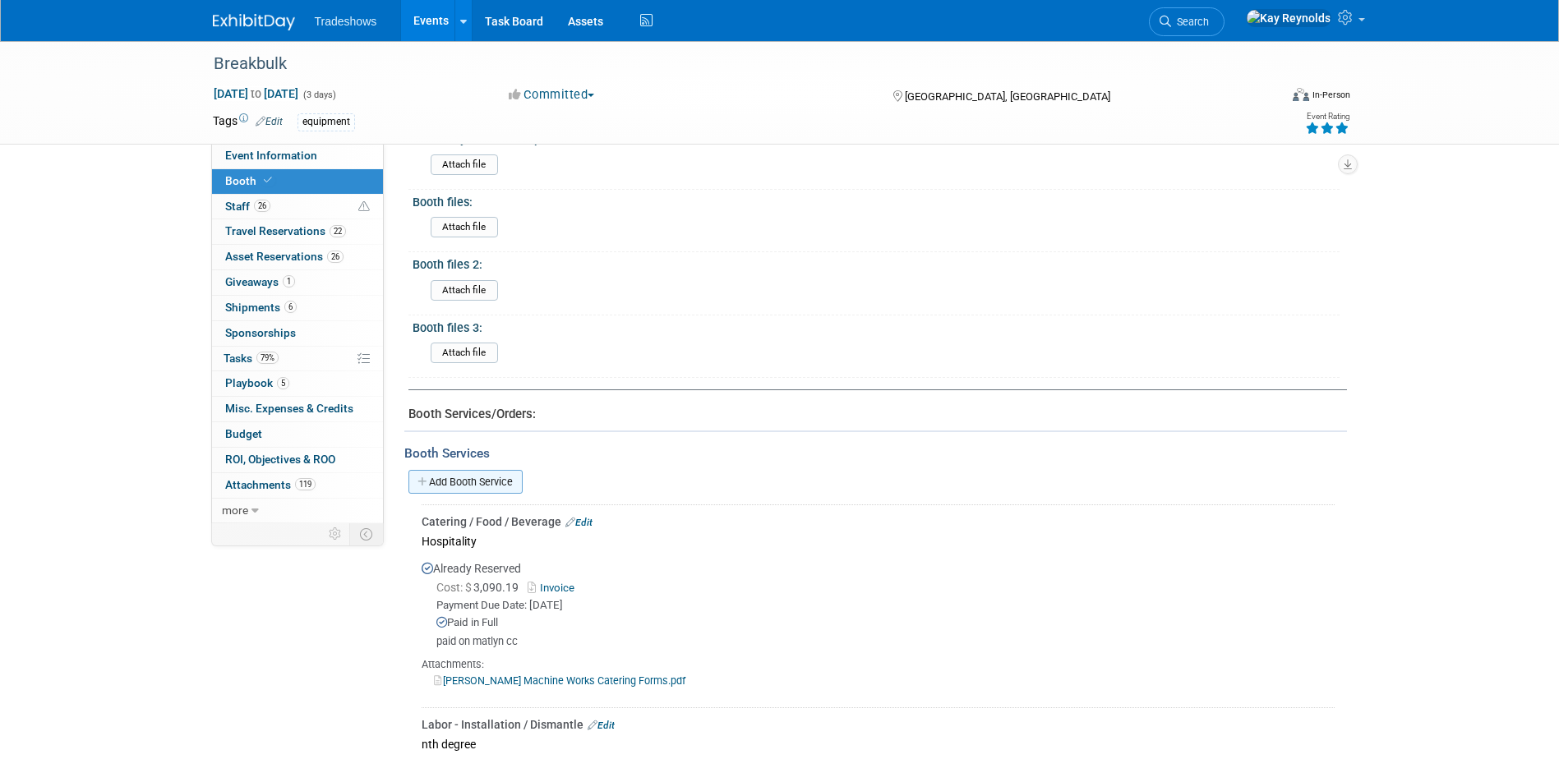
click at [474, 481] on link "Add Booth Service" at bounding box center [465, 482] width 114 height 24
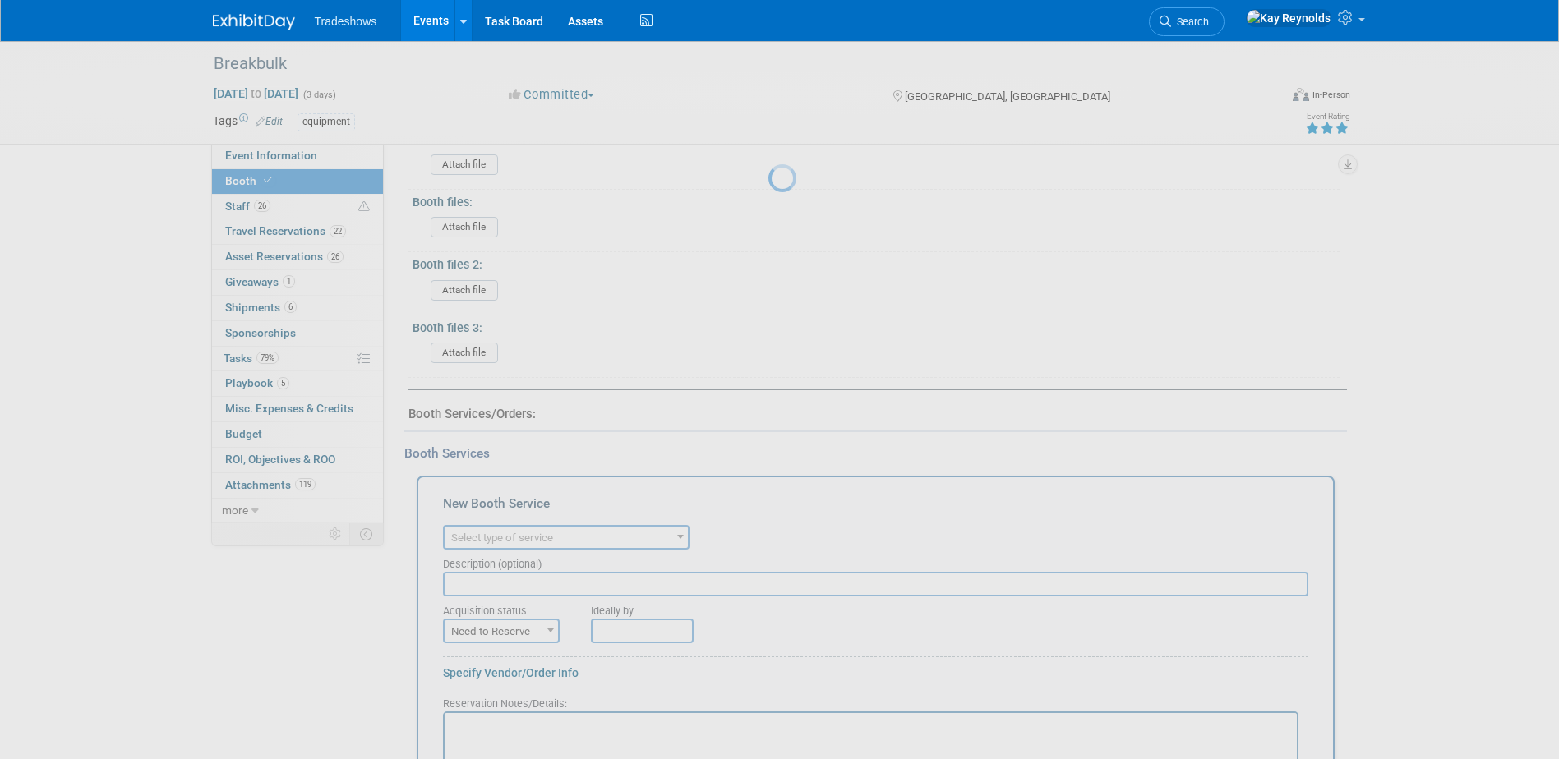
scroll to position [0, 0]
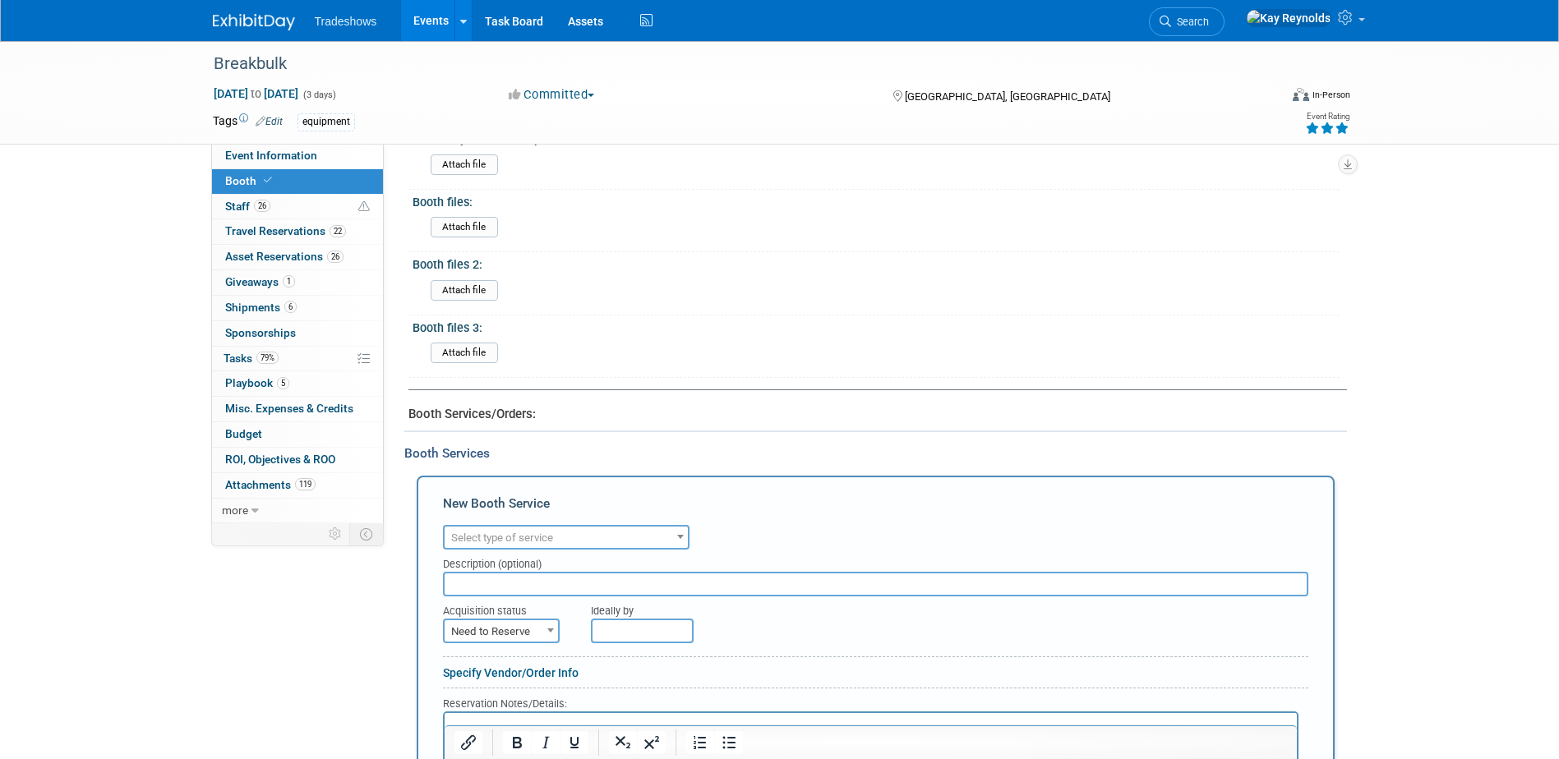
click at [483, 538] on span "Select type of service" at bounding box center [502, 538] width 102 height 12
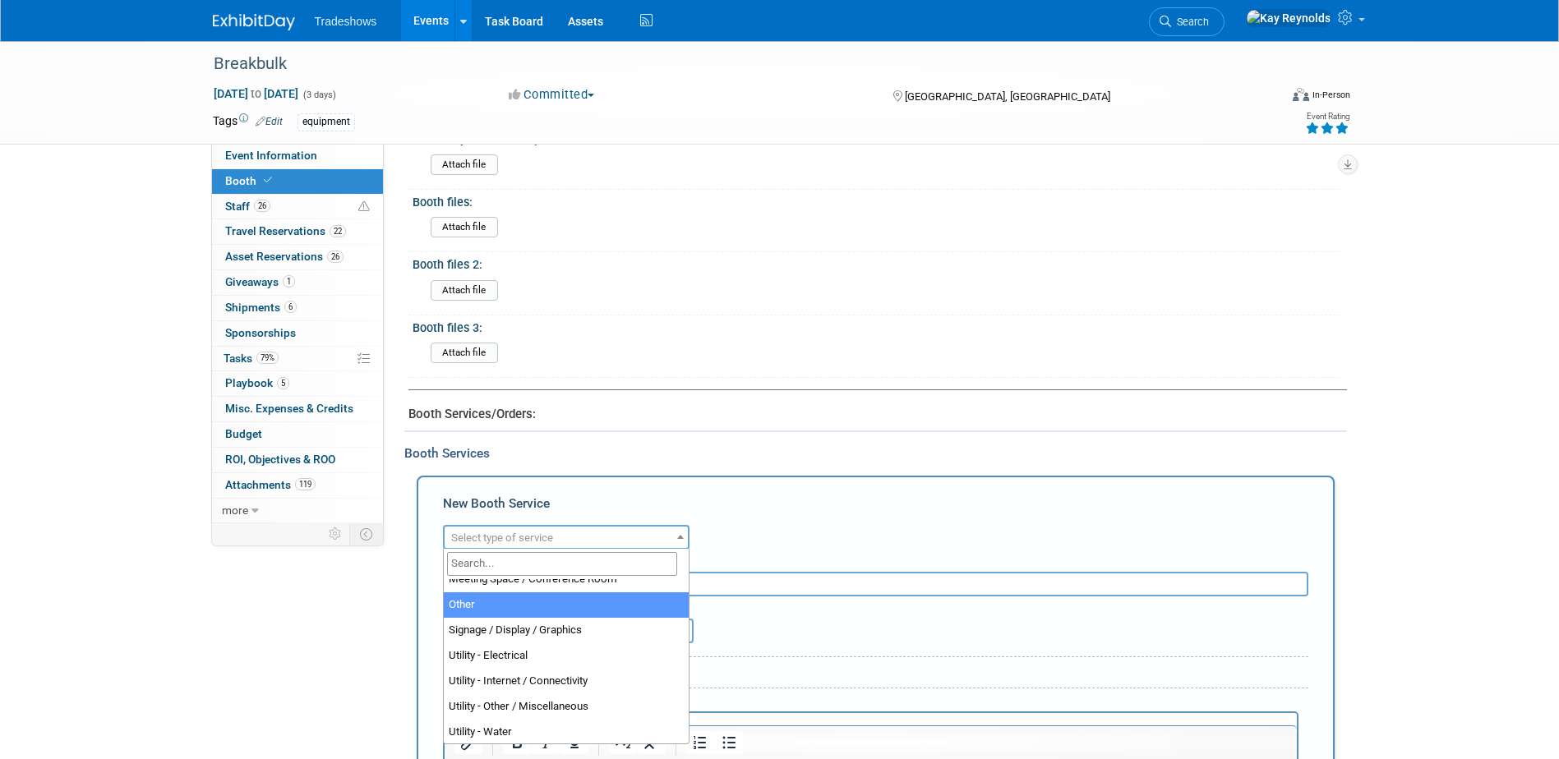
scroll to position [421, 0]
select select "3"
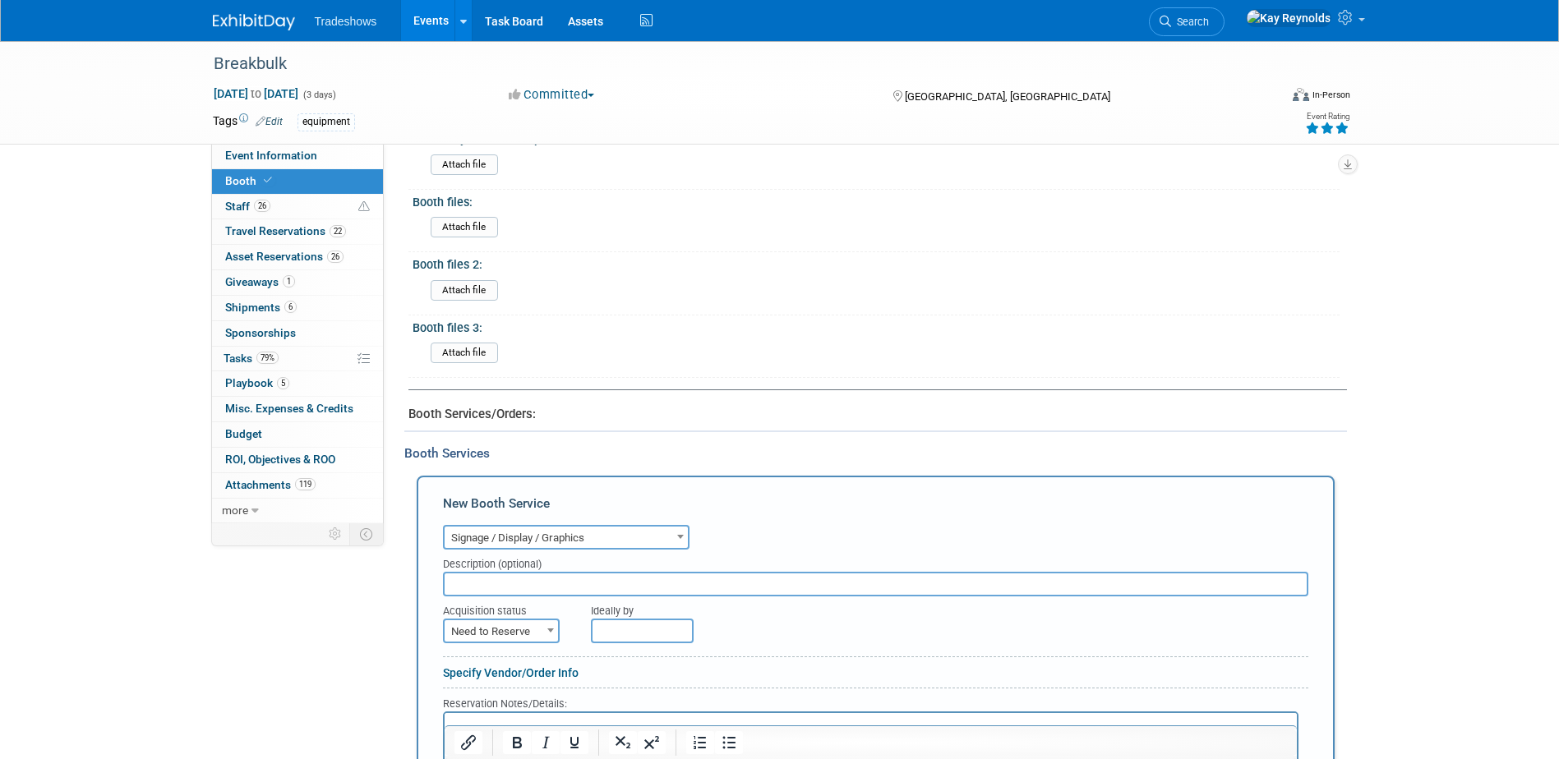
click at [479, 583] on input "text" at bounding box center [875, 584] width 865 height 25
type input "Baseplates we ordered for towers"
click at [467, 631] on span "Need to Reserve" at bounding box center [501, 631] width 113 height 23
select select "2"
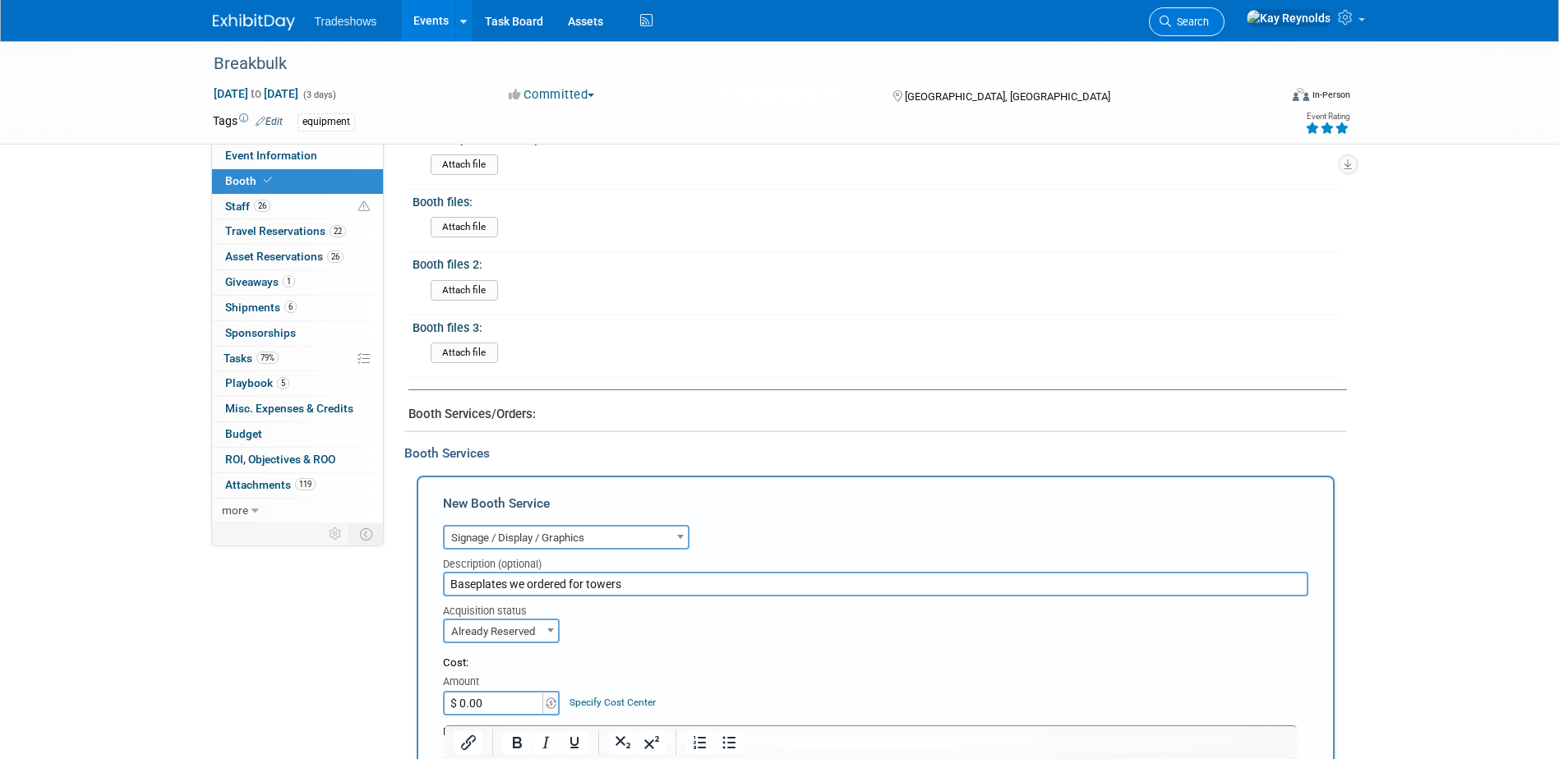
click at [1209, 21] on span "Search" at bounding box center [1190, 22] width 38 height 12
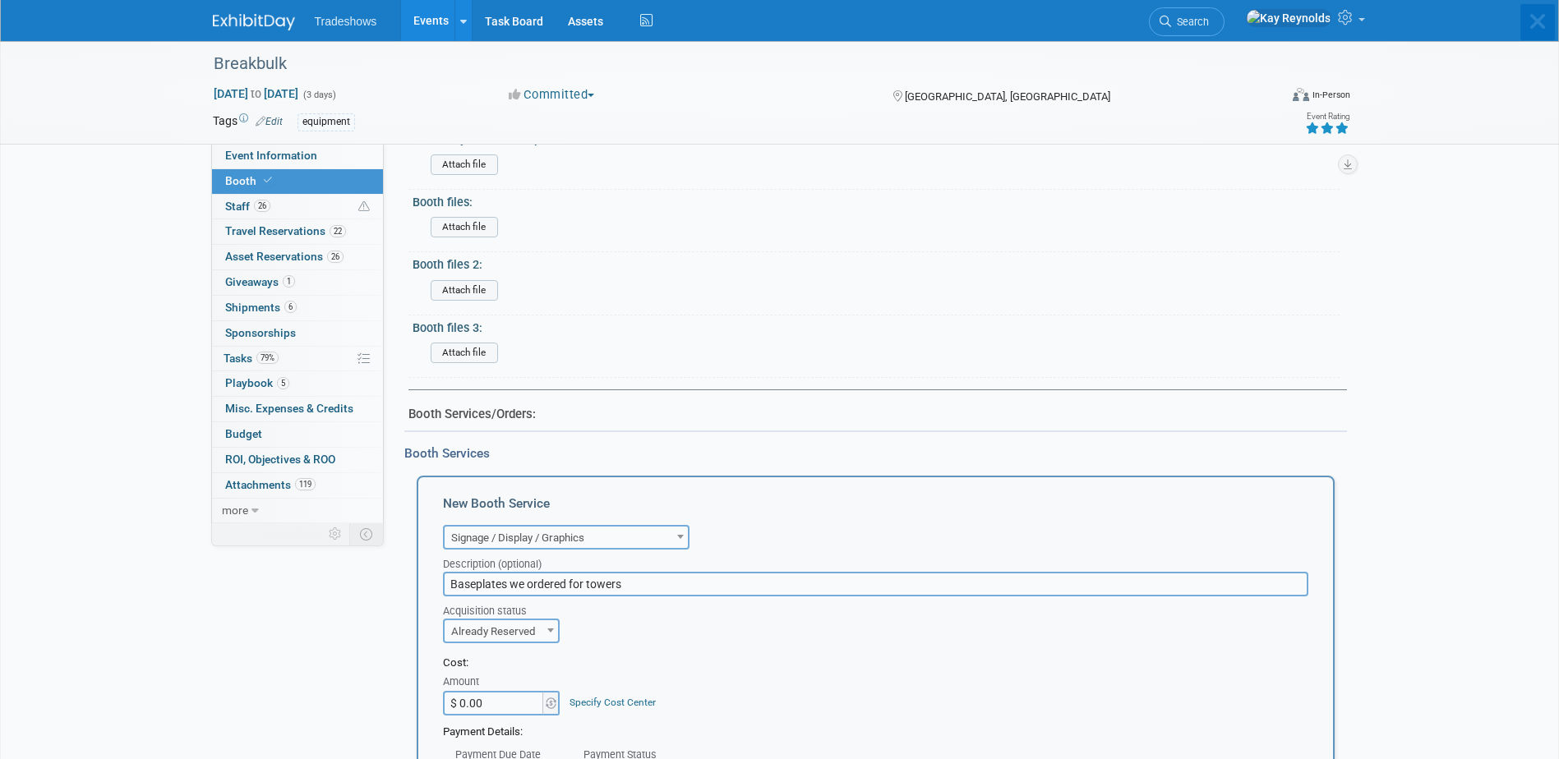
scroll to position [0, 0]
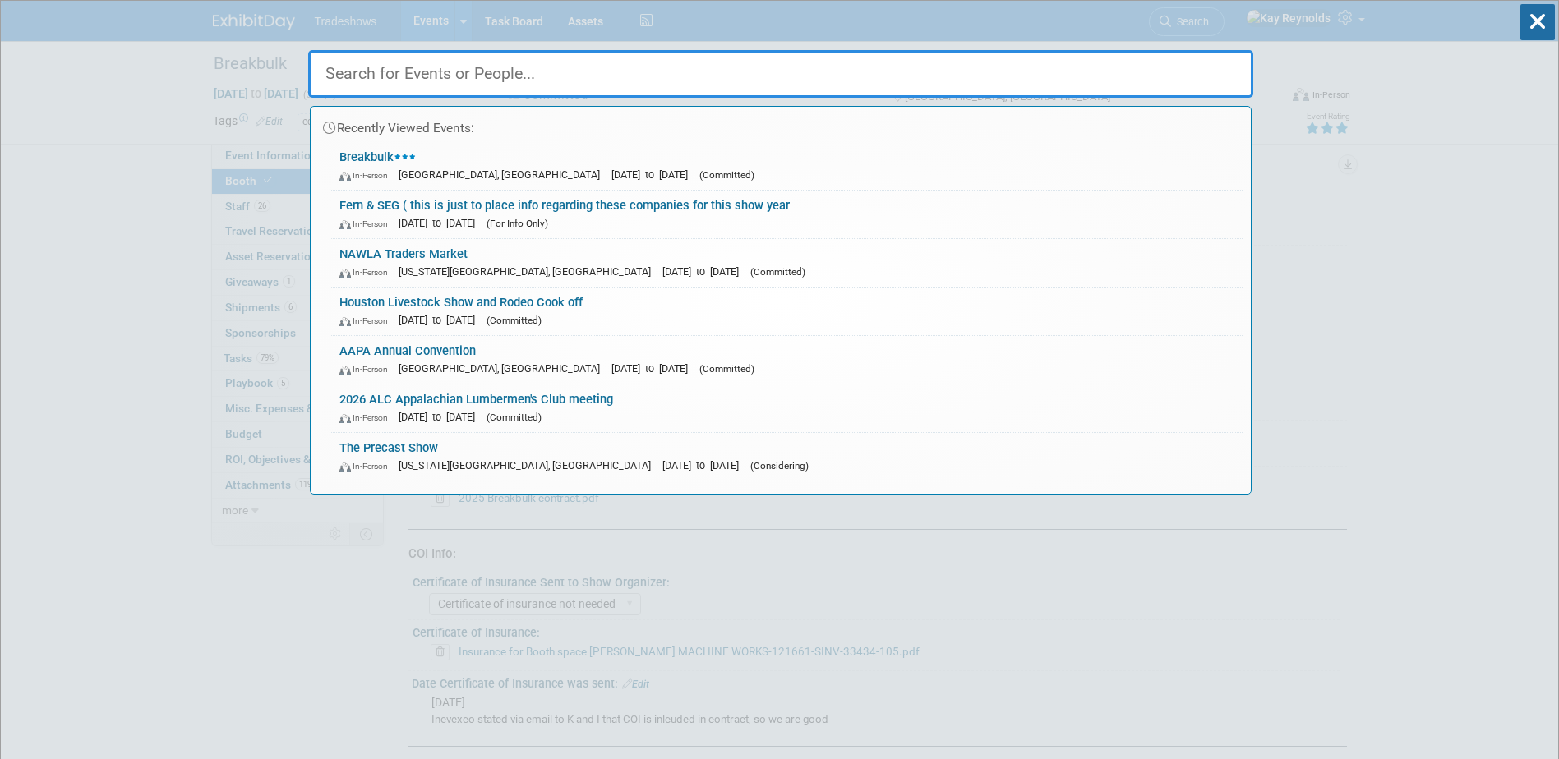
click at [432, 82] on input "text" at bounding box center [780, 74] width 945 height 48
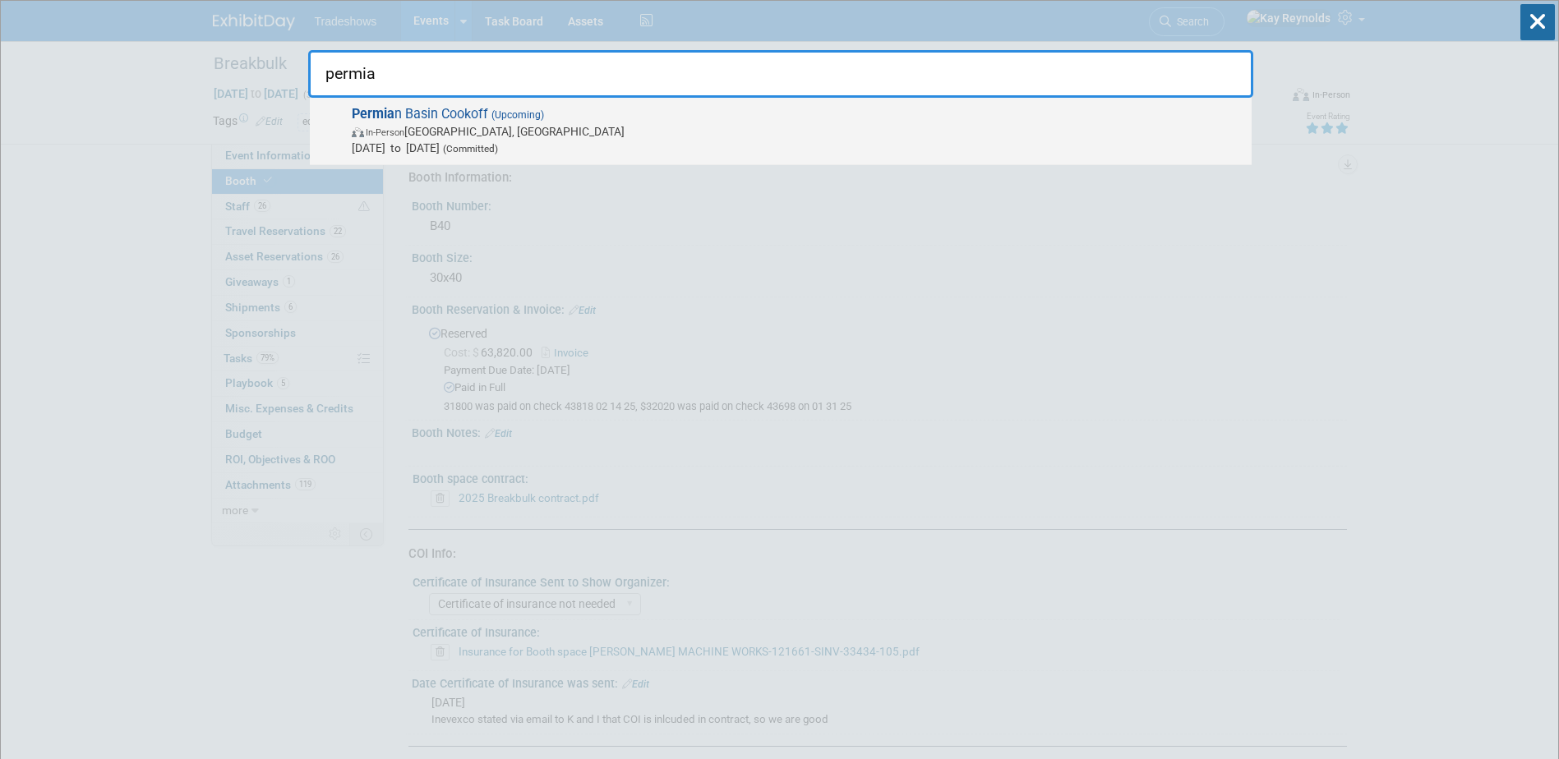
type input "permia"
click at [403, 134] on span "In-Person" at bounding box center [385, 132] width 39 height 11
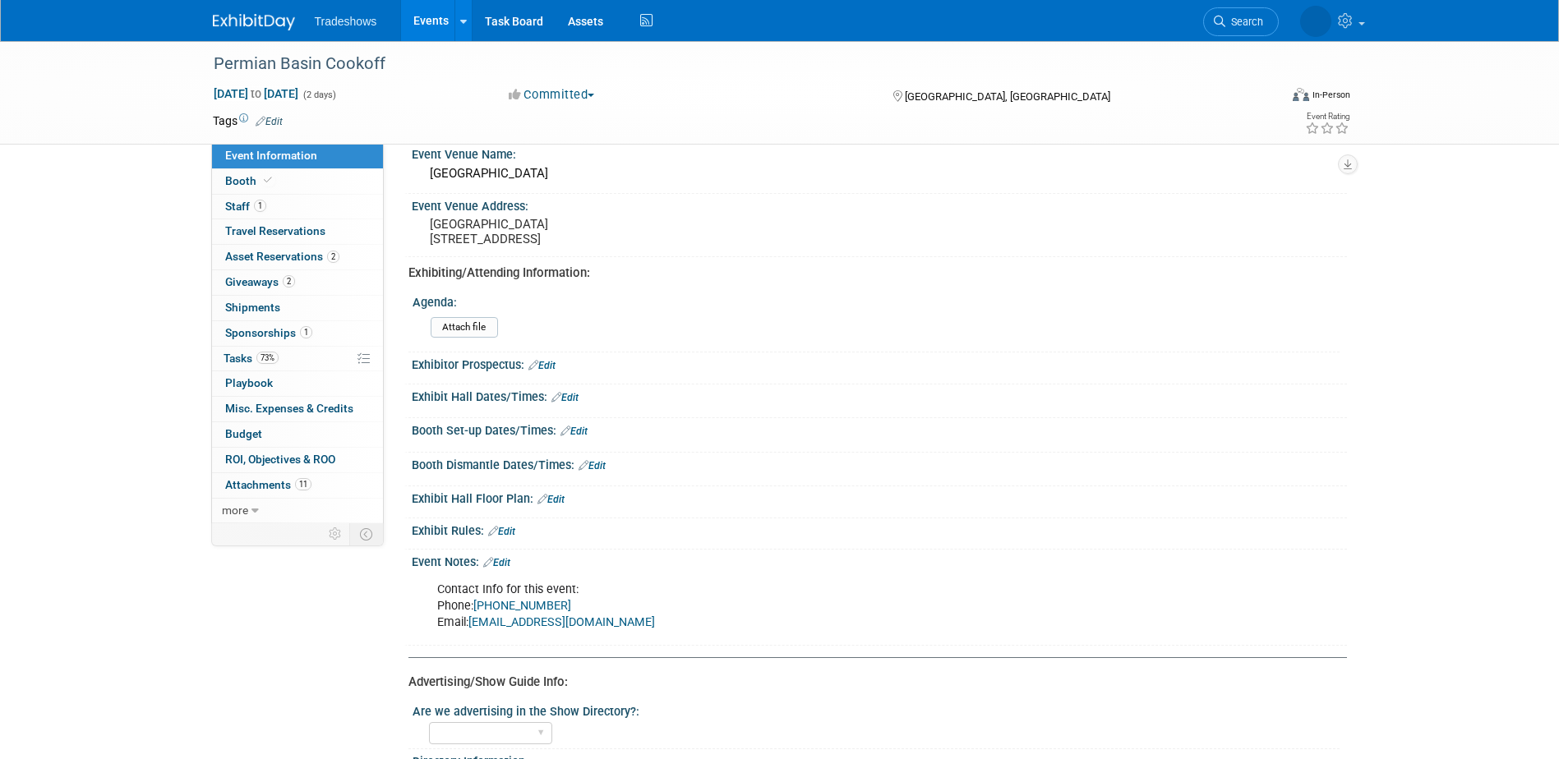
scroll to position [411, 0]
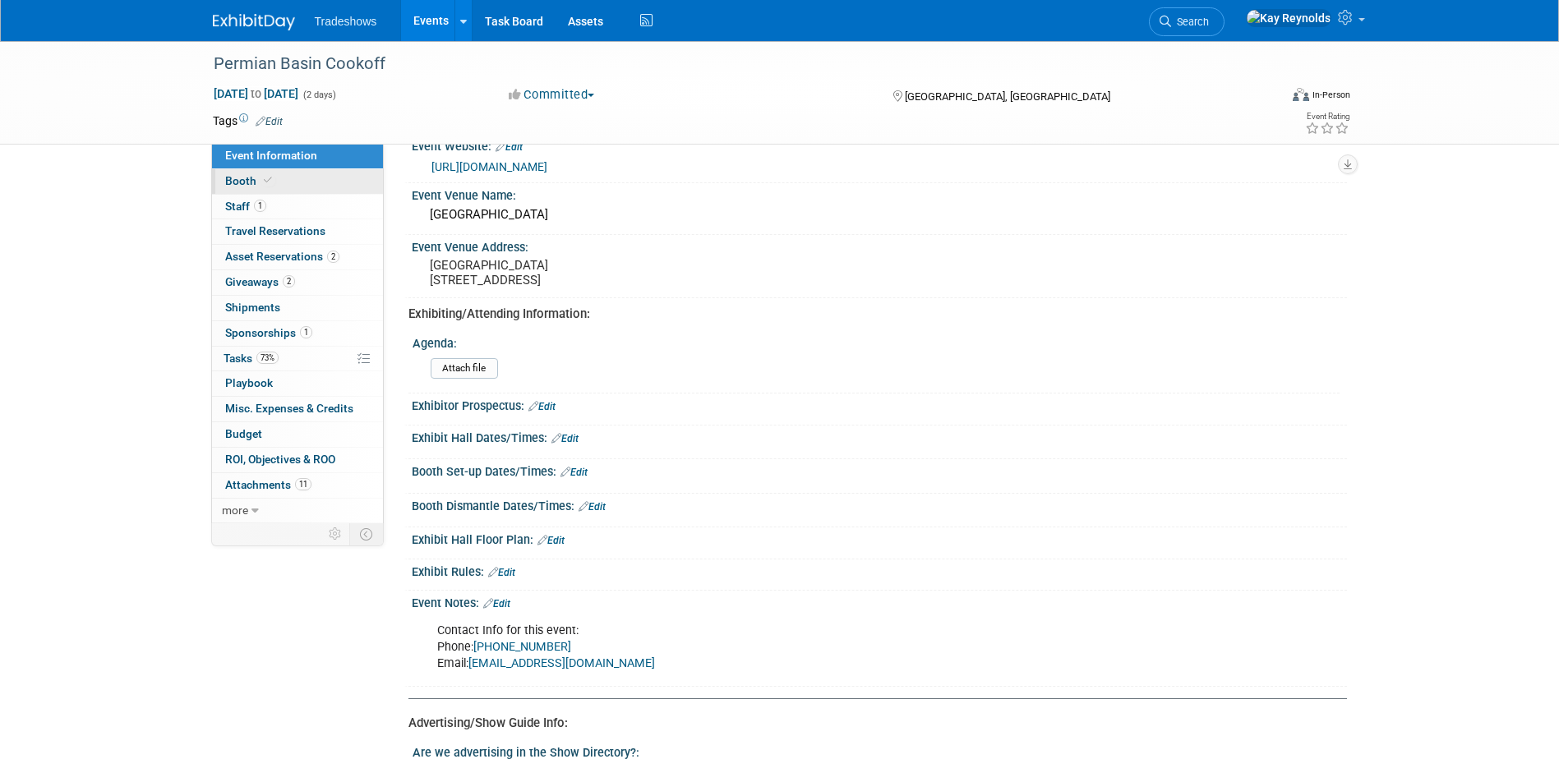
click at [320, 175] on link "Booth" at bounding box center [297, 181] width 171 height 25
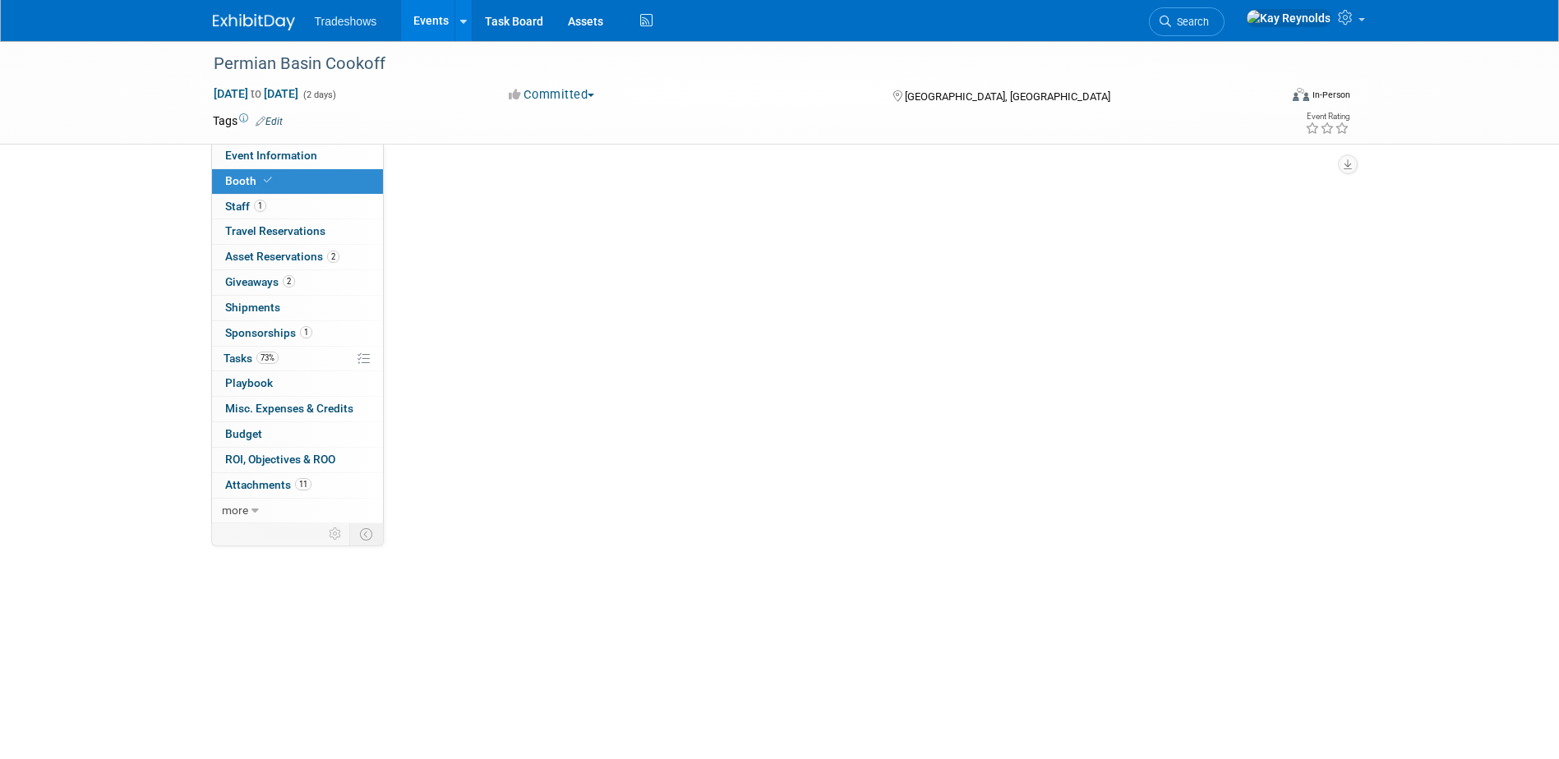
scroll to position [0, 0]
select select "Certificate of insurance sent"
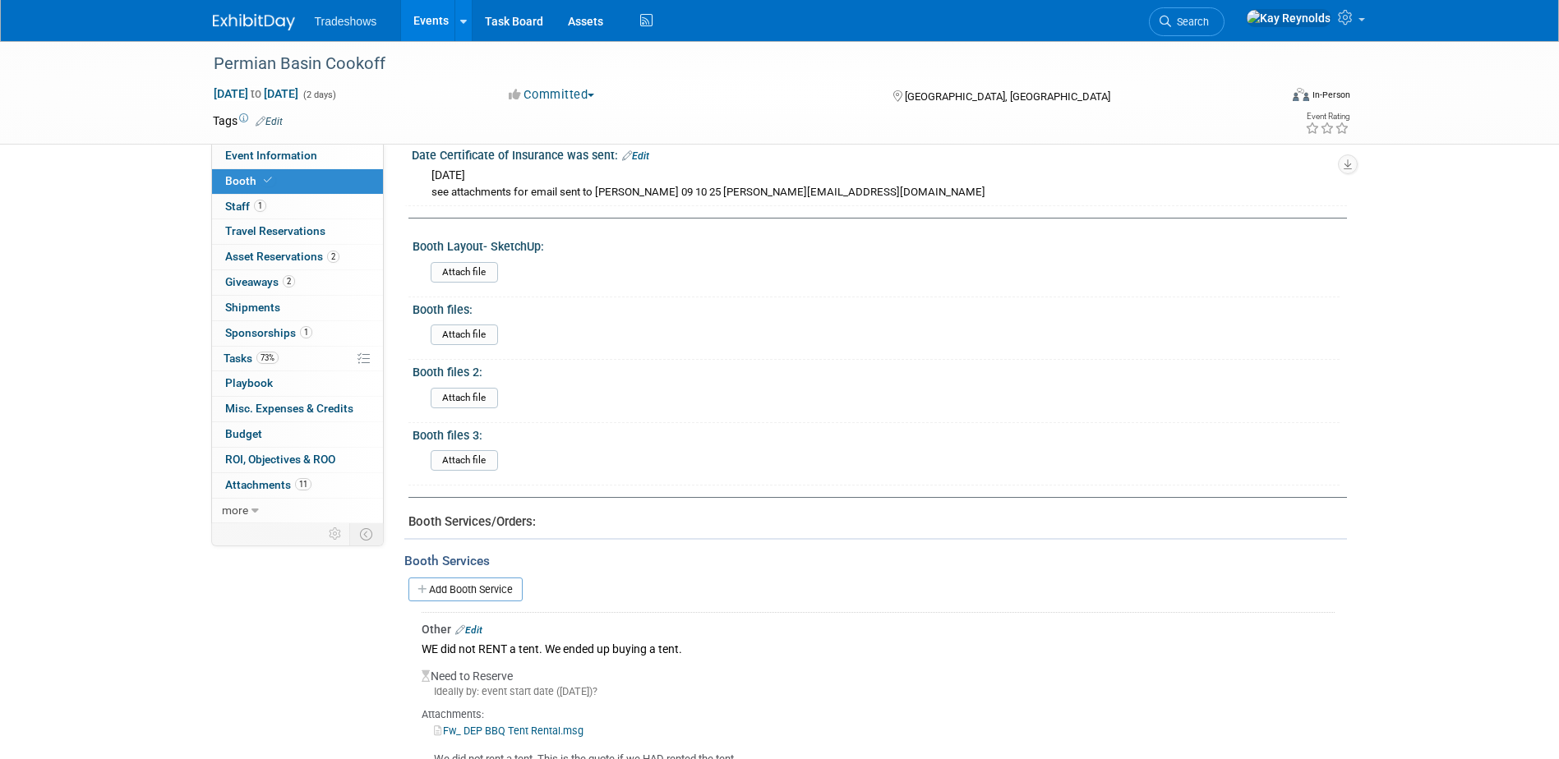
scroll to position [279, 0]
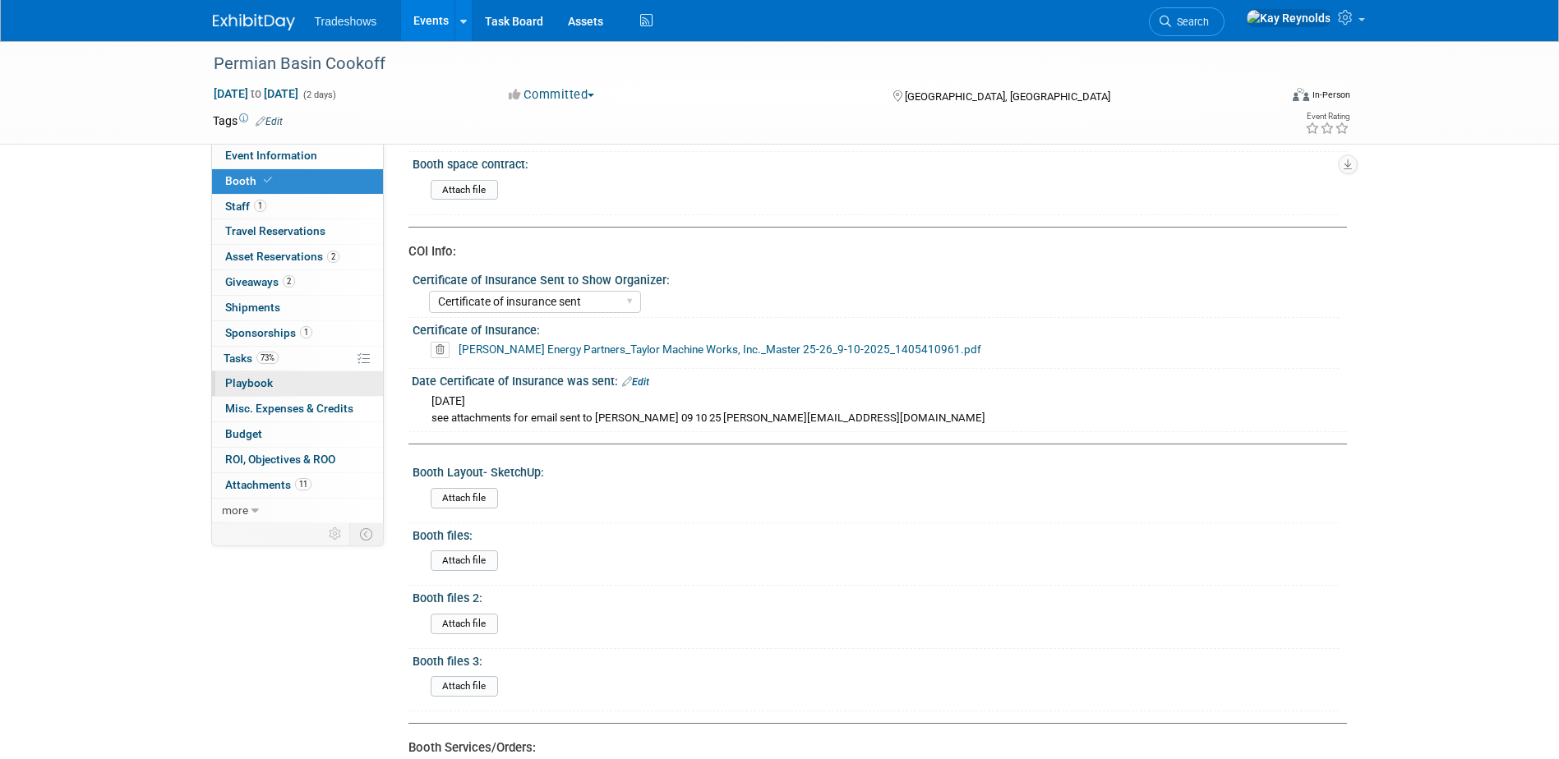
click at [292, 373] on link "0 Playbook 0" at bounding box center [297, 383] width 171 height 25
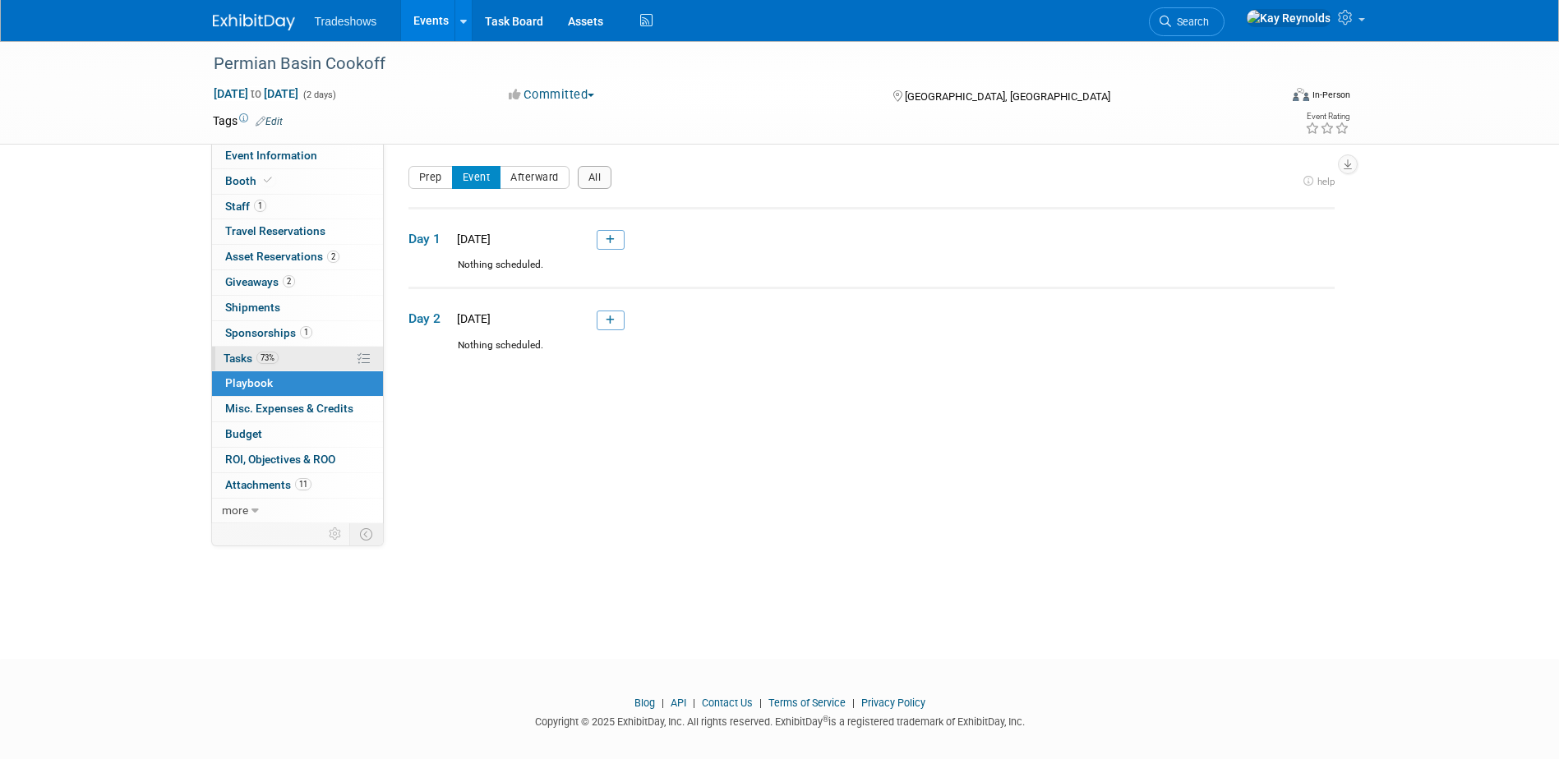
click at [309, 359] on link "73% Tasks 73%" at bounding box center [297, 359] width 171 height 25
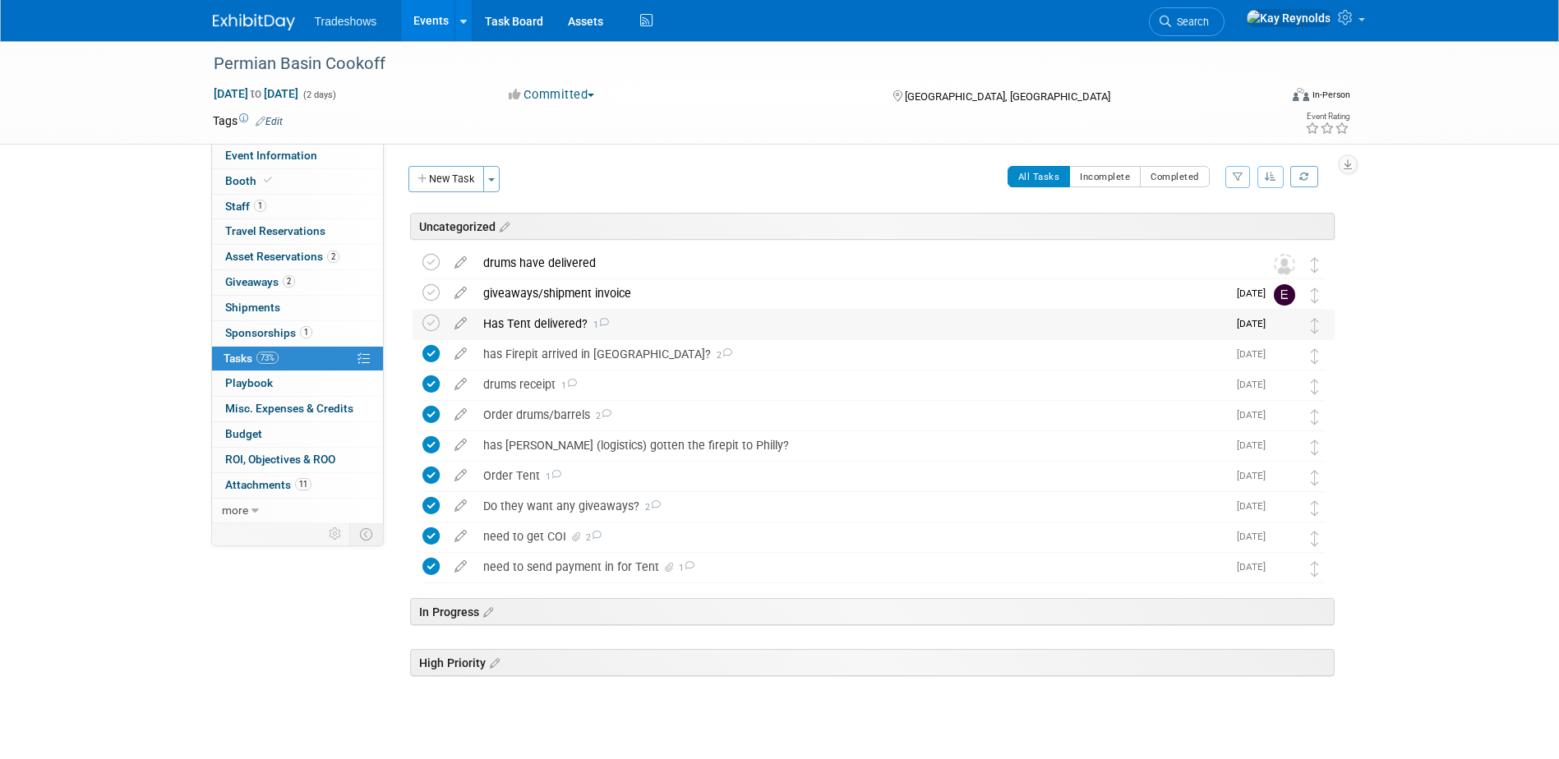
click at [556, 321] on div "Has Tent delivered? 1" at bounding box center [851, 324] width 752 height 28
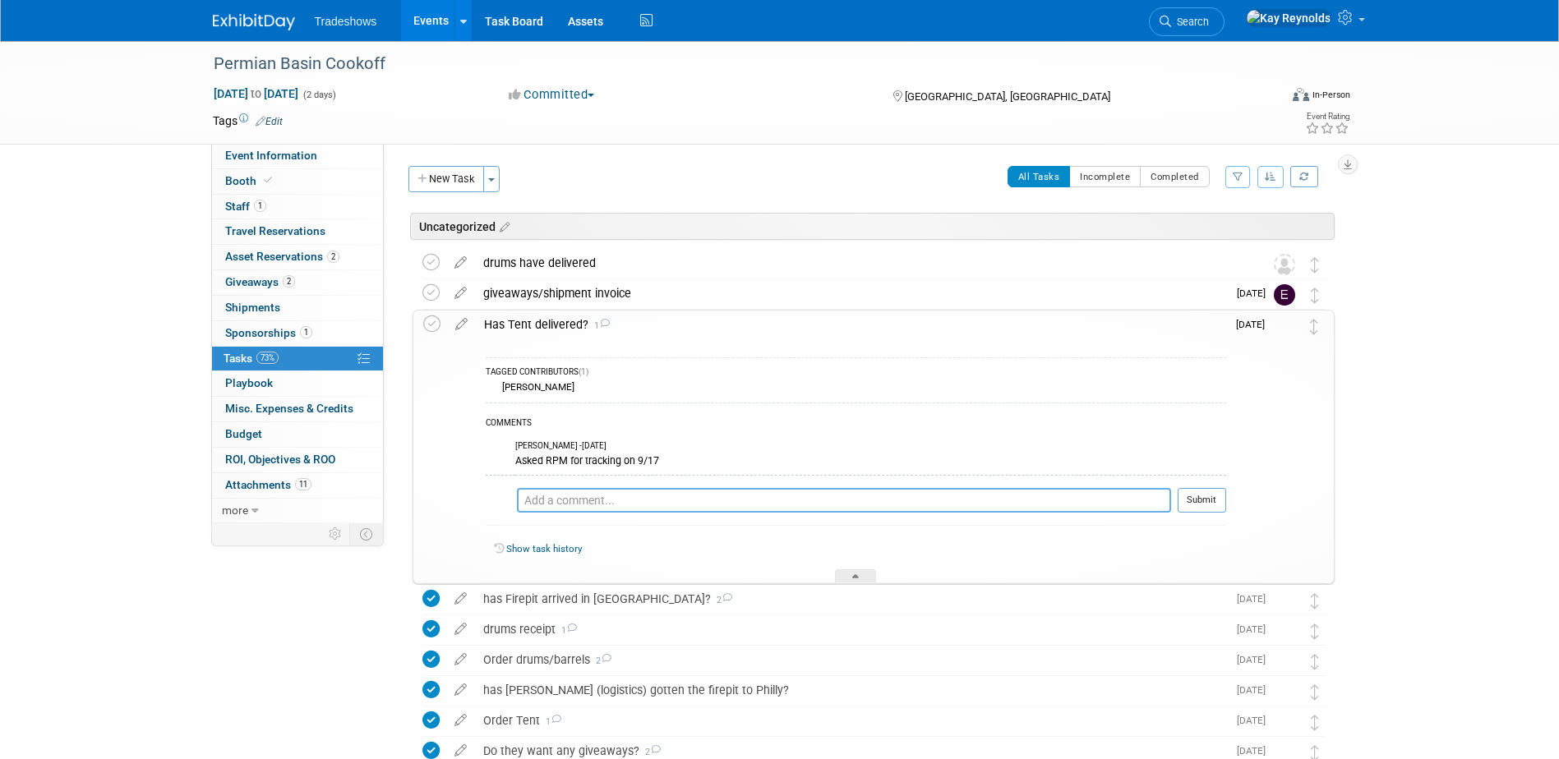
click at [554, 492] on textarea at bounding box center [844, 500] width 654 height 25
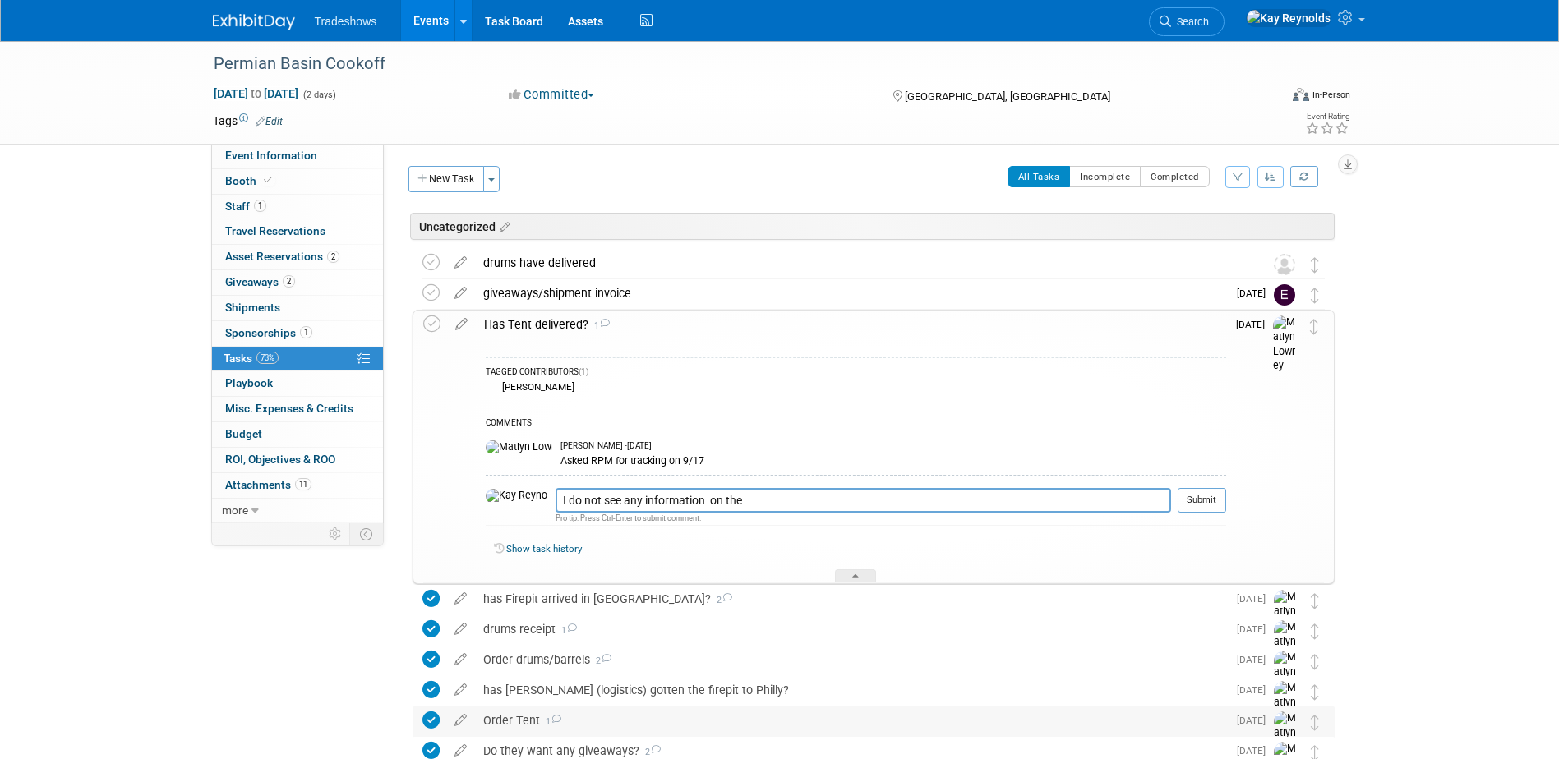
click at [507, 719] on div "Order Tent 1" at bounding box center [851, 721] width 752 height 28
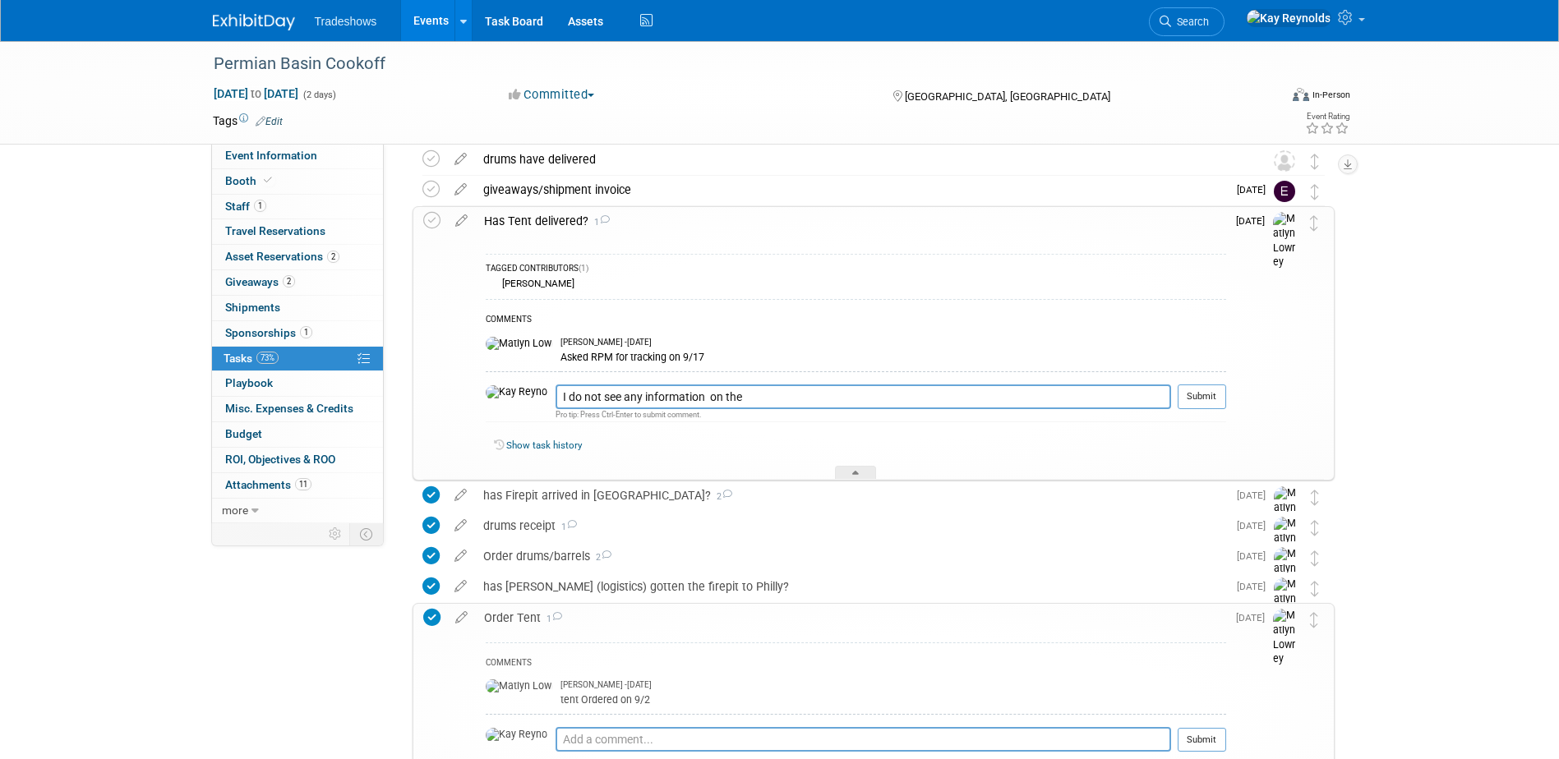
scroll to position [329, 0]
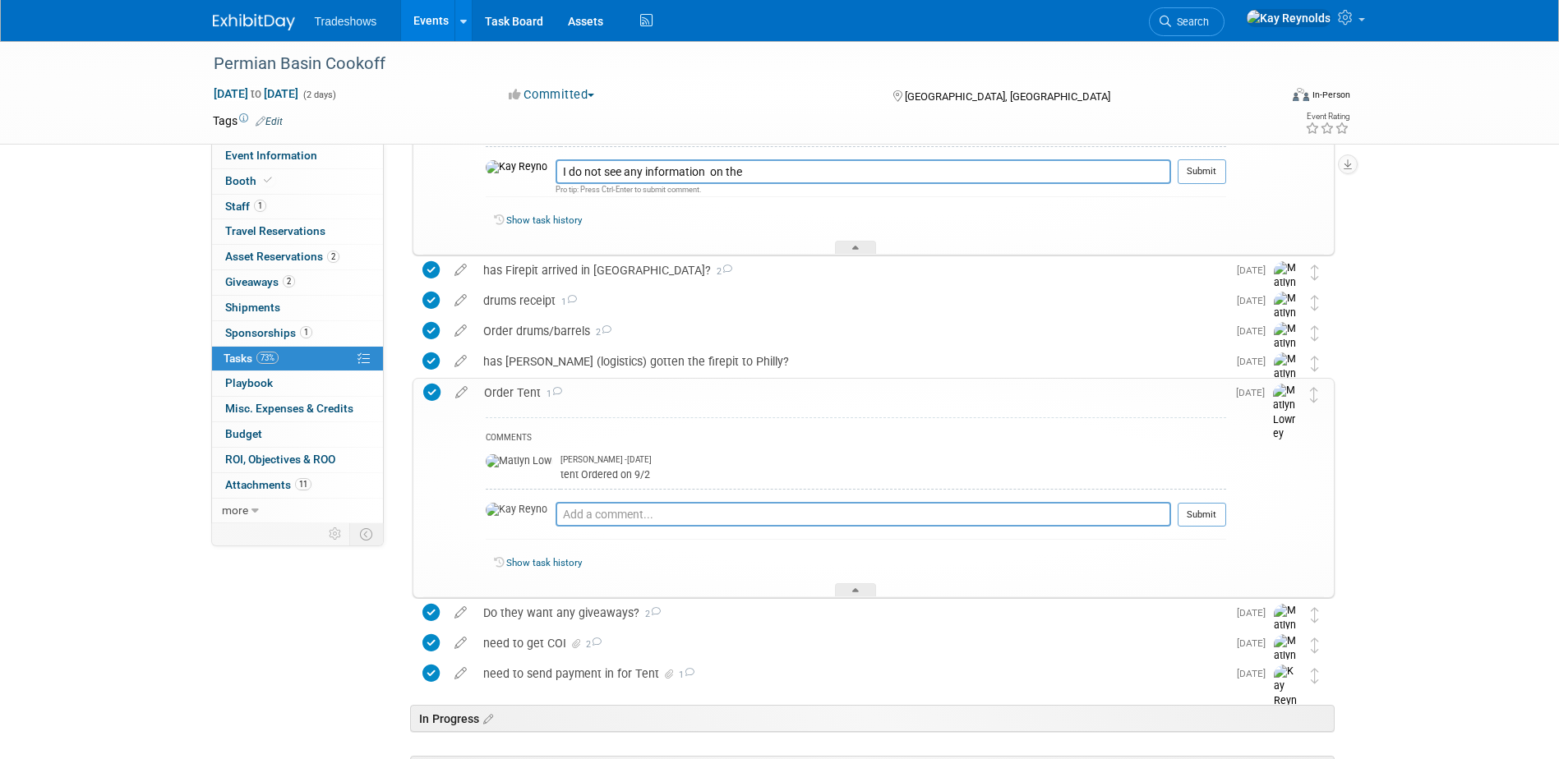
click at [565, 473] on div "tent Ordered on 9/2" at bounding box center [893, 474] width 666 height 16
click at [619, 171] on textarea "I do not see any information on the" at bounding box center [862, 171] width 615 height 25
type textarea "I do not see any documentation on the tent out here other than it has been orde…"
click at [538, 675] on div "need to send payment in for Tent 1" at bounding box center [851, 674] width 752 height 28
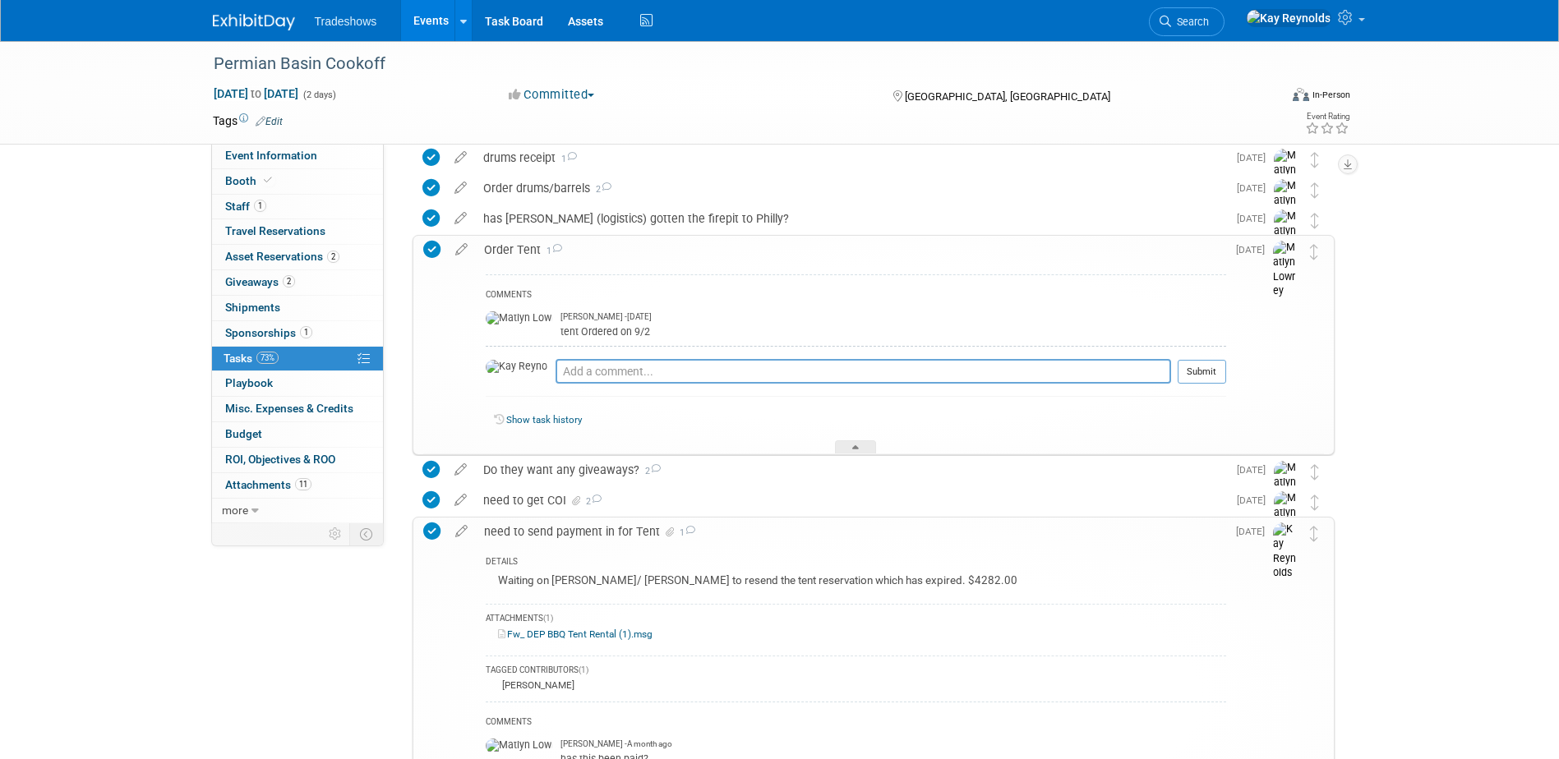
scroll to position [575, 0]
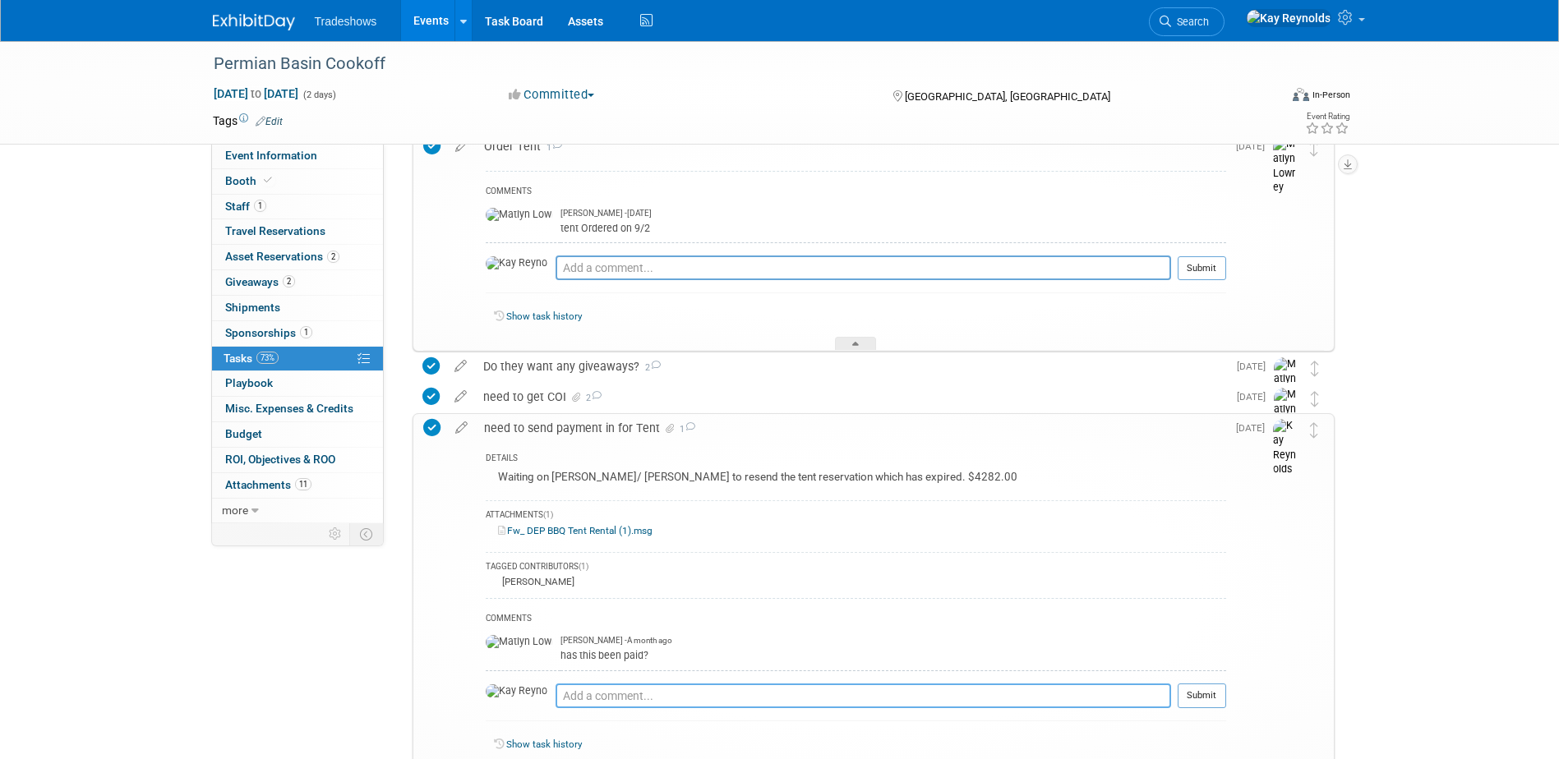
click at [560, 693] on textarea at bounding box center [862, 696] width 615 height 25
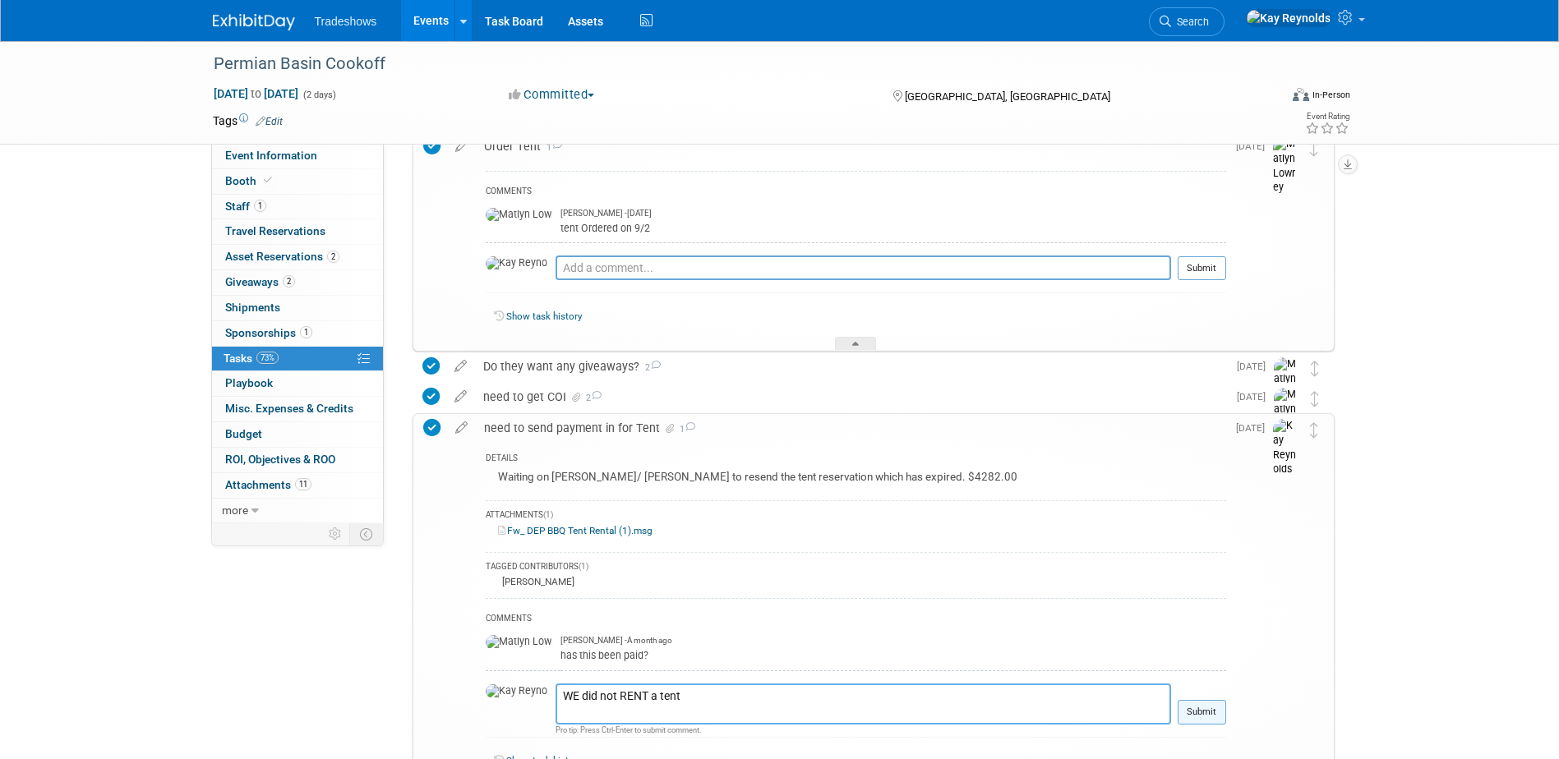
type textarea "WE did not RENT a tent"
click at [1210, 708] on button "Submit" at bounding box center [1202, 712] width 48 height 25
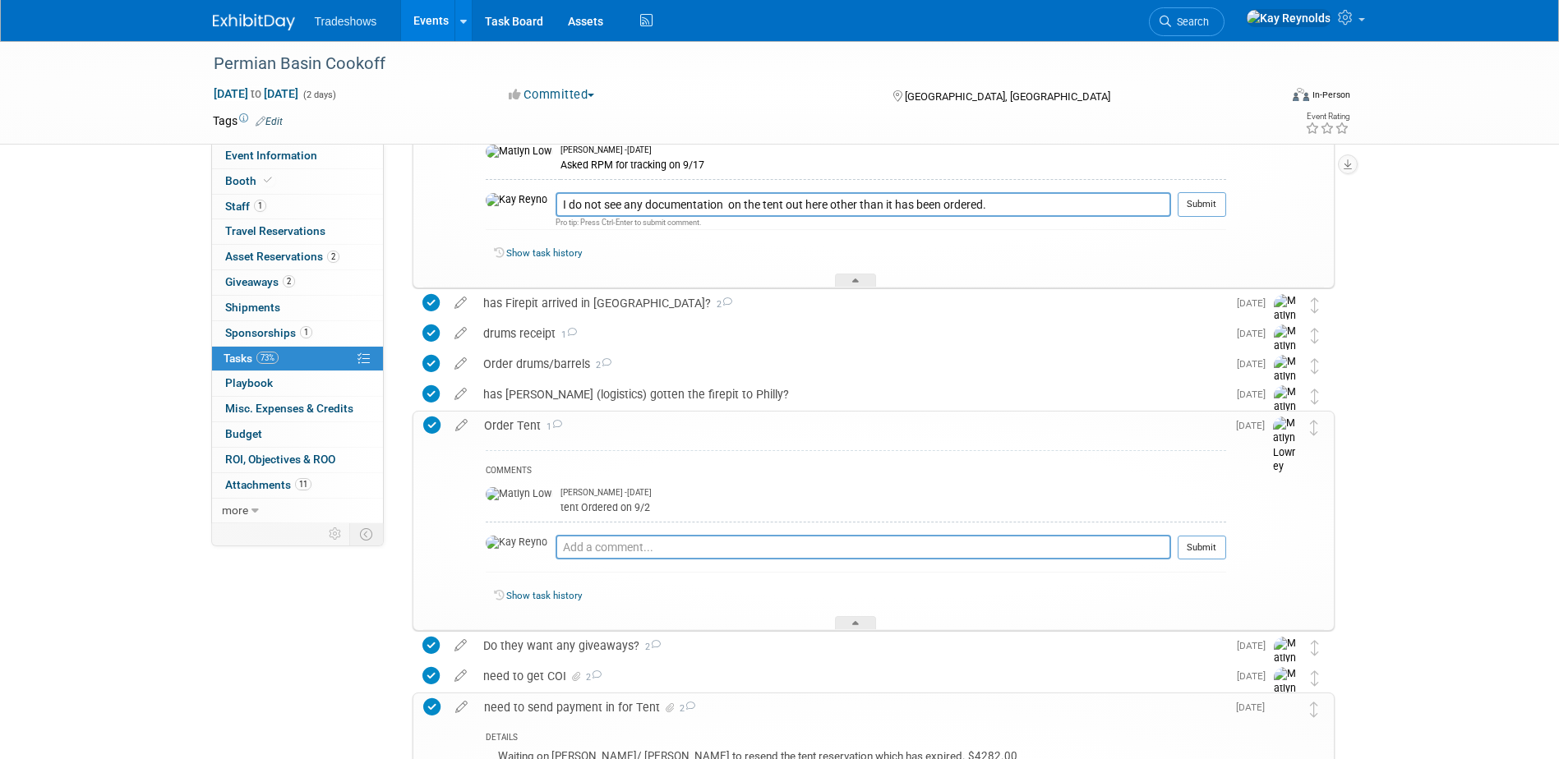
scroll to position [164, 0]
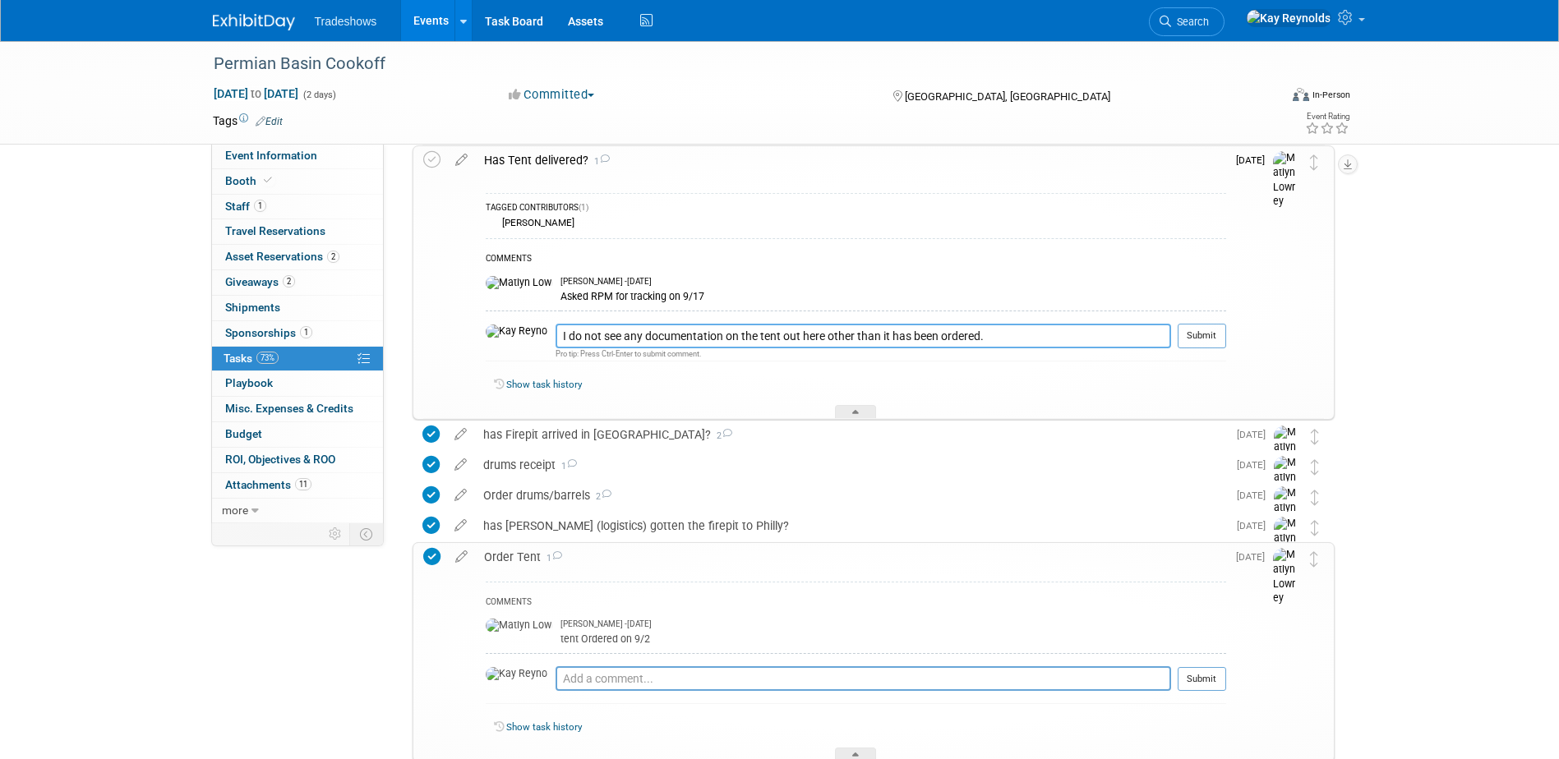
click at [786, 340] on textarea "I do not see any documentation on the tent out here other than it has been orde…" at bounding box center [862, 336] width 615 height 25
type textarea "I do not see any documentation on the tent out here on ED other than it has bee…"
click at [1192, 337] on button "Submit" at bounding box center [1202, 336] width 48 height 25
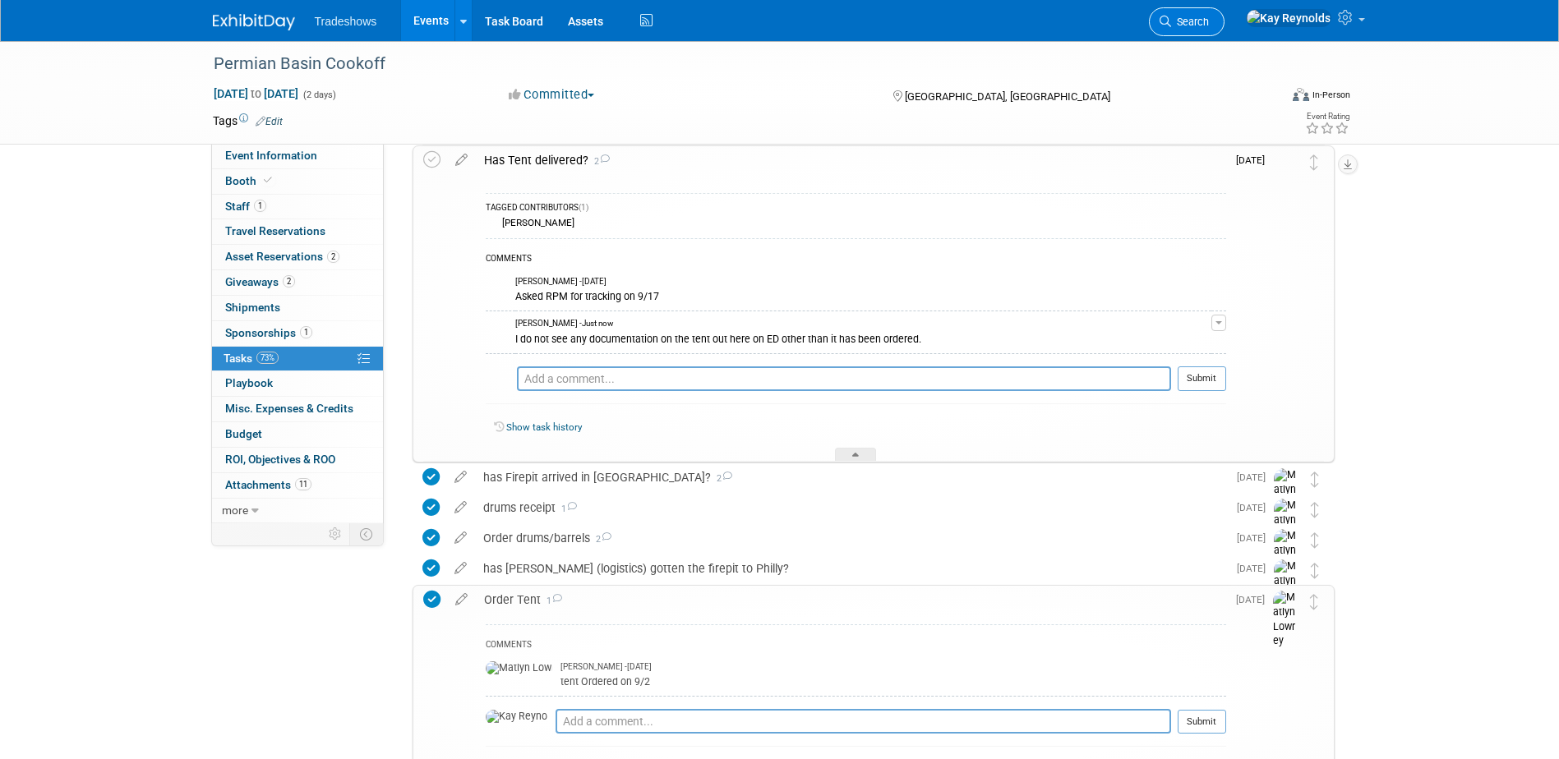
click at [1209, 18] on span "Search" at bounding box center [1190, 22] width 38 height 12
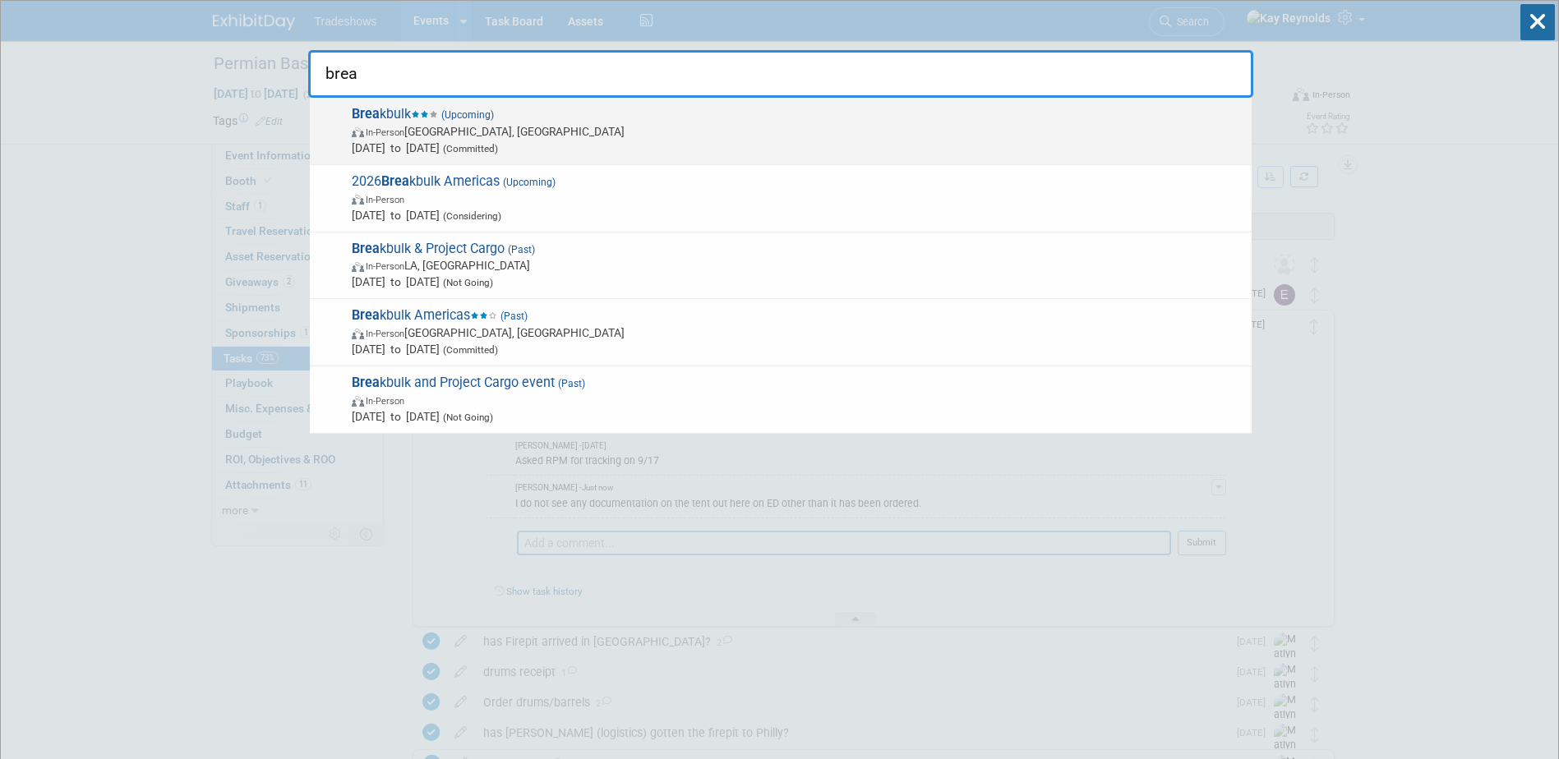
type input "brea"
click at [413, 125] on span "In-Person Houston, TX" at bounding box center [798, 131] width 892 height 16
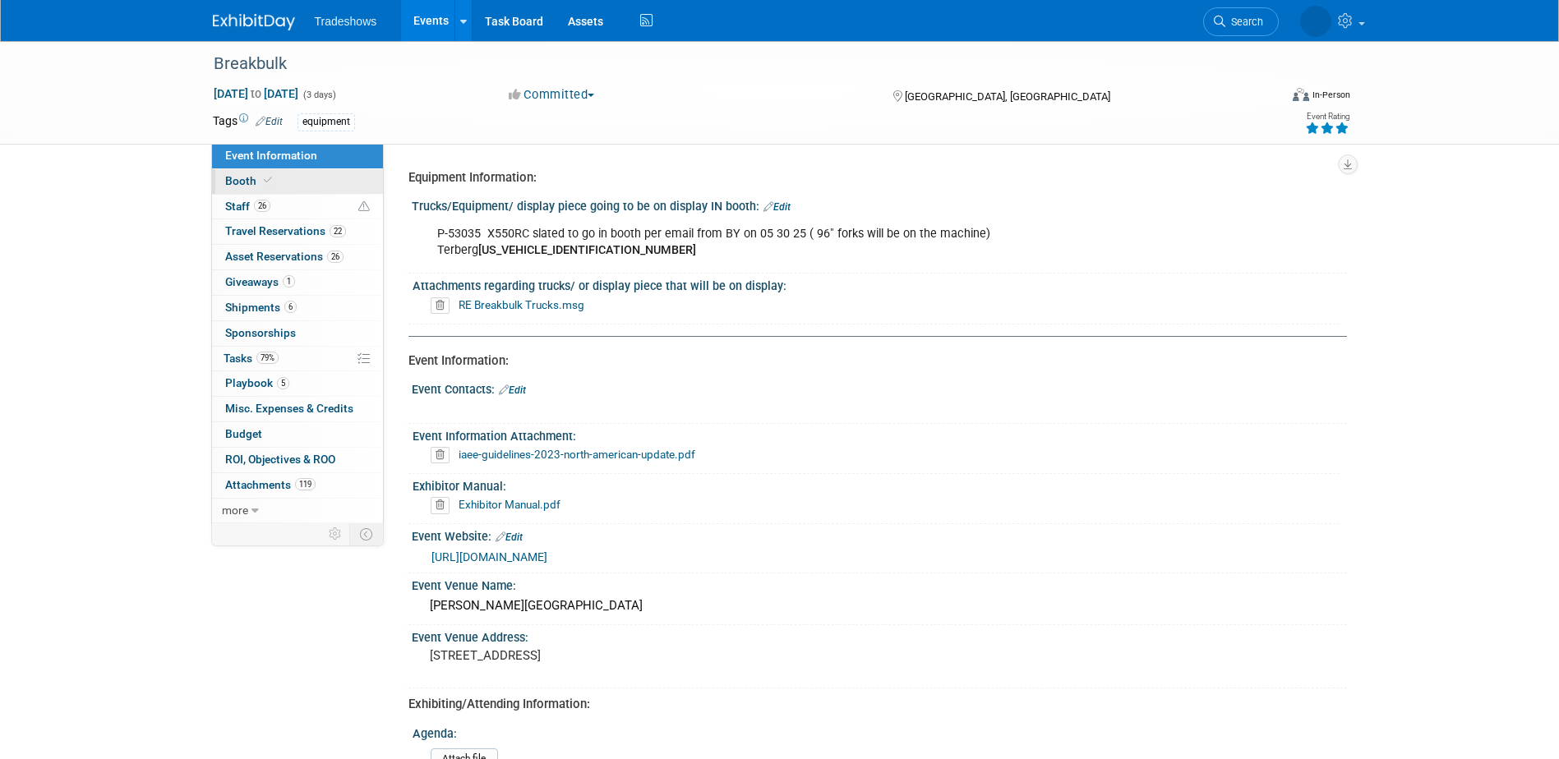
click at [310, 173] on link "Booth" at bounding box center [297, 181] width 171 height 25
select select "Certificate of insurance not needed"
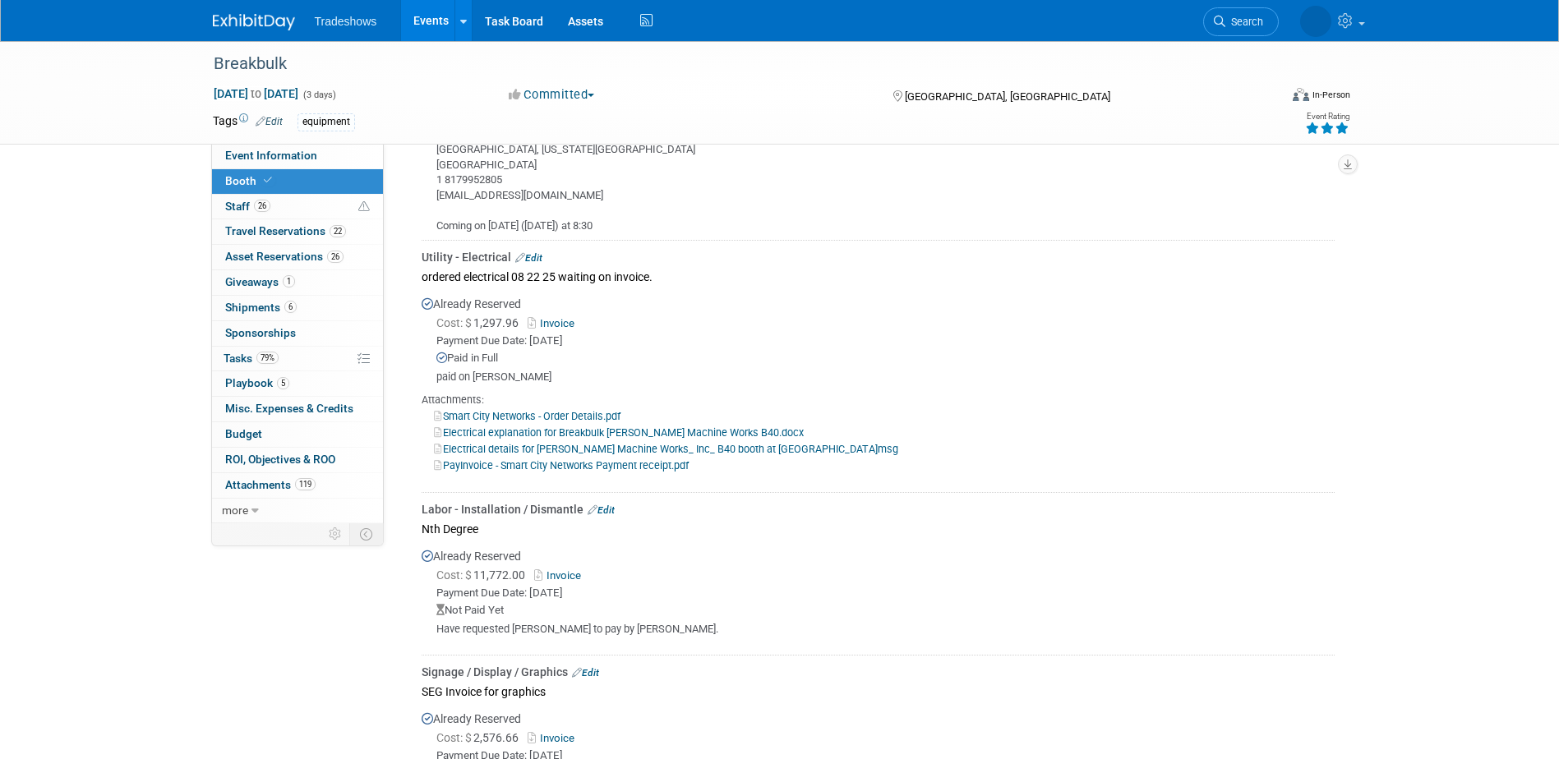
scroll to position [2137, 0]
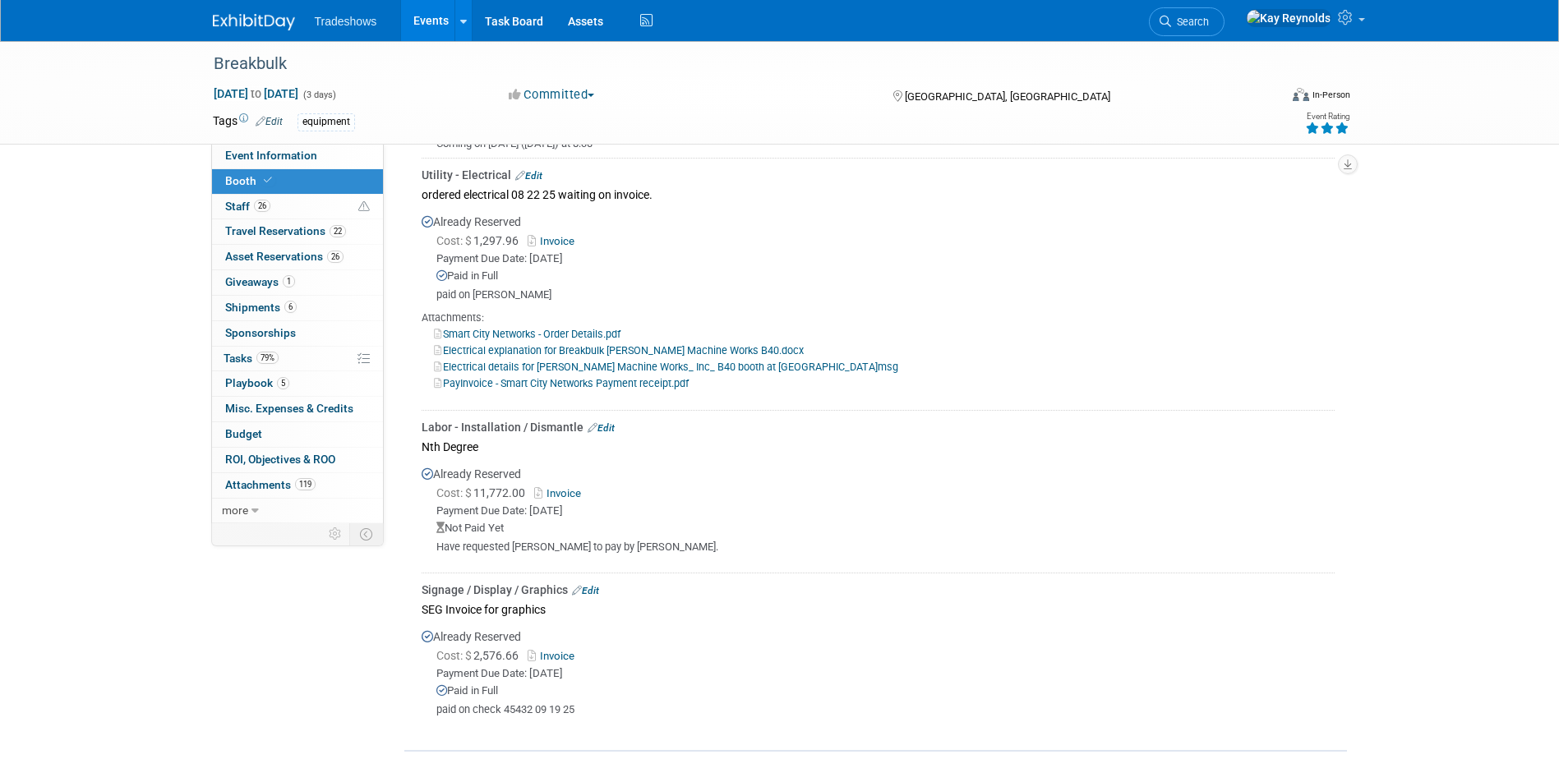
click at [587, 585] on link "Edit" at bounding box center [585, 591] width 27 height 12
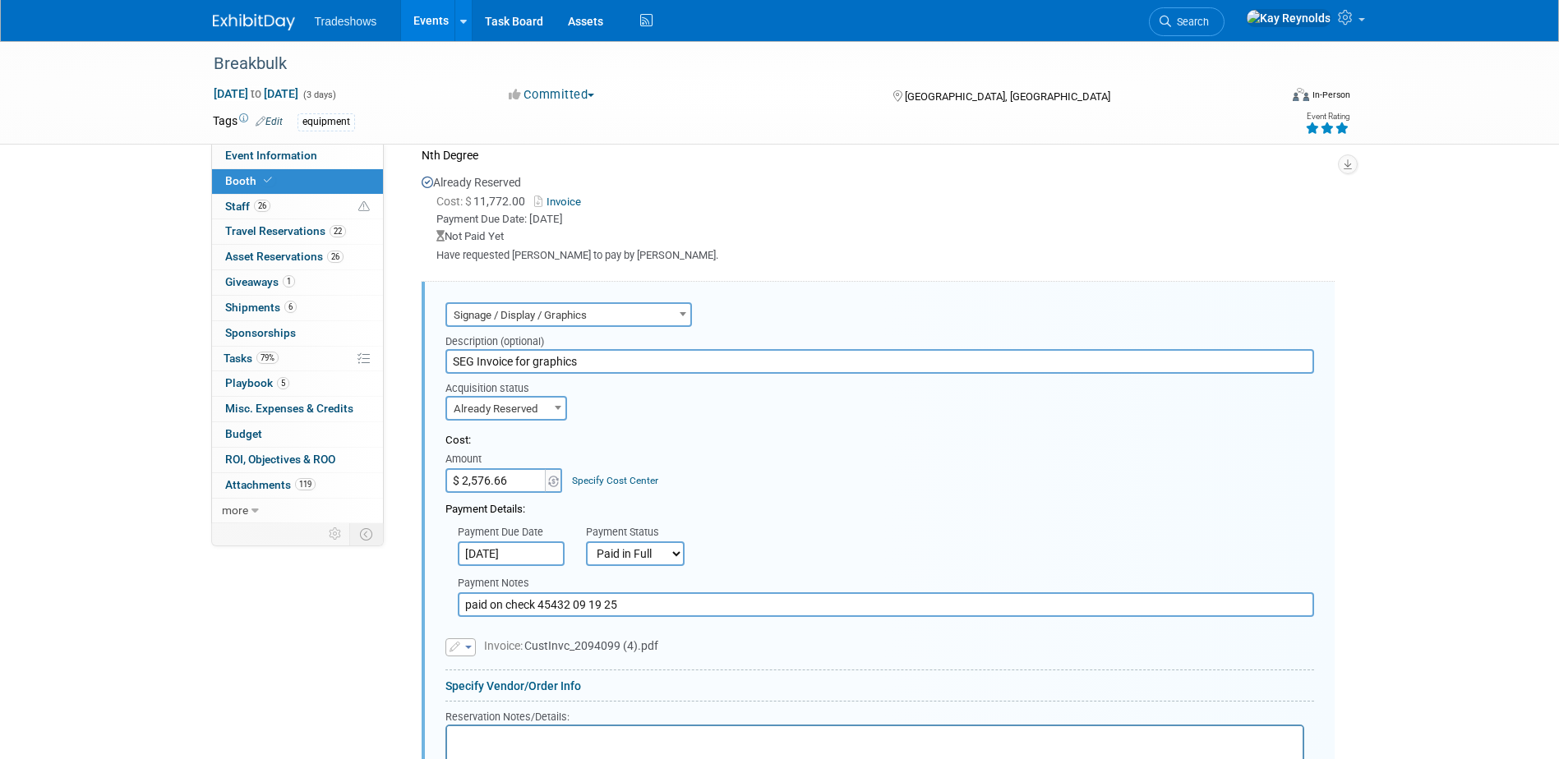
scroll to position [2436, 0]
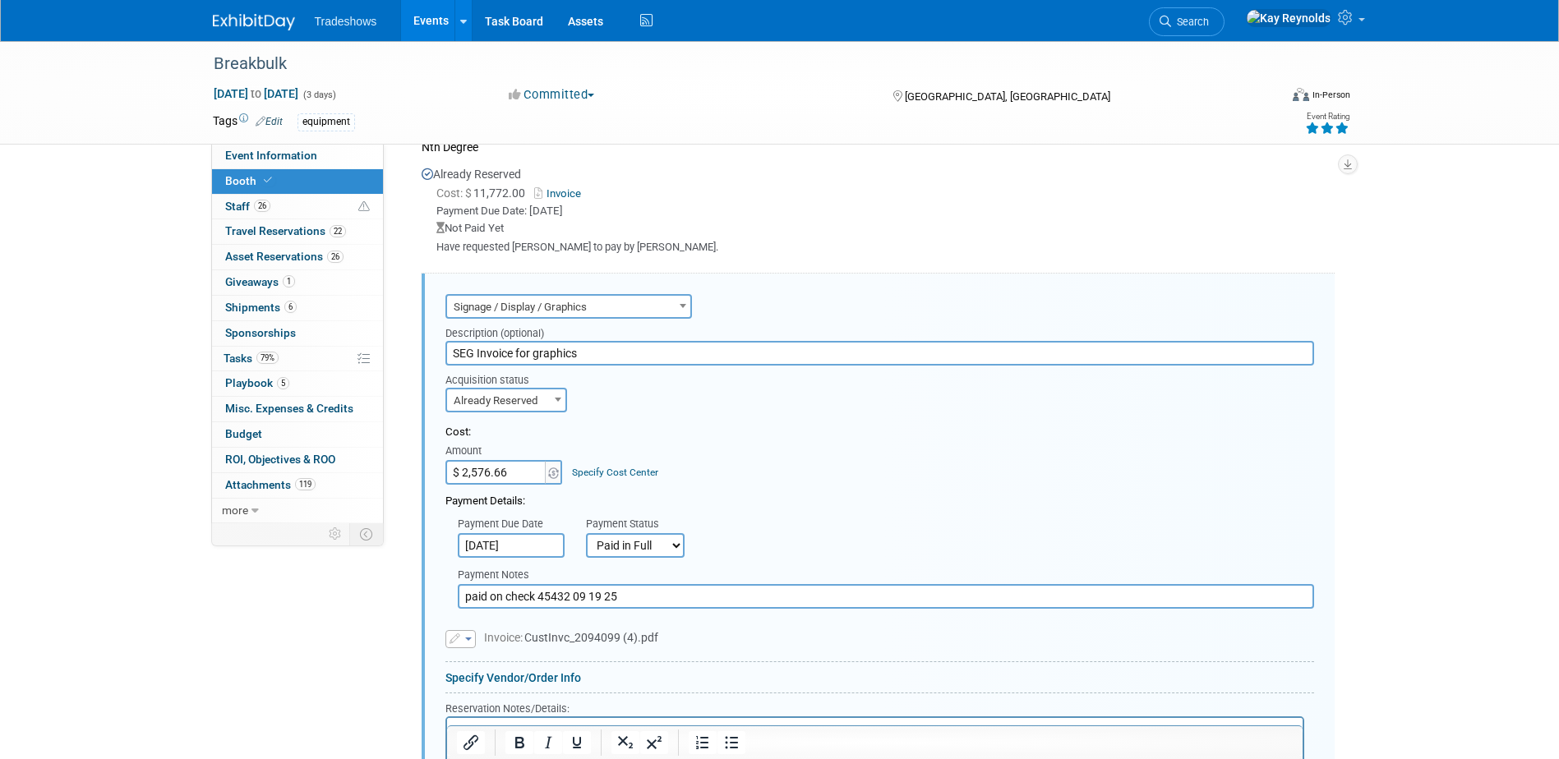
drag, startPoint x: 648, startPoint y: 588, endPoint x: 422, endPoint y: 580, distance: 226.1
click at [422, 580] on div "Audio / Video Carpet / Flooring Catering / Food / Beverage Floral / Decorative …" at bounding box center [878, 620] width 913 height 692
click at [629, 592] on input "paid on check 45432 09 19 25" at bounding box center [886, 596] width 856 height 25
drag, startPoint x: 629, startPoint y: 592, endPoint x: 388, endPoint y: 591, distance: 241.6
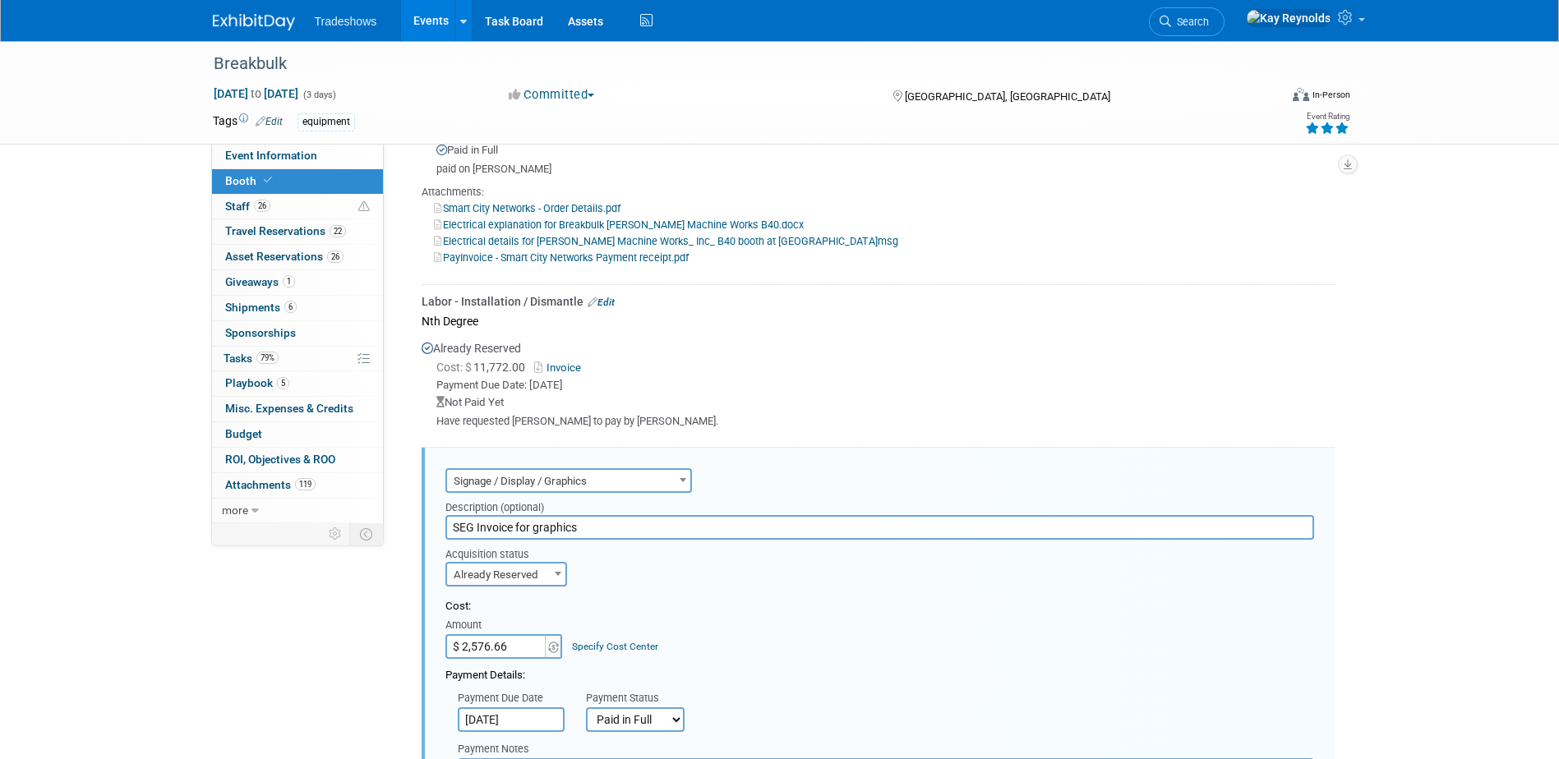
scroll to position [2354, 0]
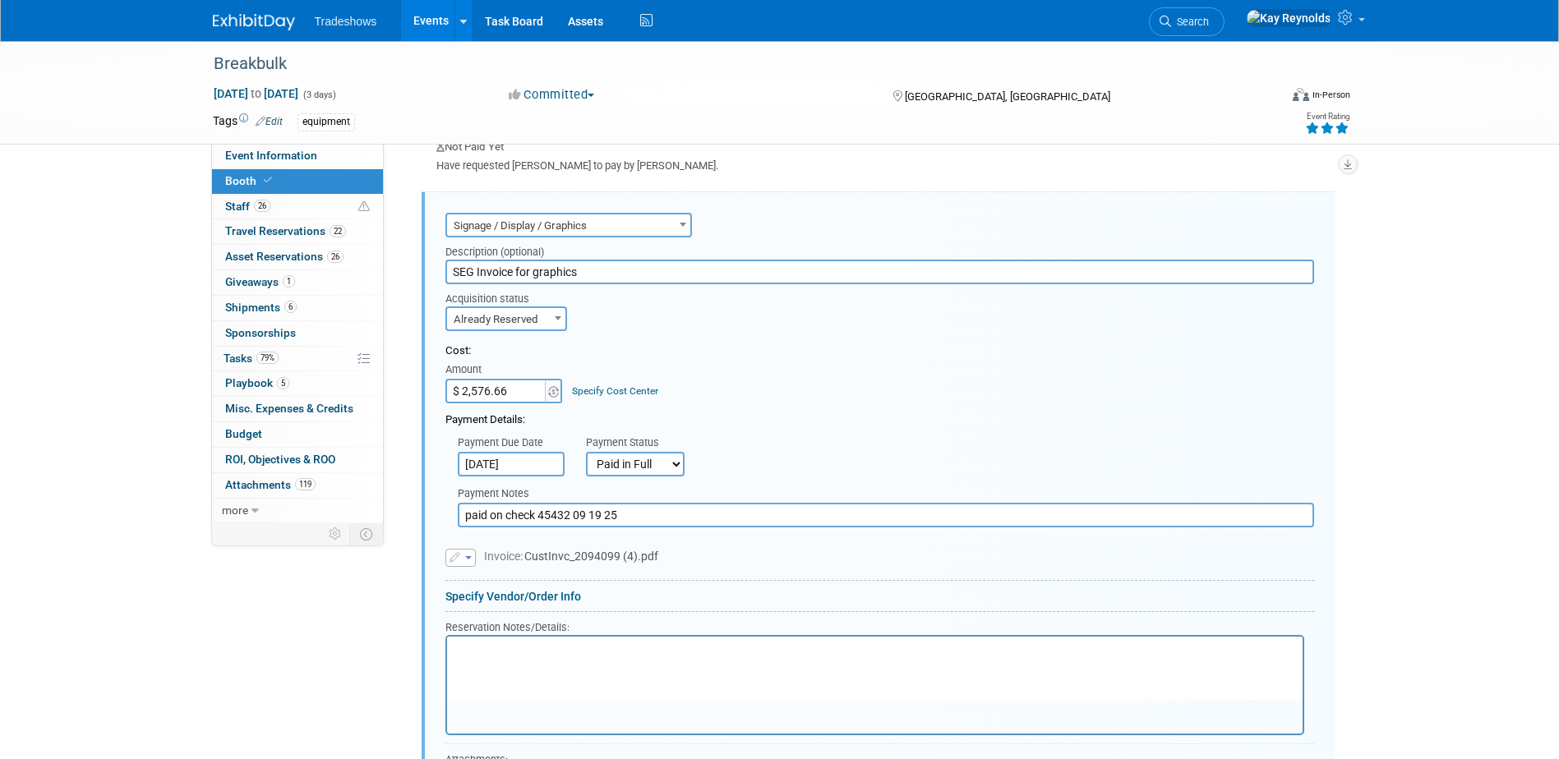
scroll to position [2519, 0]
drag, startPoint x: 624, startPoint y: 506, endPoint x: 341, endPoint y: 506, distance: 282.7
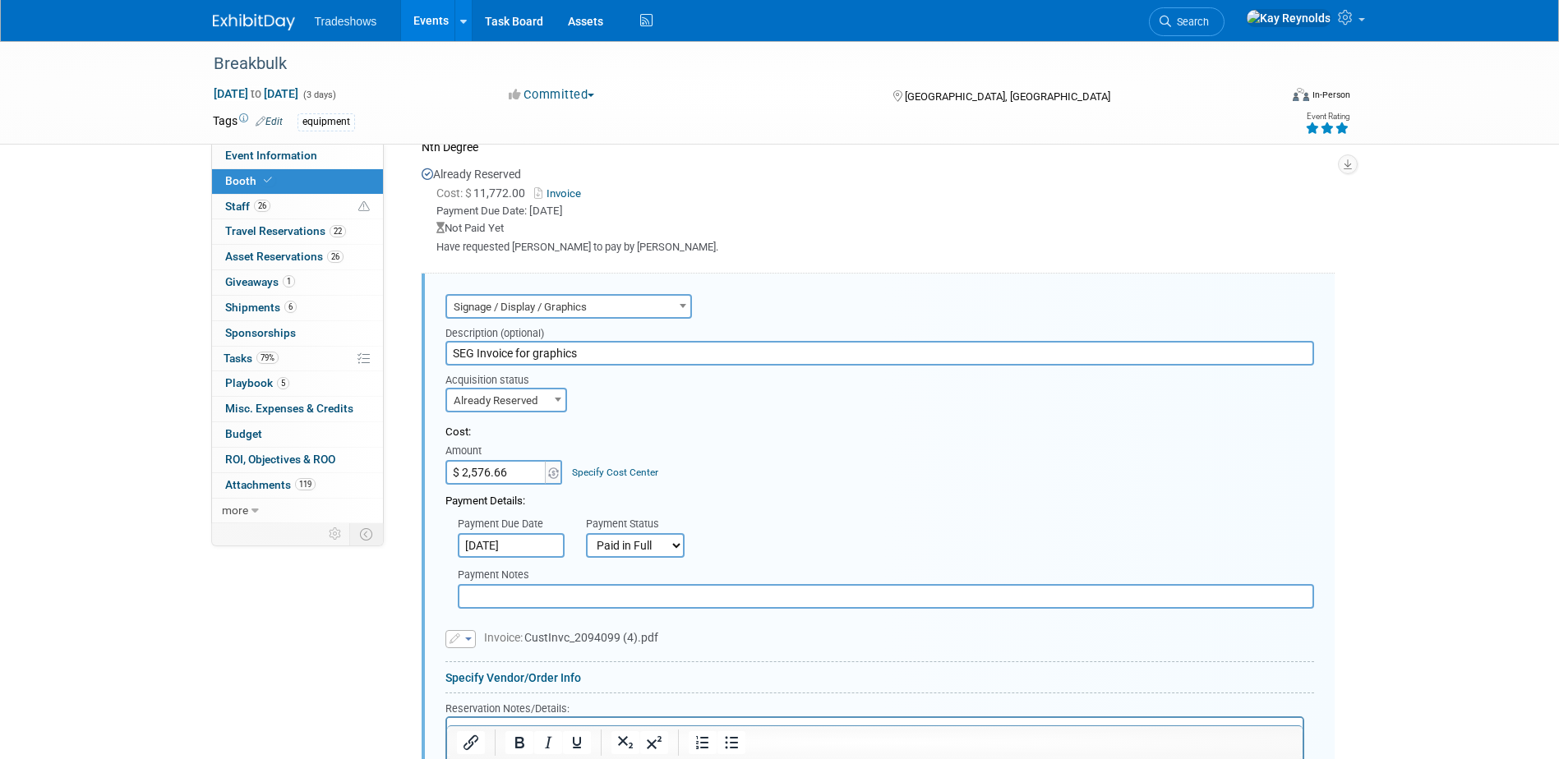
scroll to position [2765, 0]
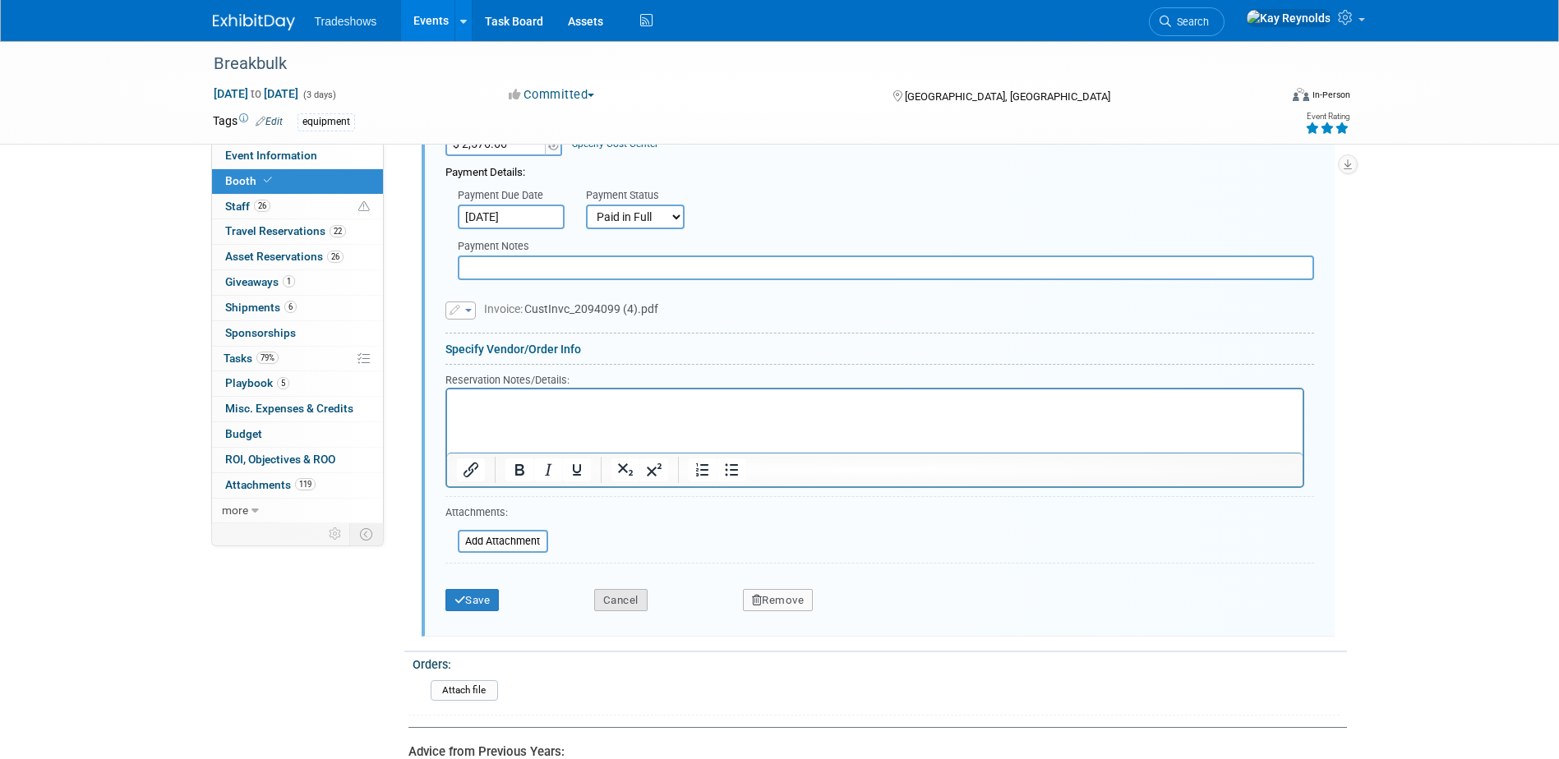
click at [627, 589] on button "Cancel" at bounding box center [620, 600] width 53 height 23
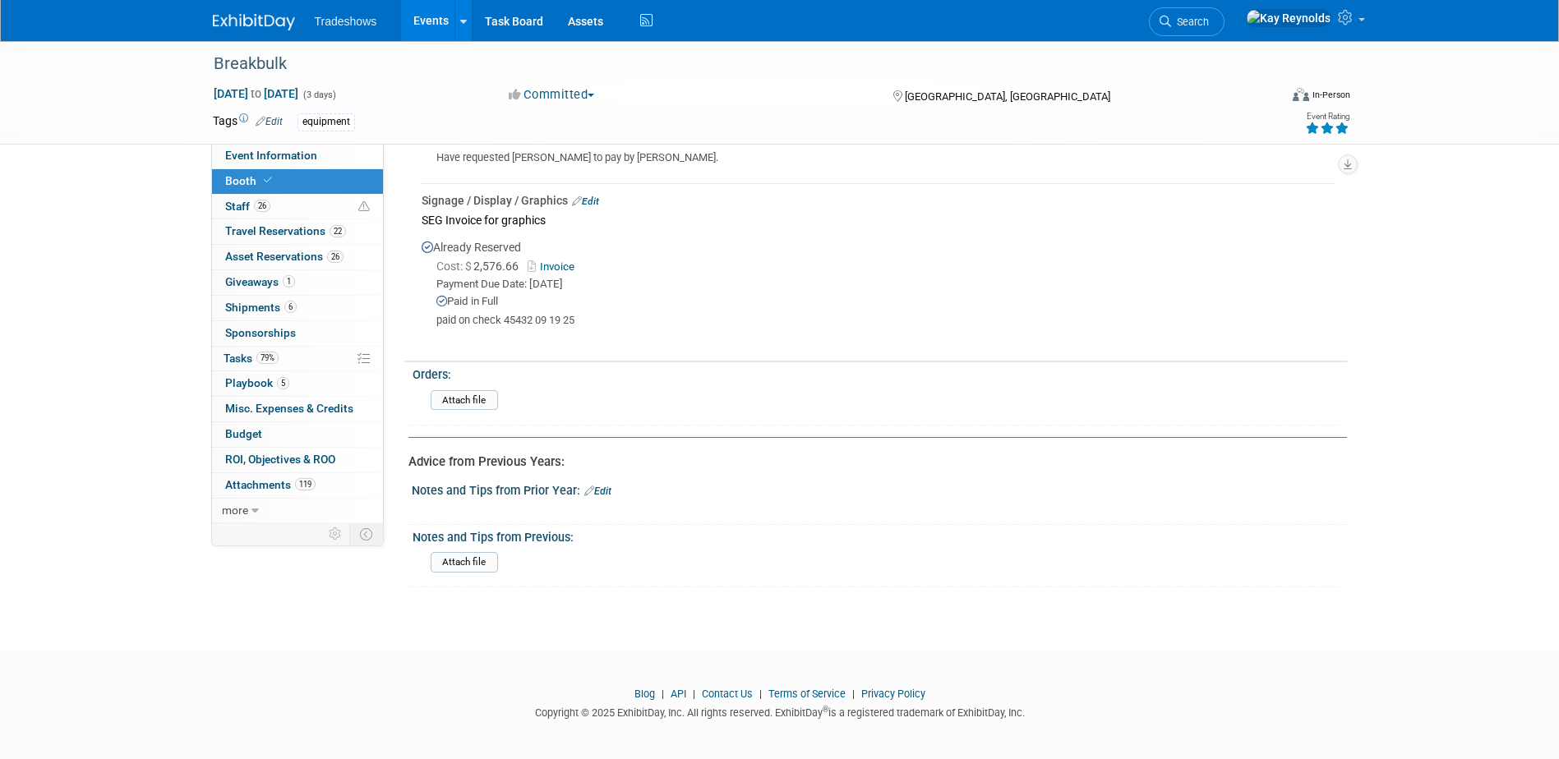
click at [586, 196] on link "Edit" at bounding box center [585, 202] width 27 height 12
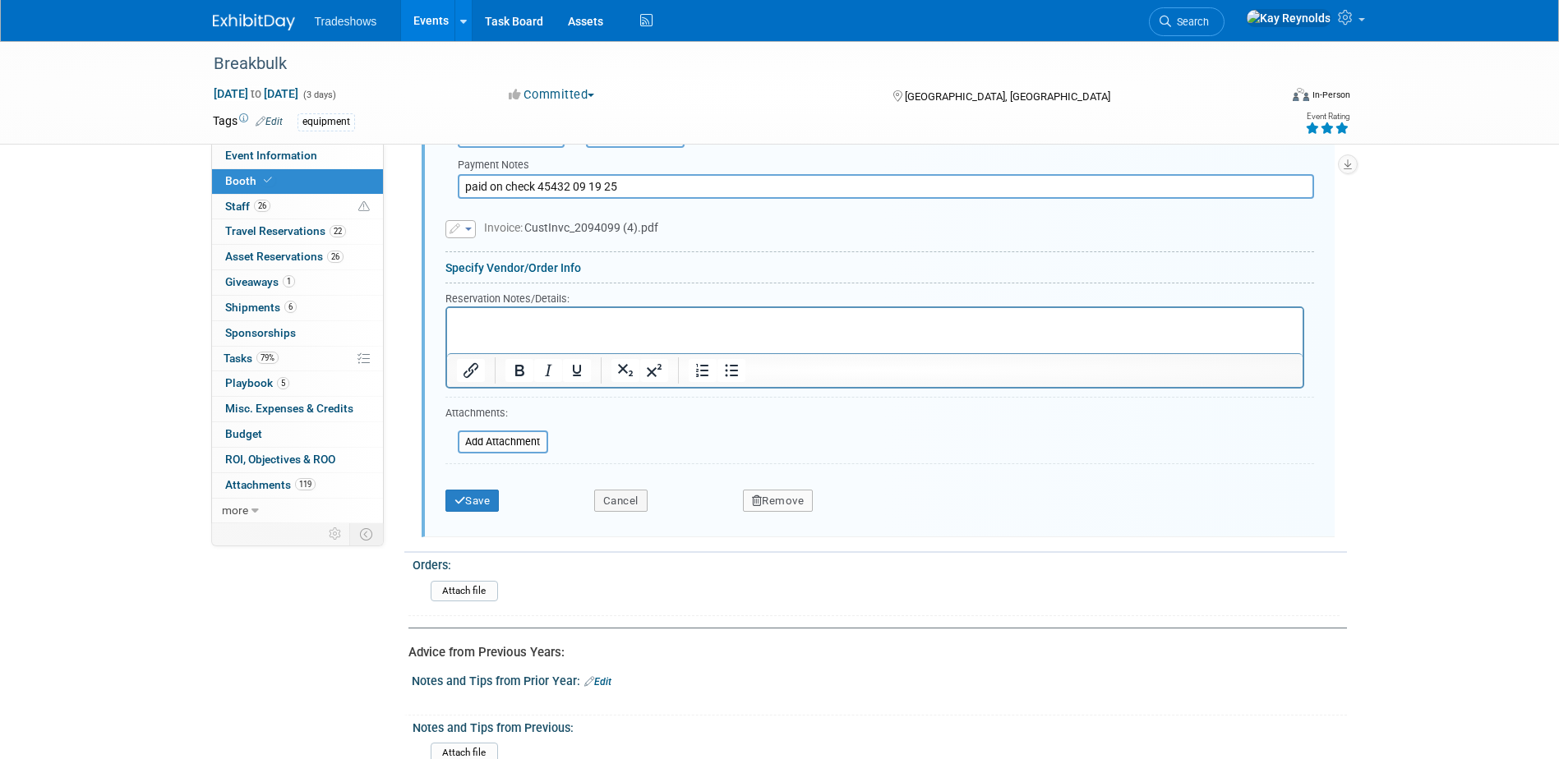
scroll to position [2847, 0]
click at [773, 499] on button "Remove" at bounding box center [778, 500] width 71 height 23
click at [874, 513] on link "Yes" at bounding box center [870, 513] width 48 height 26
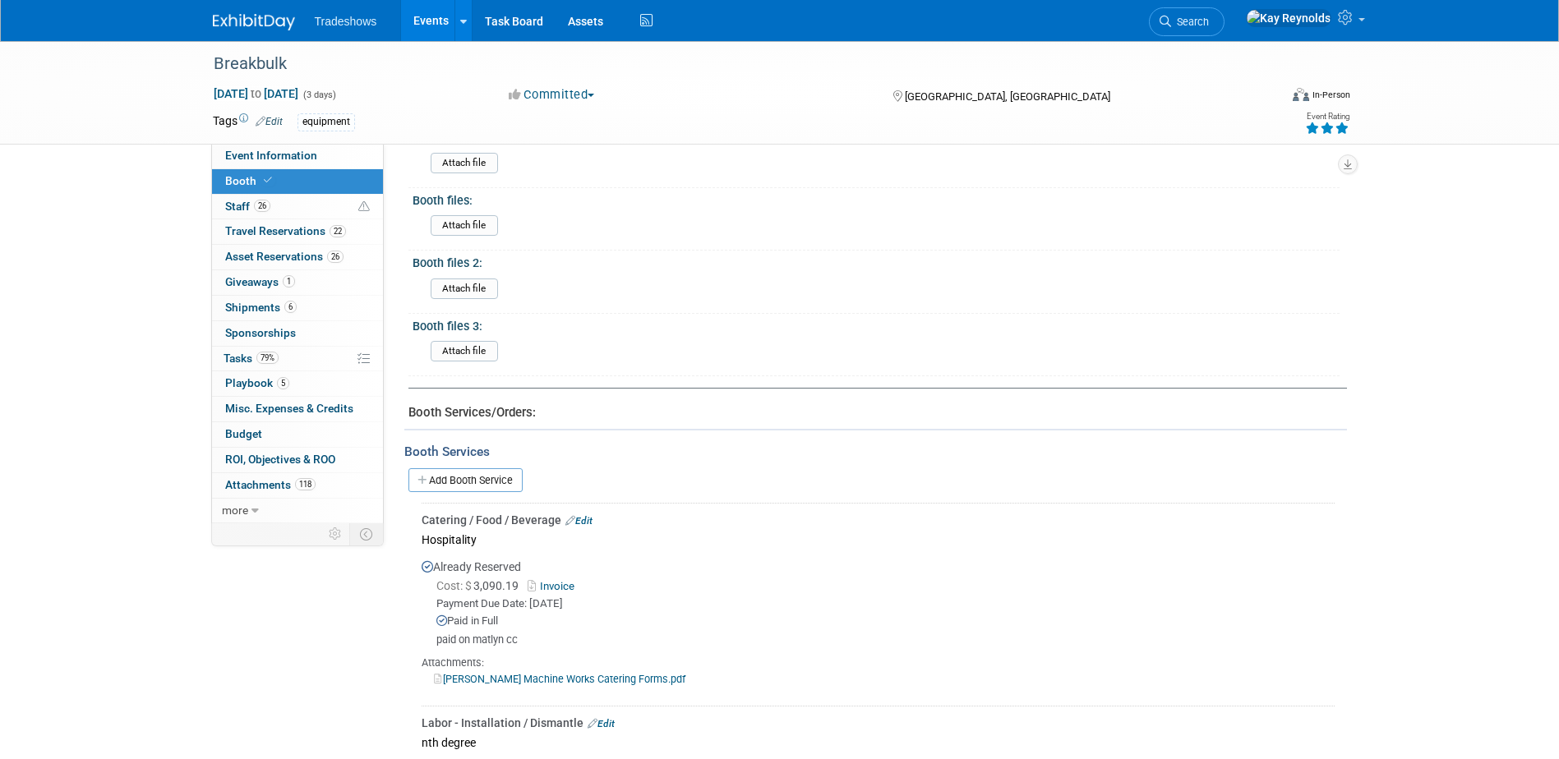
scroll to position [145, 0]
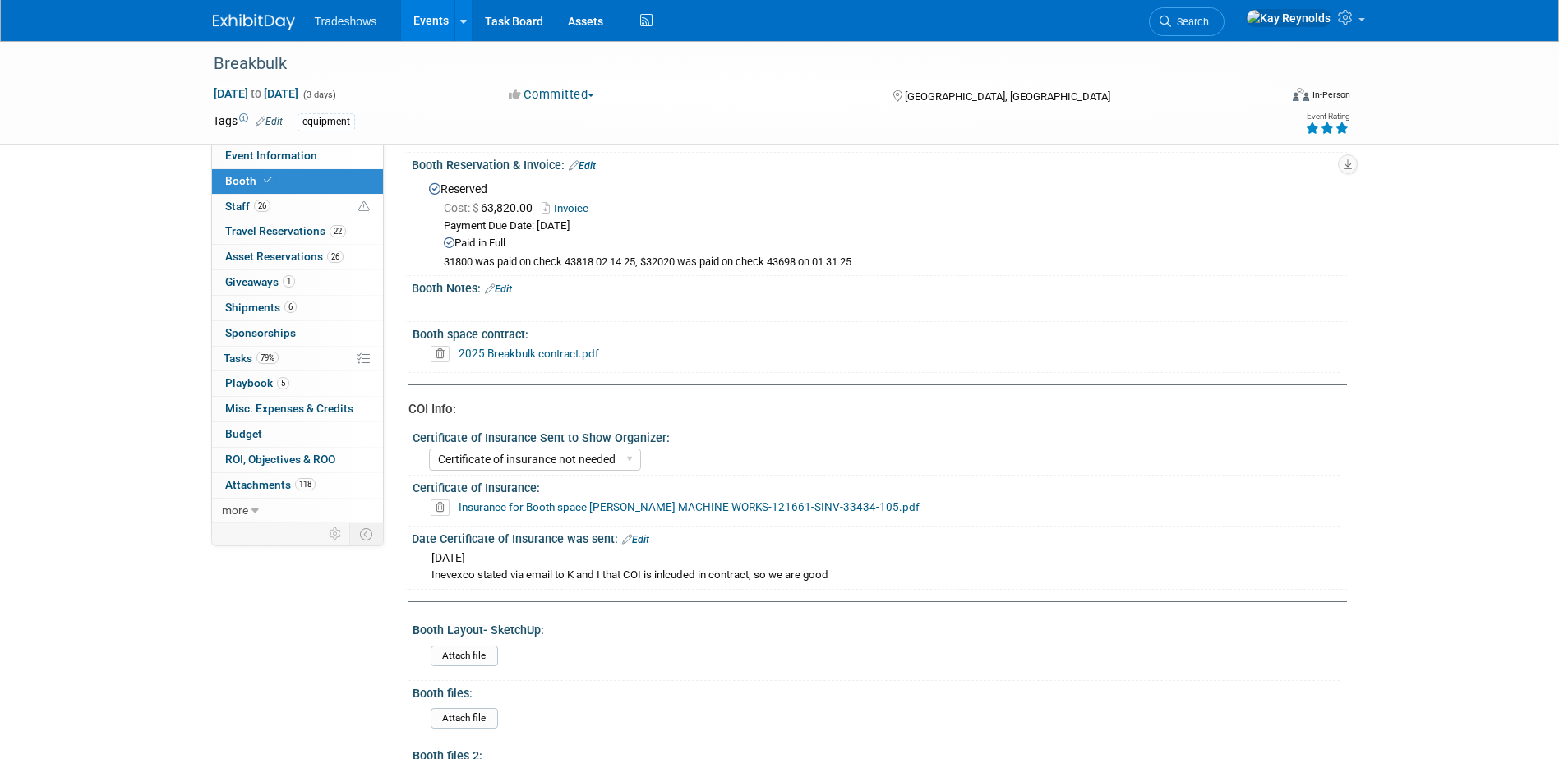
click at [1224, 36] on li "Search" at bounding box center [1187, 20] width 76 height 40
click at [1224, 28] on link "Search" at bounding box center [1187, 21] width 76 height 29
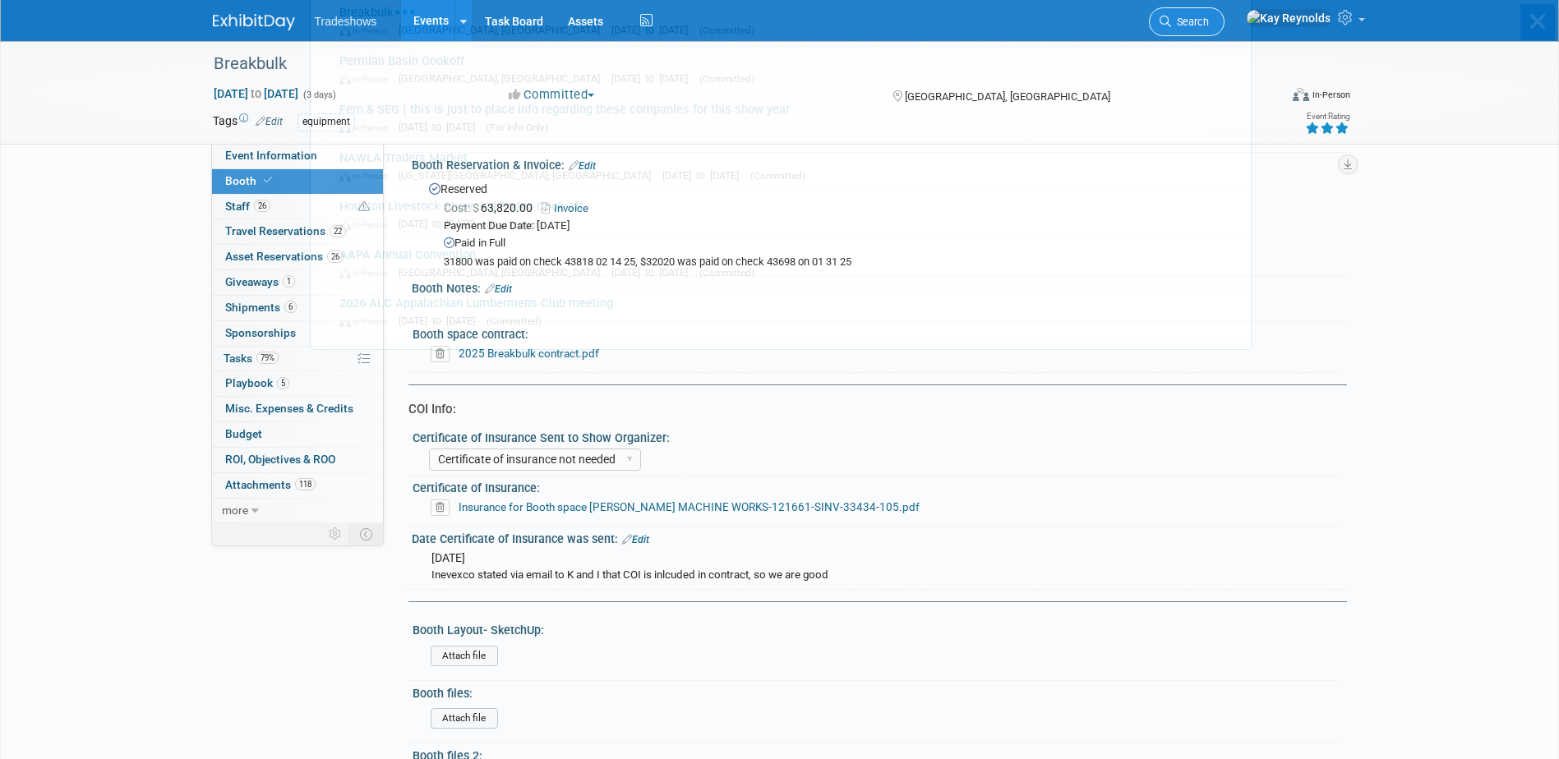
scroll to position [0, 0]
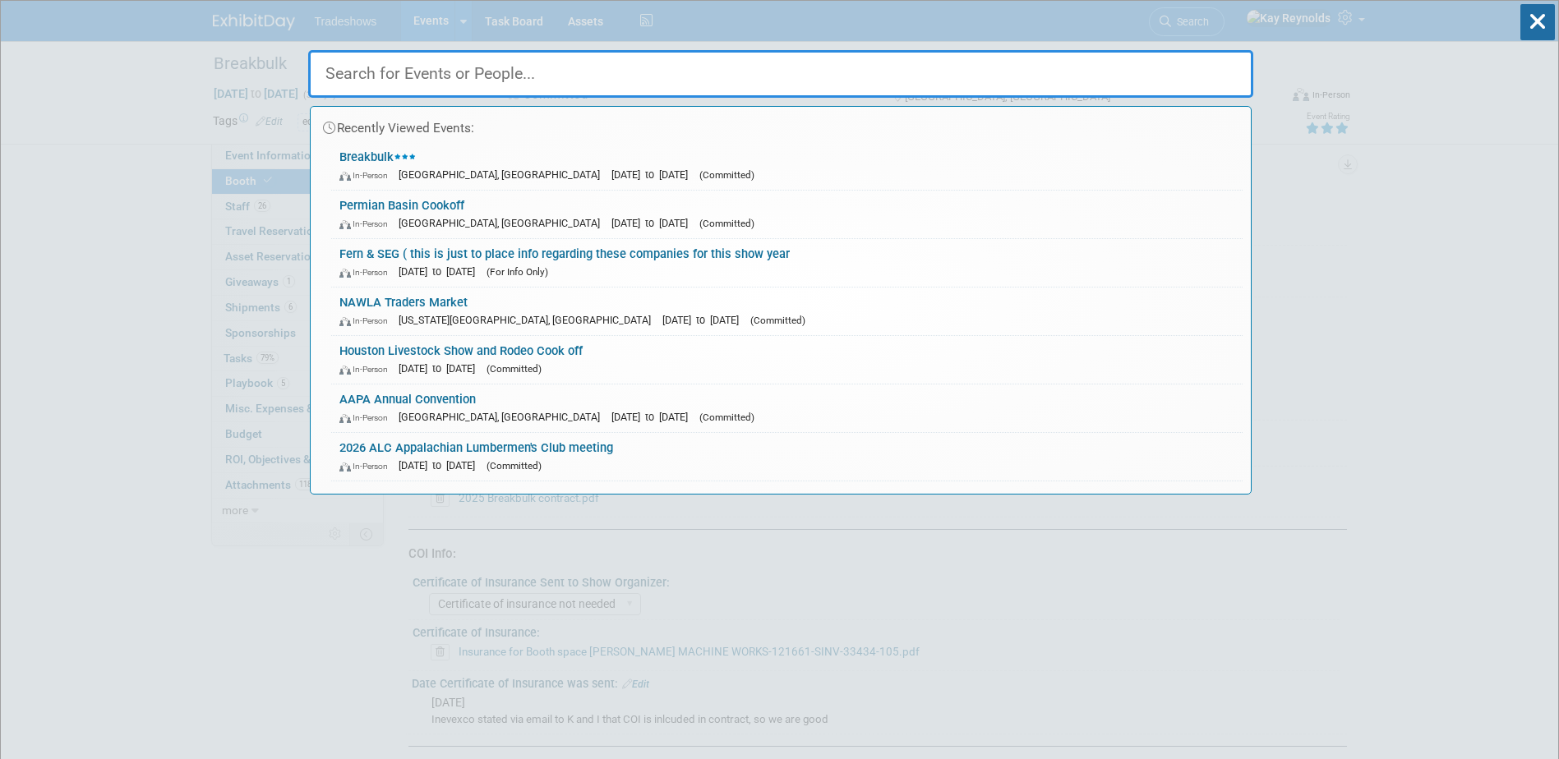
click at [364, 85] on input "text" at bounding box center [780, 74] width 945 height 48
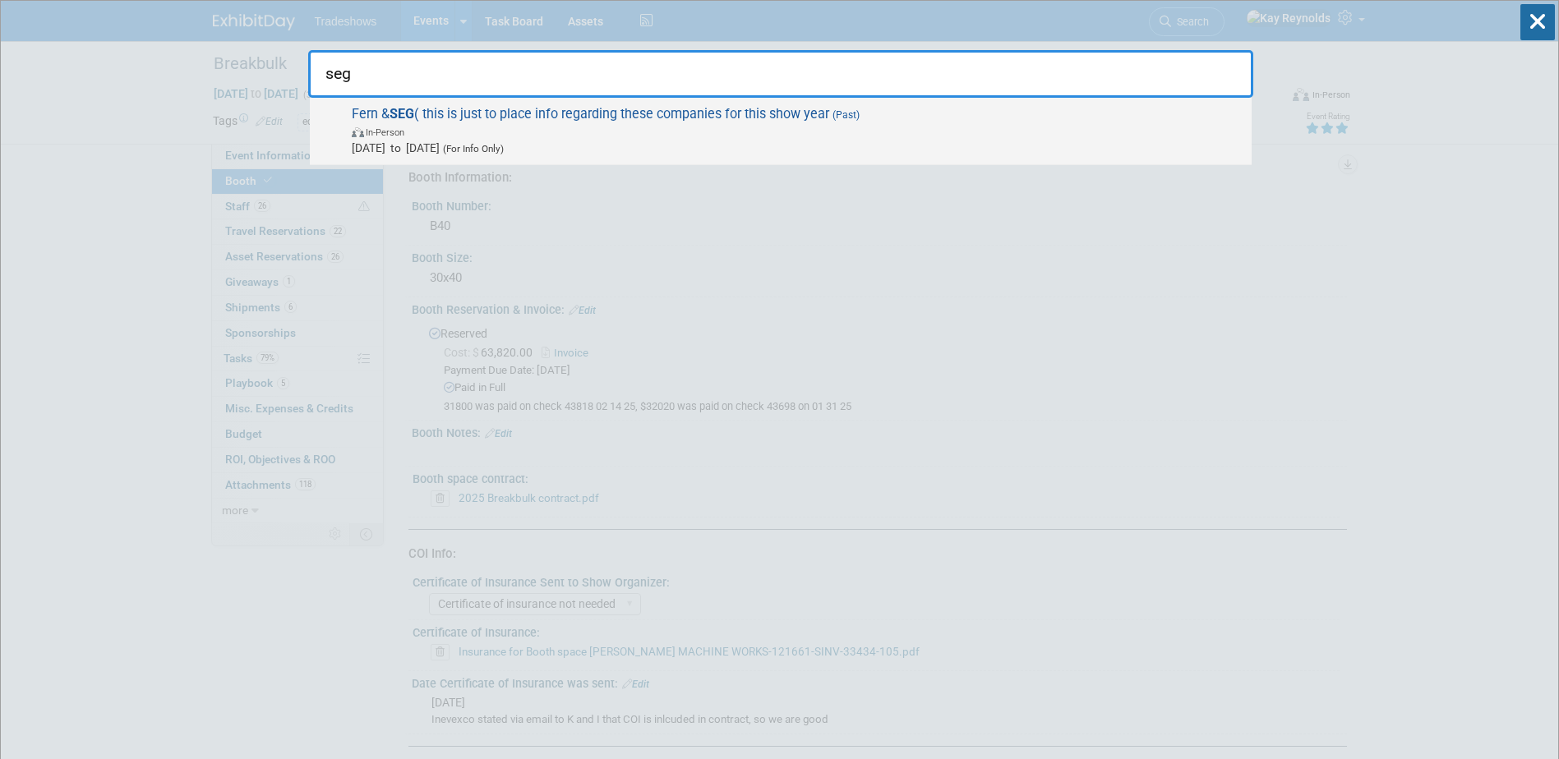
type input "seg"
click at [418, 136] on span "In-Person" at bounding box center [798, 131] width 892 height 16
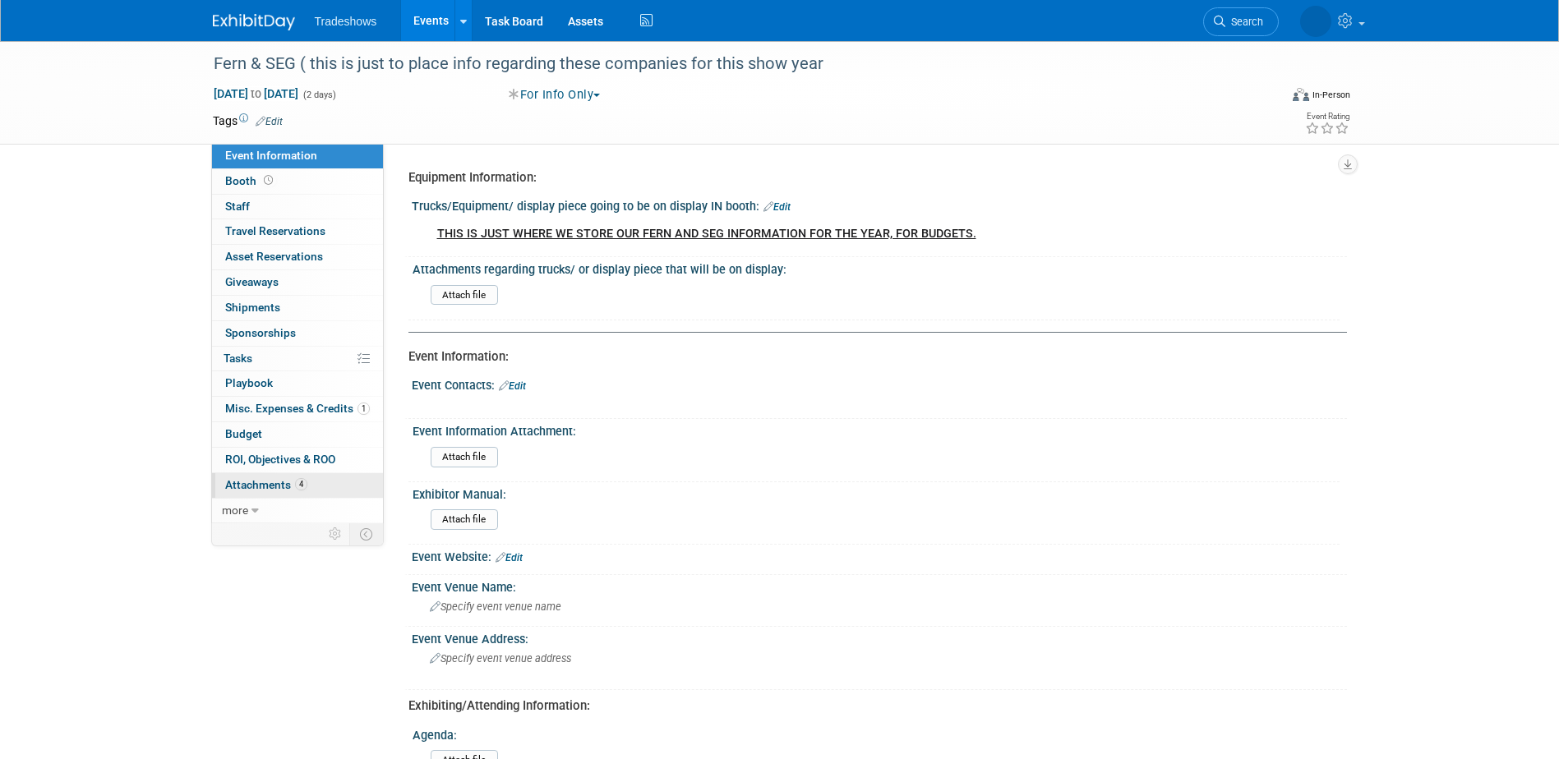
click at [318, 479] on link "4 Attachments 4" at bounding box center [297, 485] width 171 height 25
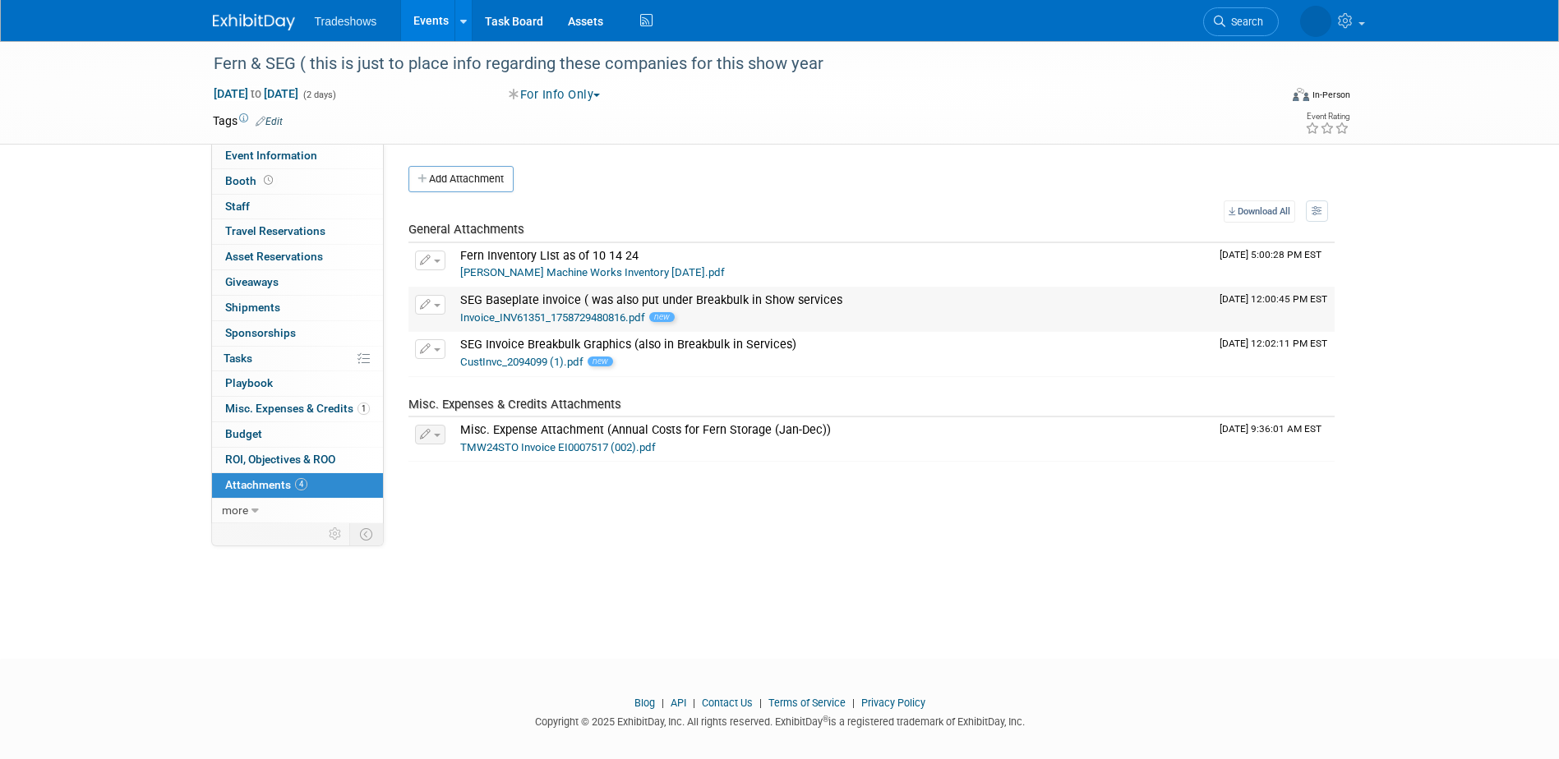
click at [496, 307] on span "SEG Baseplate invoice ( was also put under Breakbulk in Show services" at bounding box center [651, 300] width 382 height 14
click at [422, 302] on icon "button" at bounding box center [426, 305] width 12 height 11
click at [447, 351] on link "Change Description" at bounding box center [488, 353] width 145 height 23
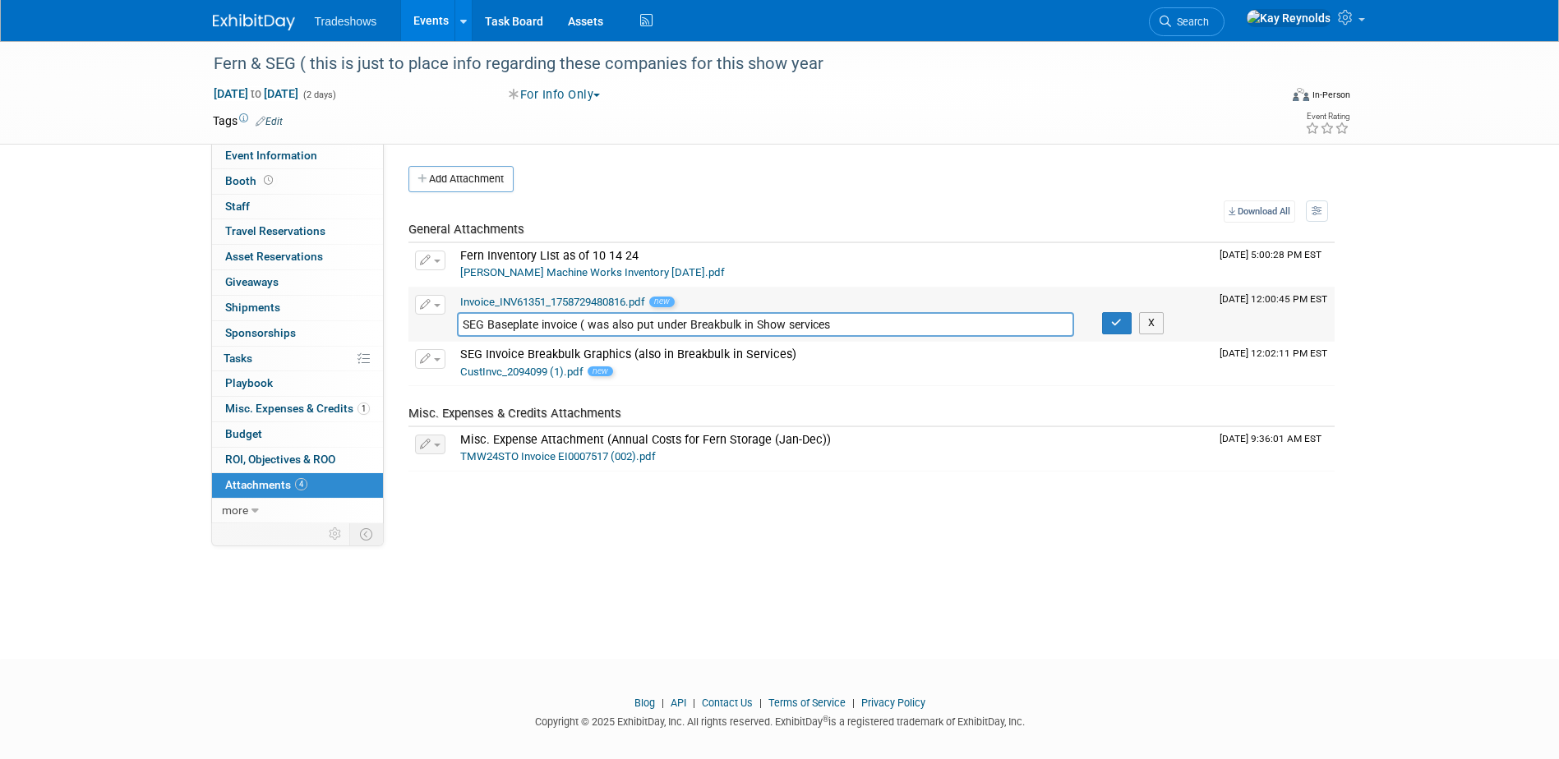
click at [710, 325] on input "SEG Baseplate invoice ( was also put under Breakbulk in Show services" at bounding box center [766, 324] width 618 height 25
click at [707, 323] on input "SEG Baseplate invoice ( was also put under Breakbulk in Show services" at bounding box center [766, 324] width 618 height 25
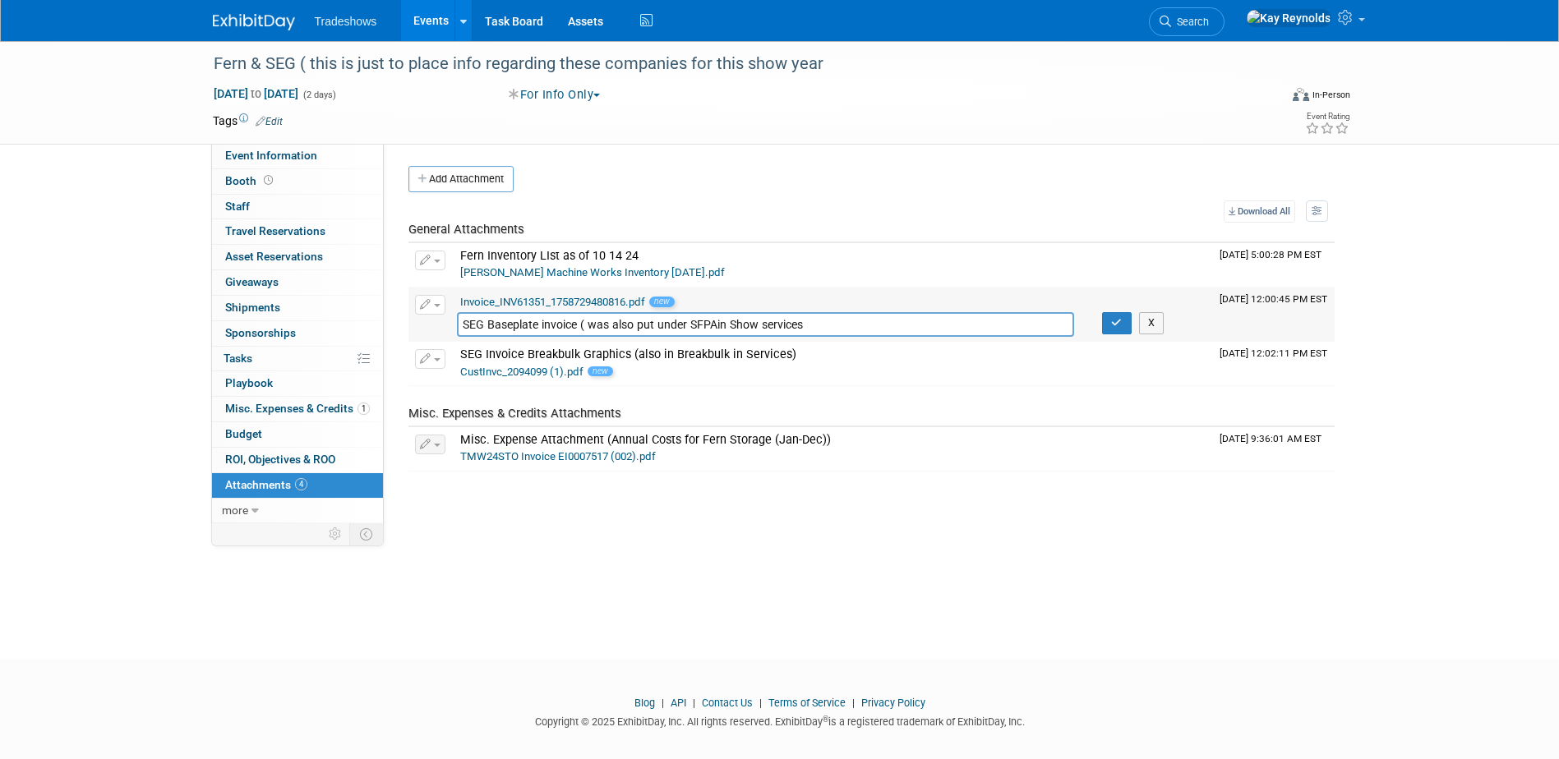
type input "SEG Baseplate invoice ( was also put under SFPA in Show services"
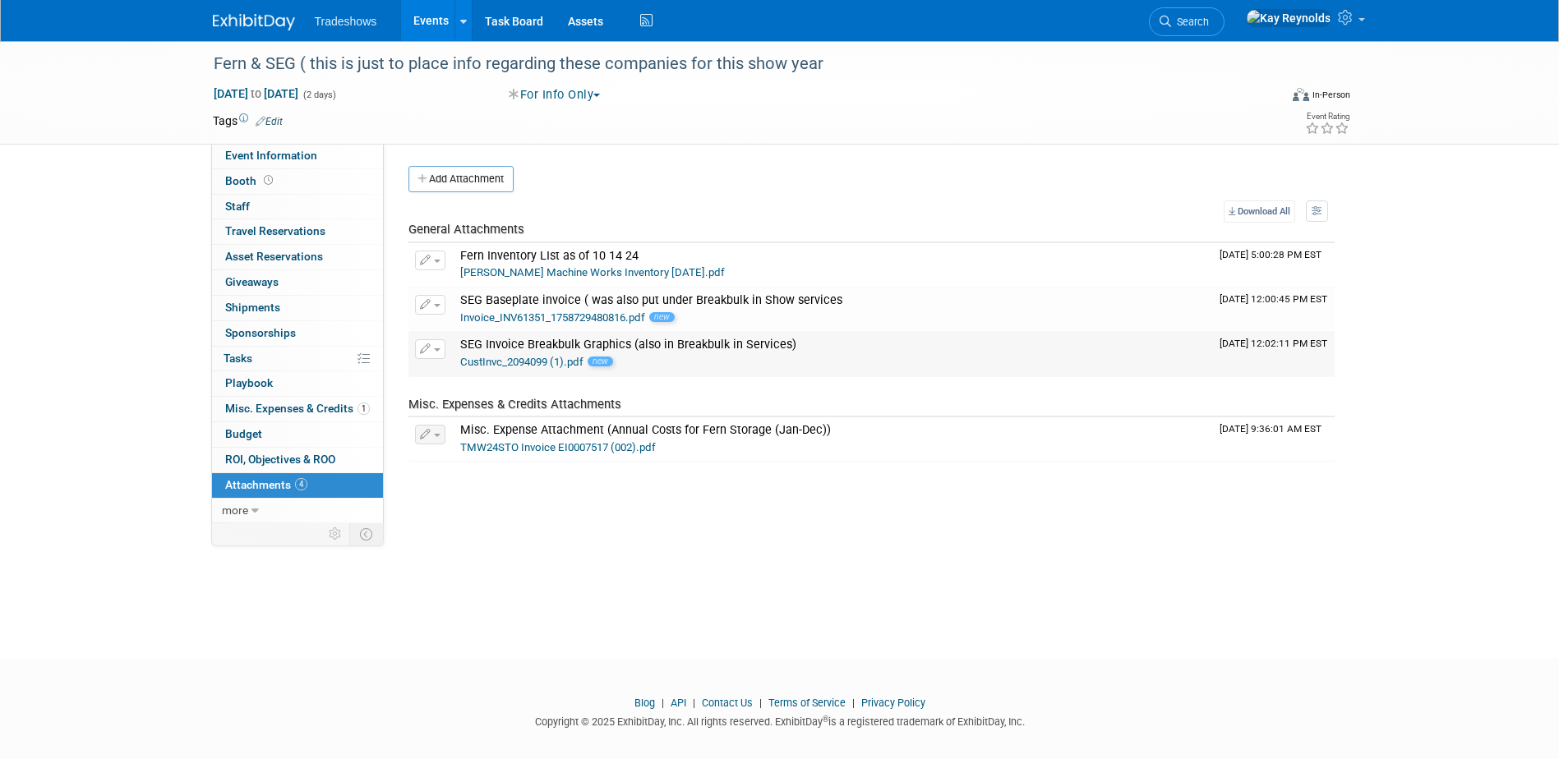
click at [425, 343] on button "button" at bounding box center [430, 349] width 30 height 20
click at [463, 396] on link "Change Description" at bounding box center [488, 397] width 145 height 23
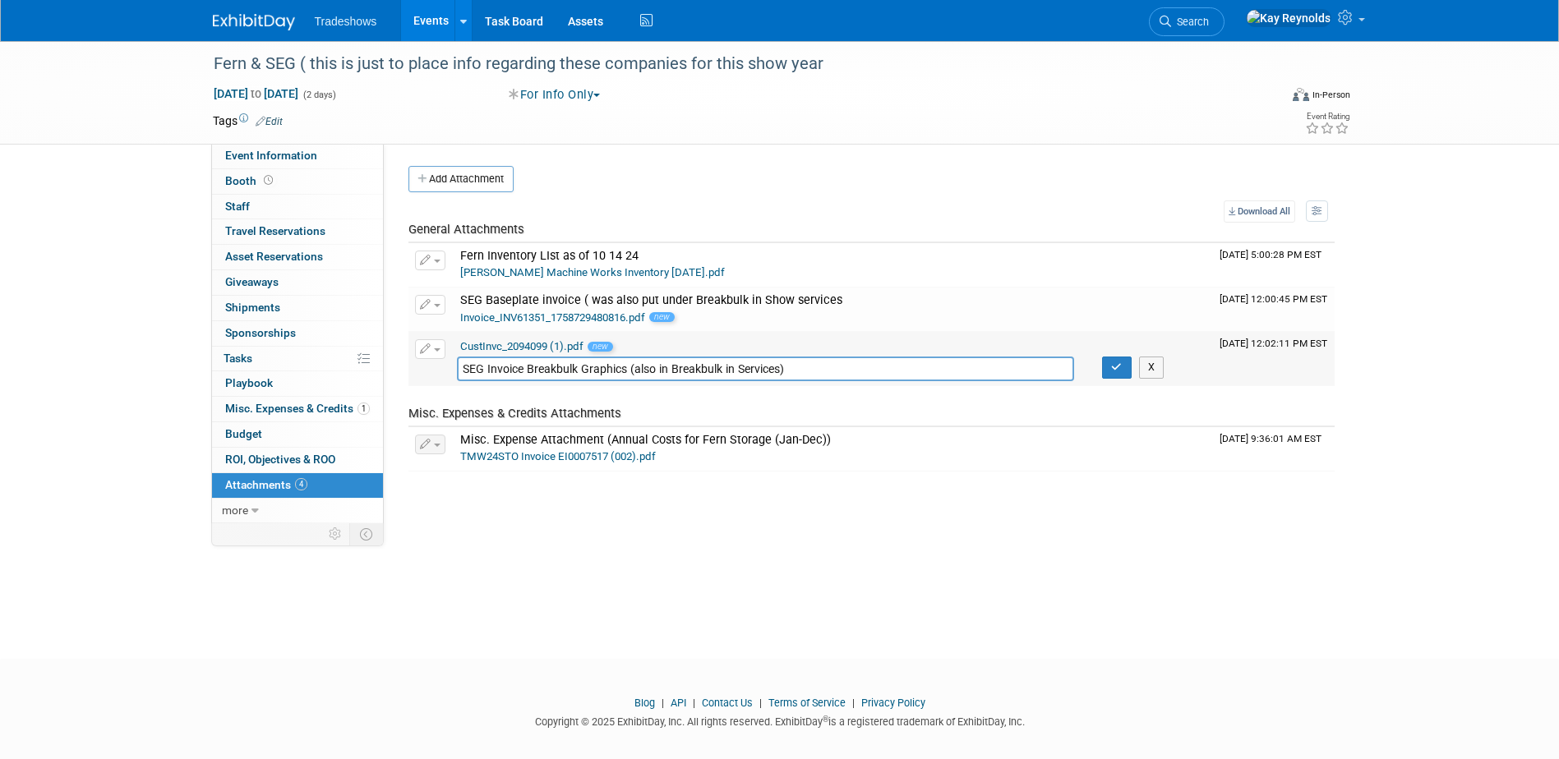
click at [681, 369] on input "SEG Invoice Breakbulk Graphics (also in Breakbulk in Services)" at bounding box center [766, 369] width 618 height 25
type input "SEG Invoice Breakbulk Graphics (also in SFPA in Services)"
click at [1111, 368] on icon "button" at bounding box center [1117, 367] width 12 height 11
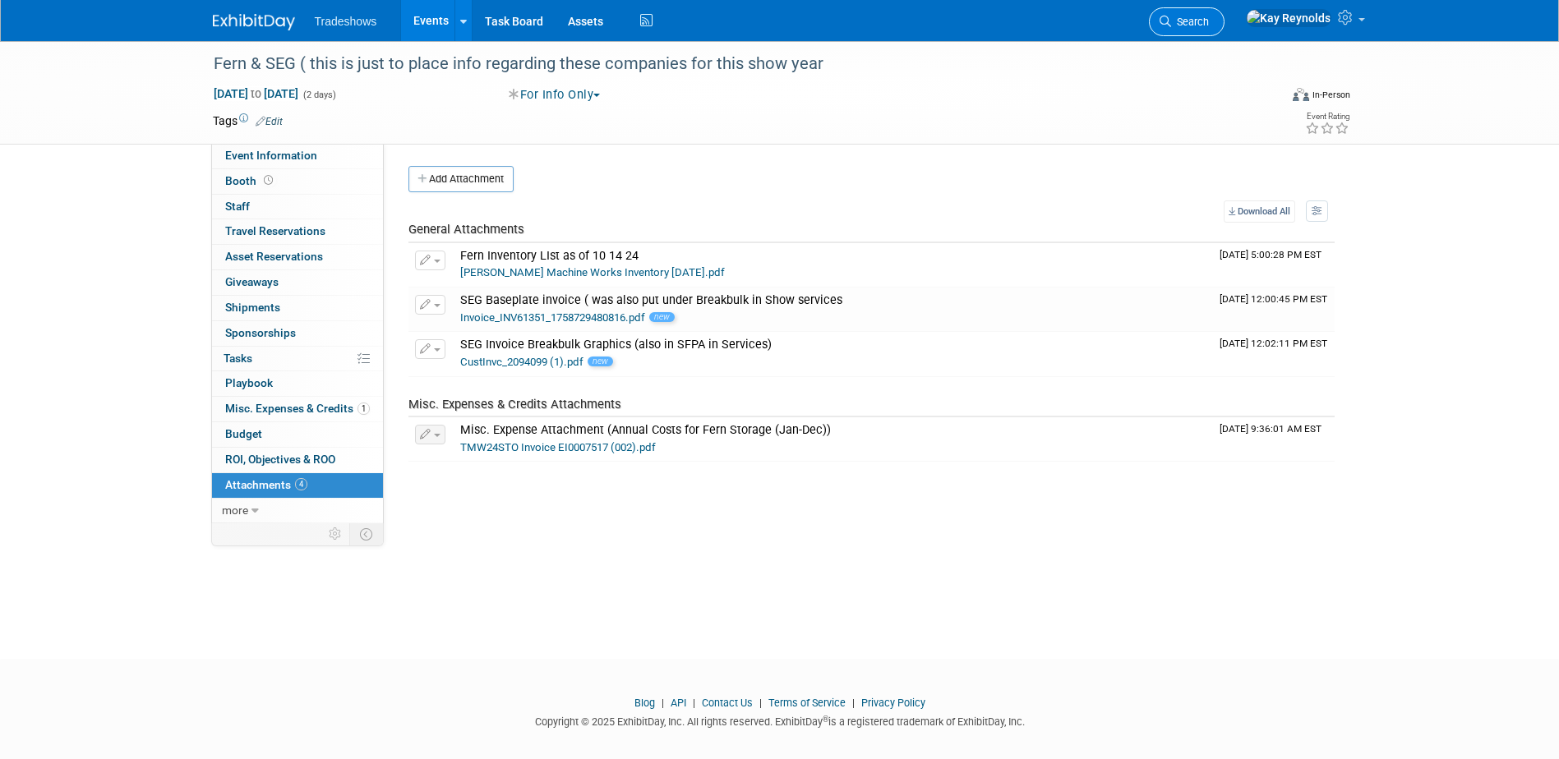
click at [1224, 15] on link "Search" at bounding box center [1187, 21] width 76 height 29
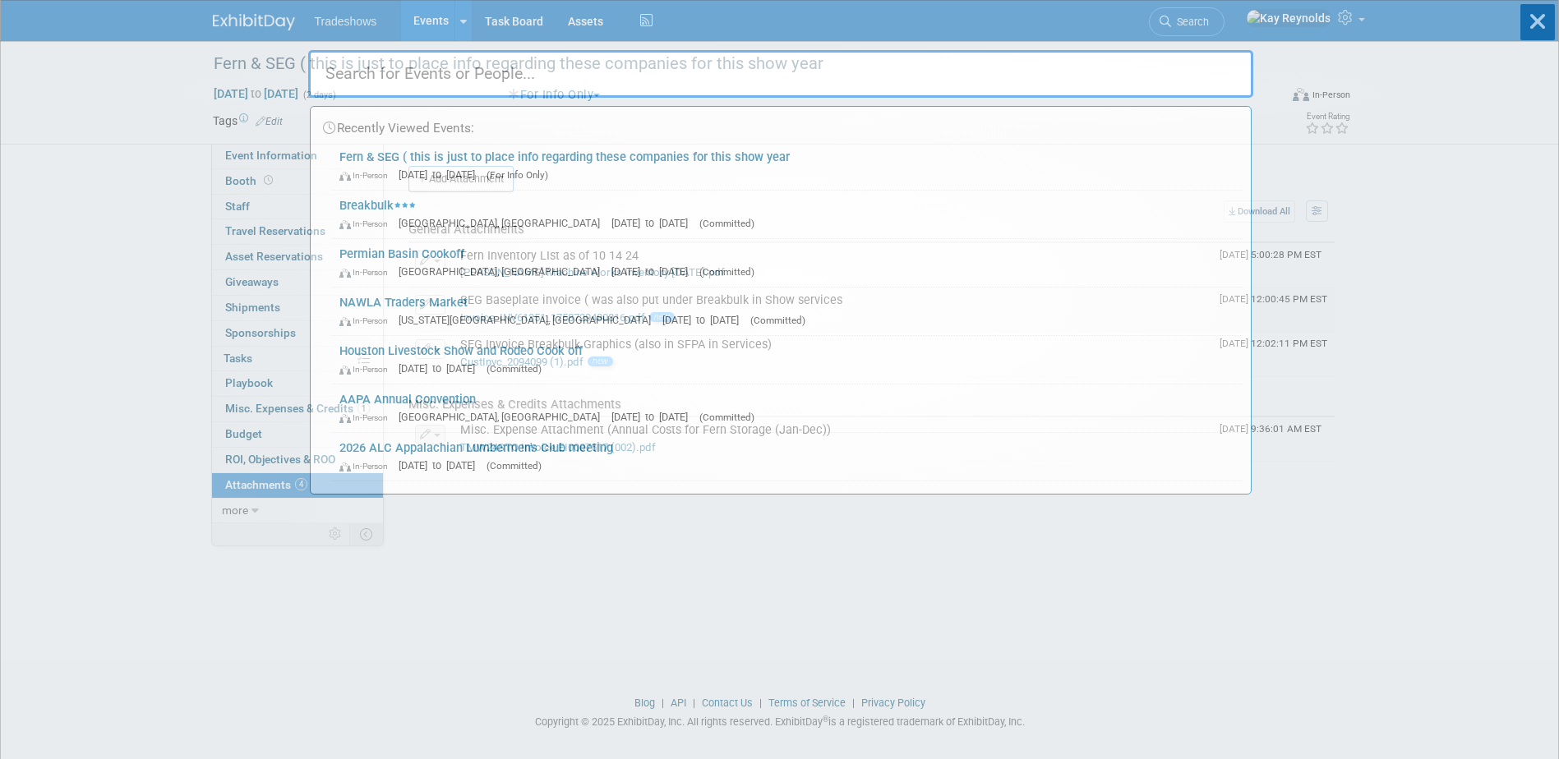
type input "f"
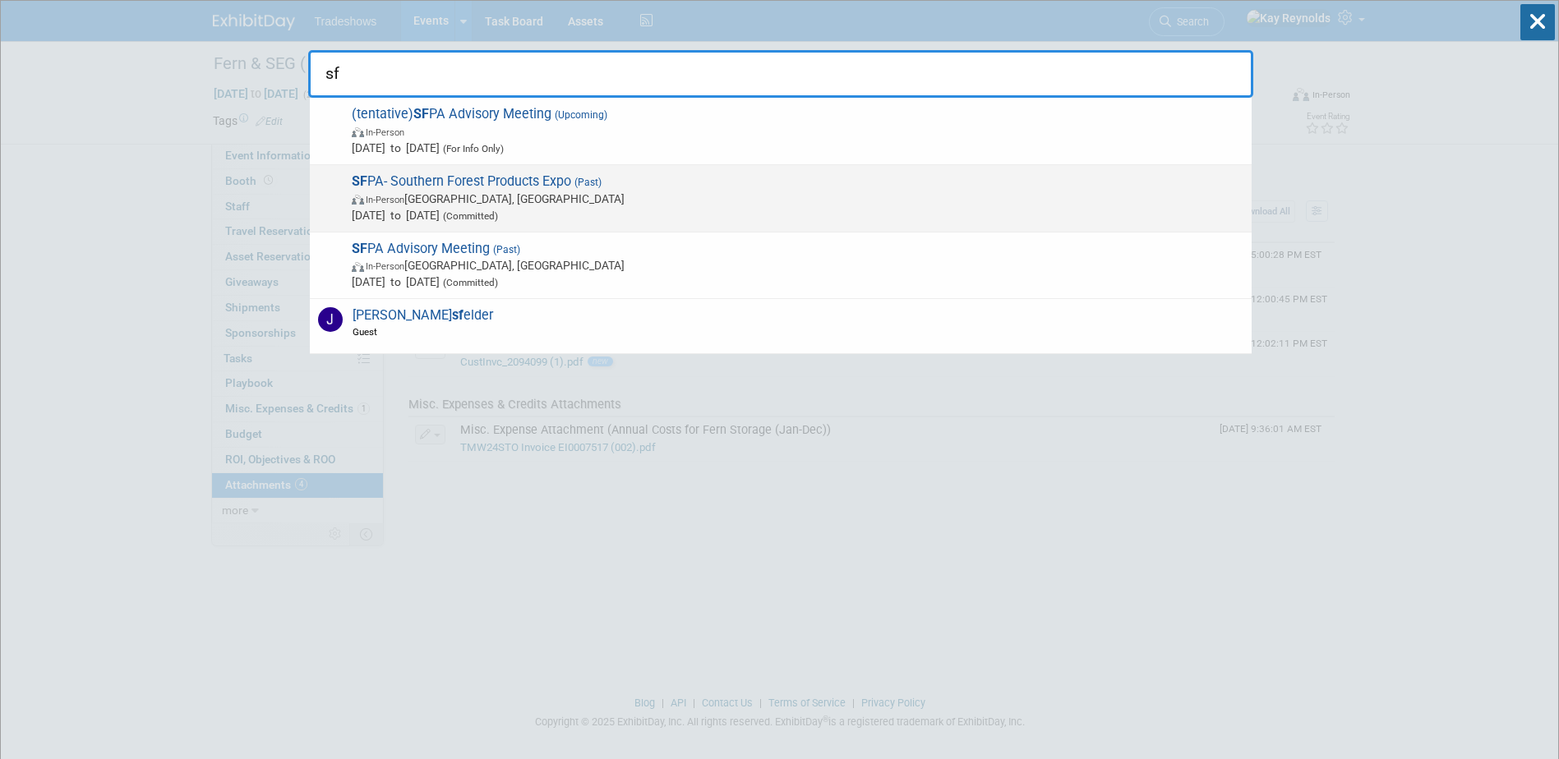
type input "sf"
click at [373, 205] on span "In-Person" at bounding box center [385, 200] width 39 height 11
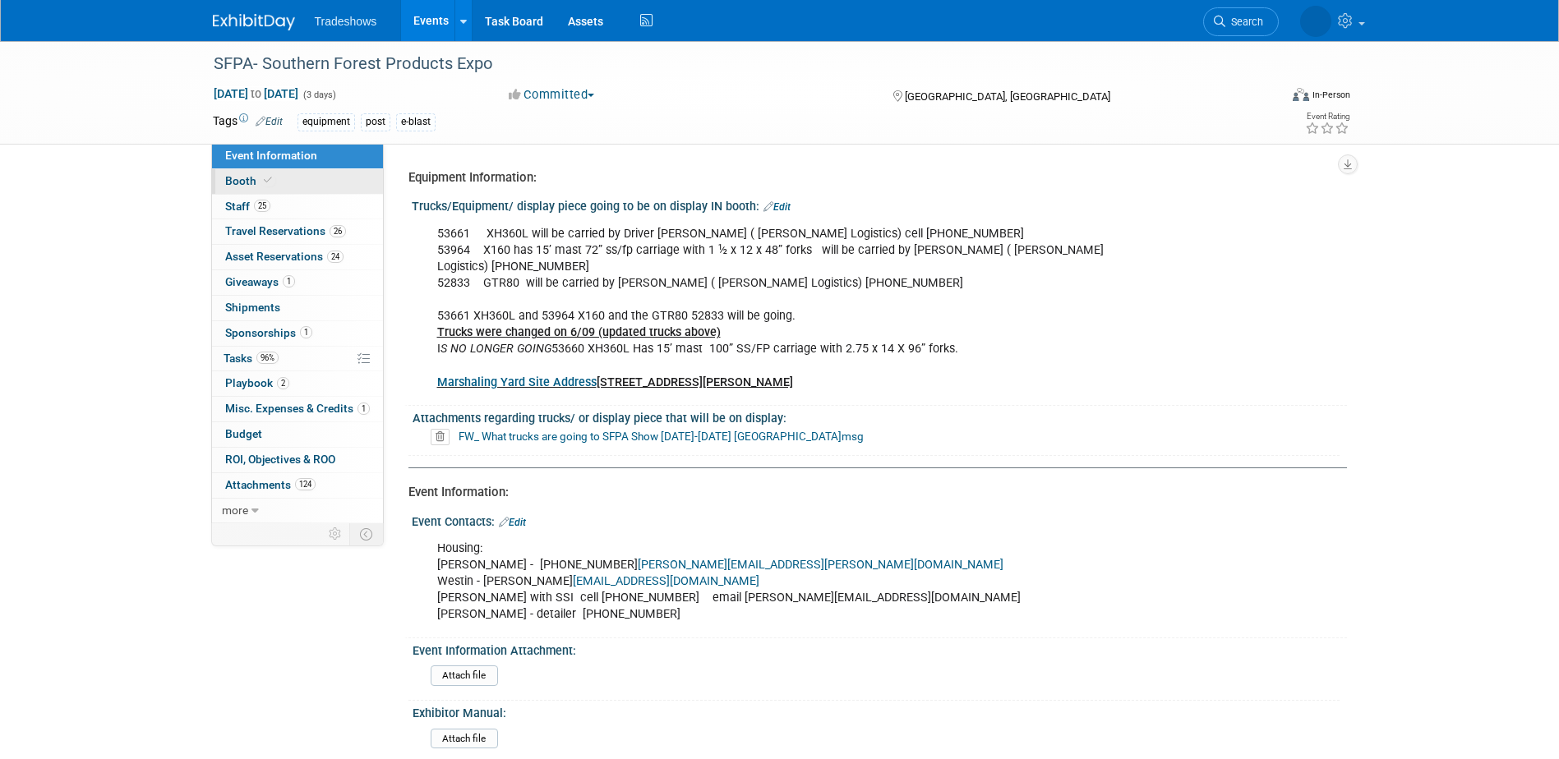
click at [330, 178] on link "Booth" at bounding box center [297, 181] width 171 height 25
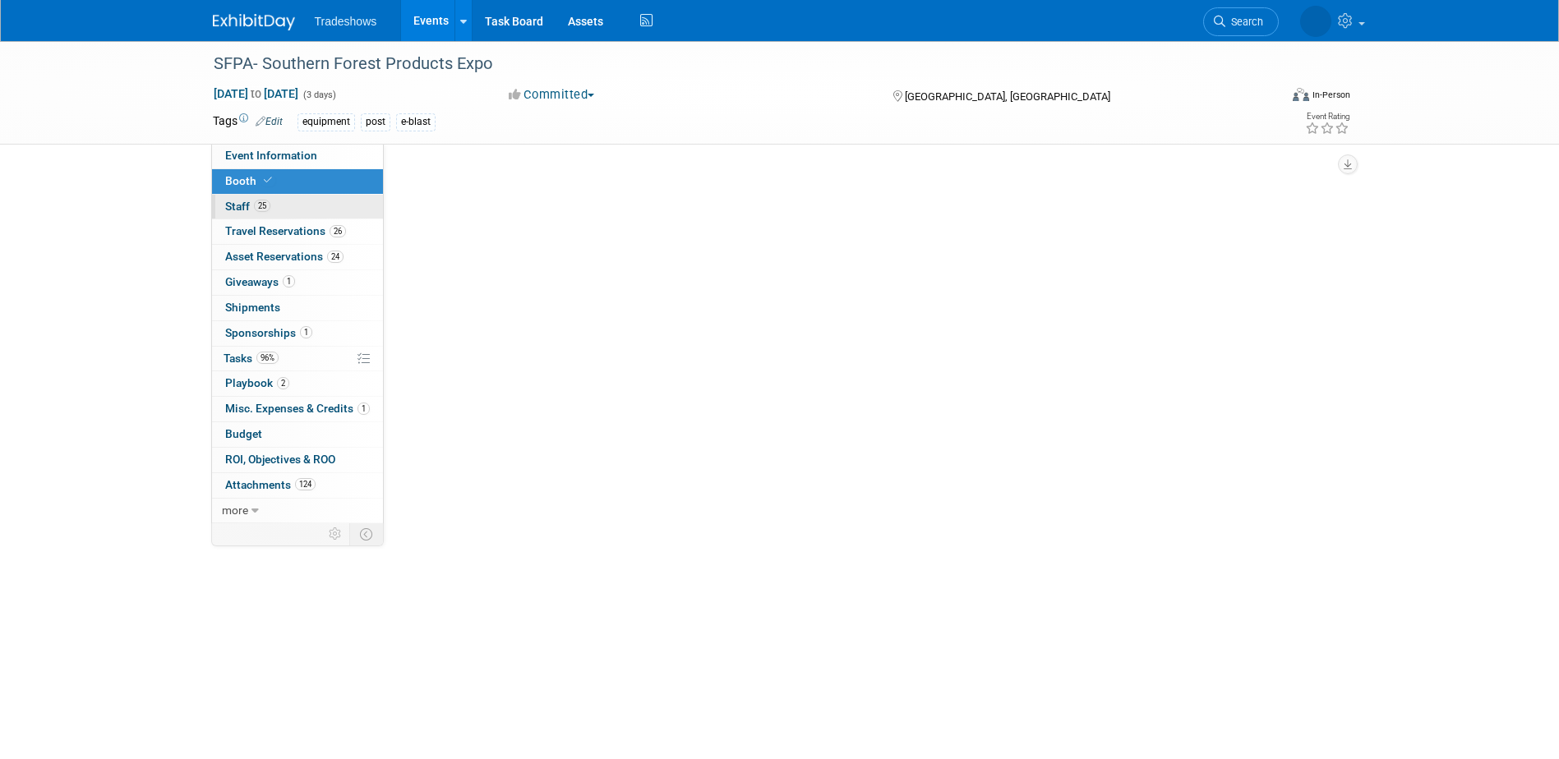
select select "Certificate of insurance not needed"
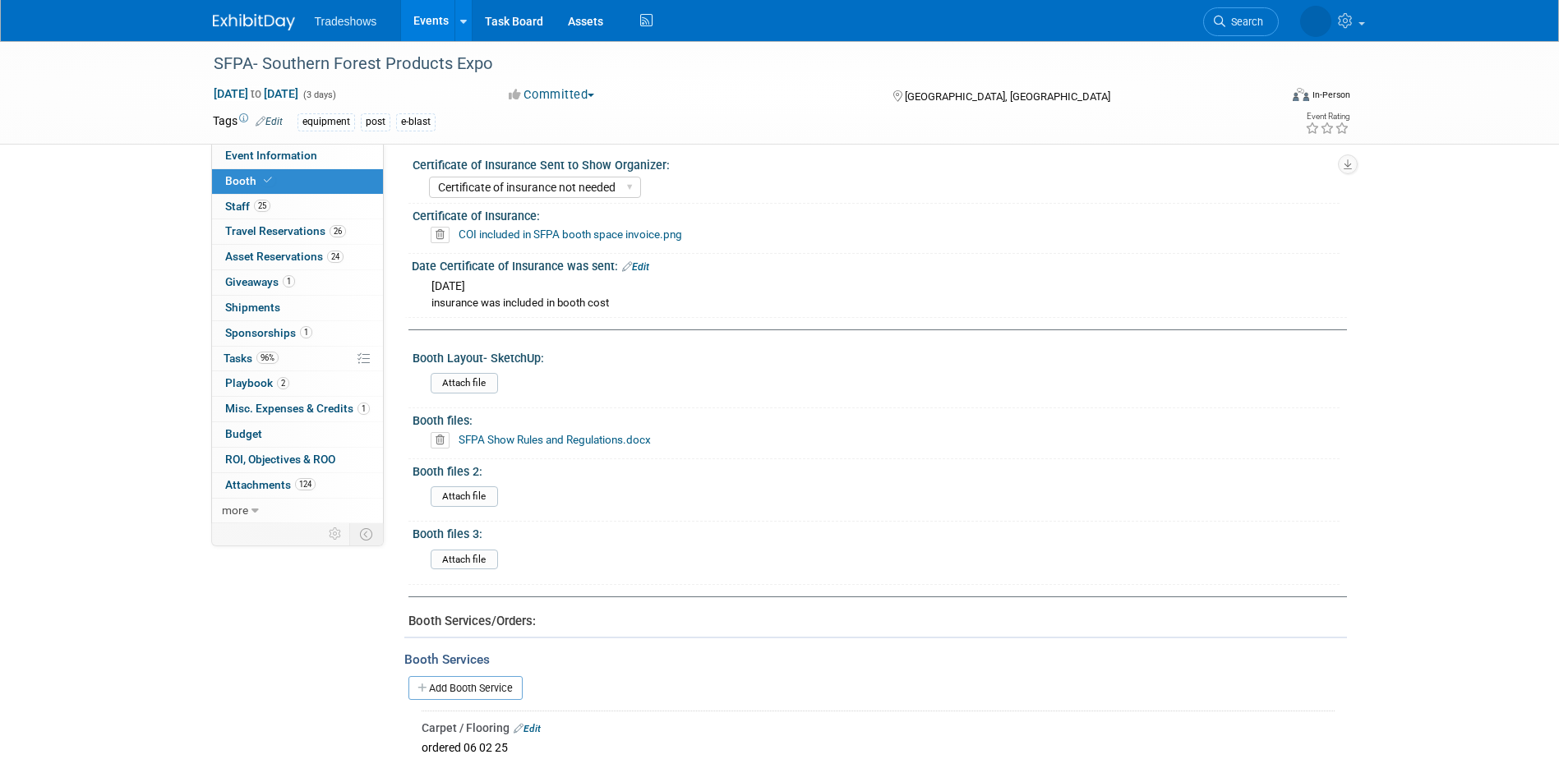
scroll to position [493, 0]
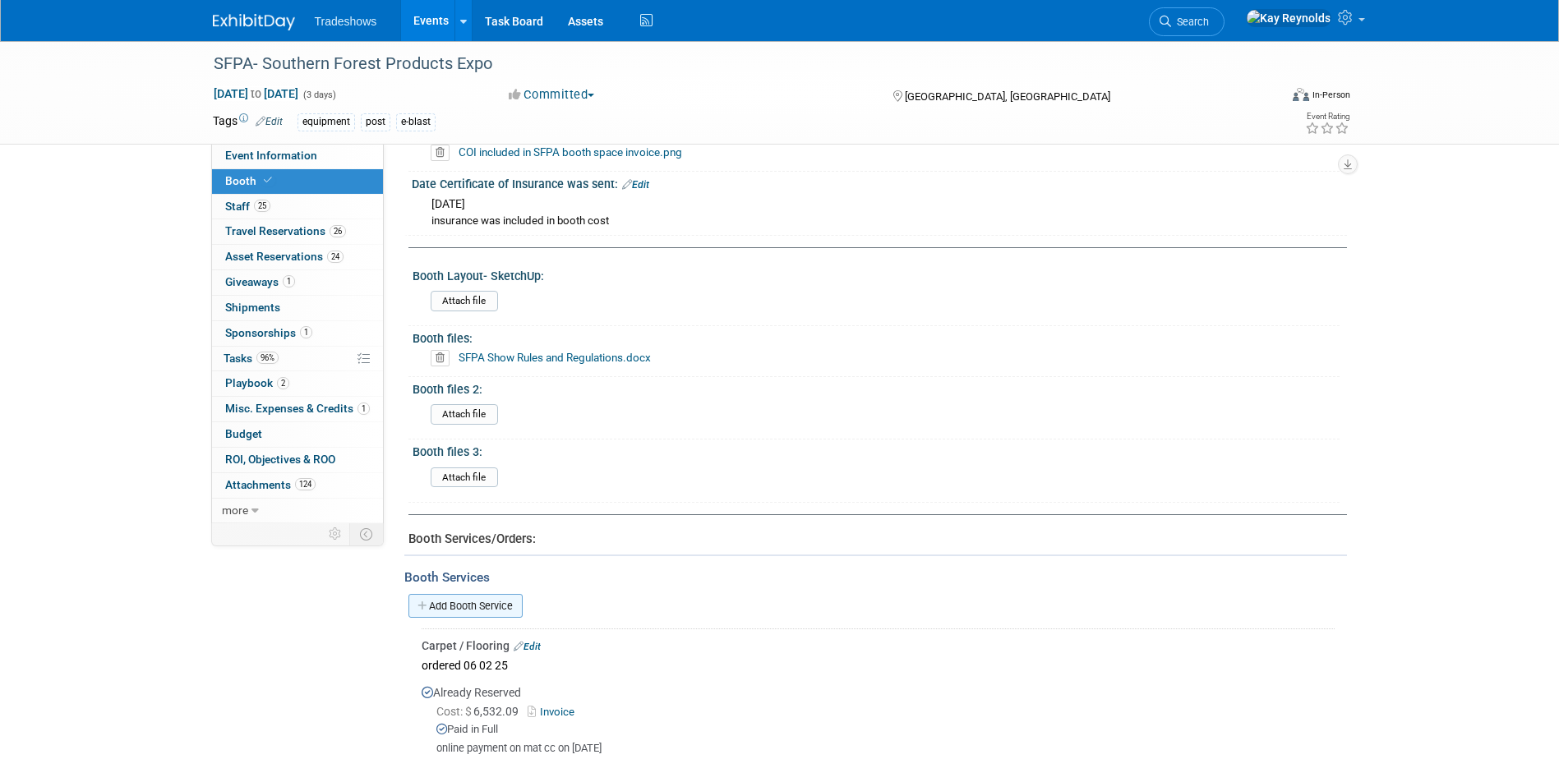
click at [468, 597] on link "Add Booth Service" at bounding box center [465, 606] width 114 height 24
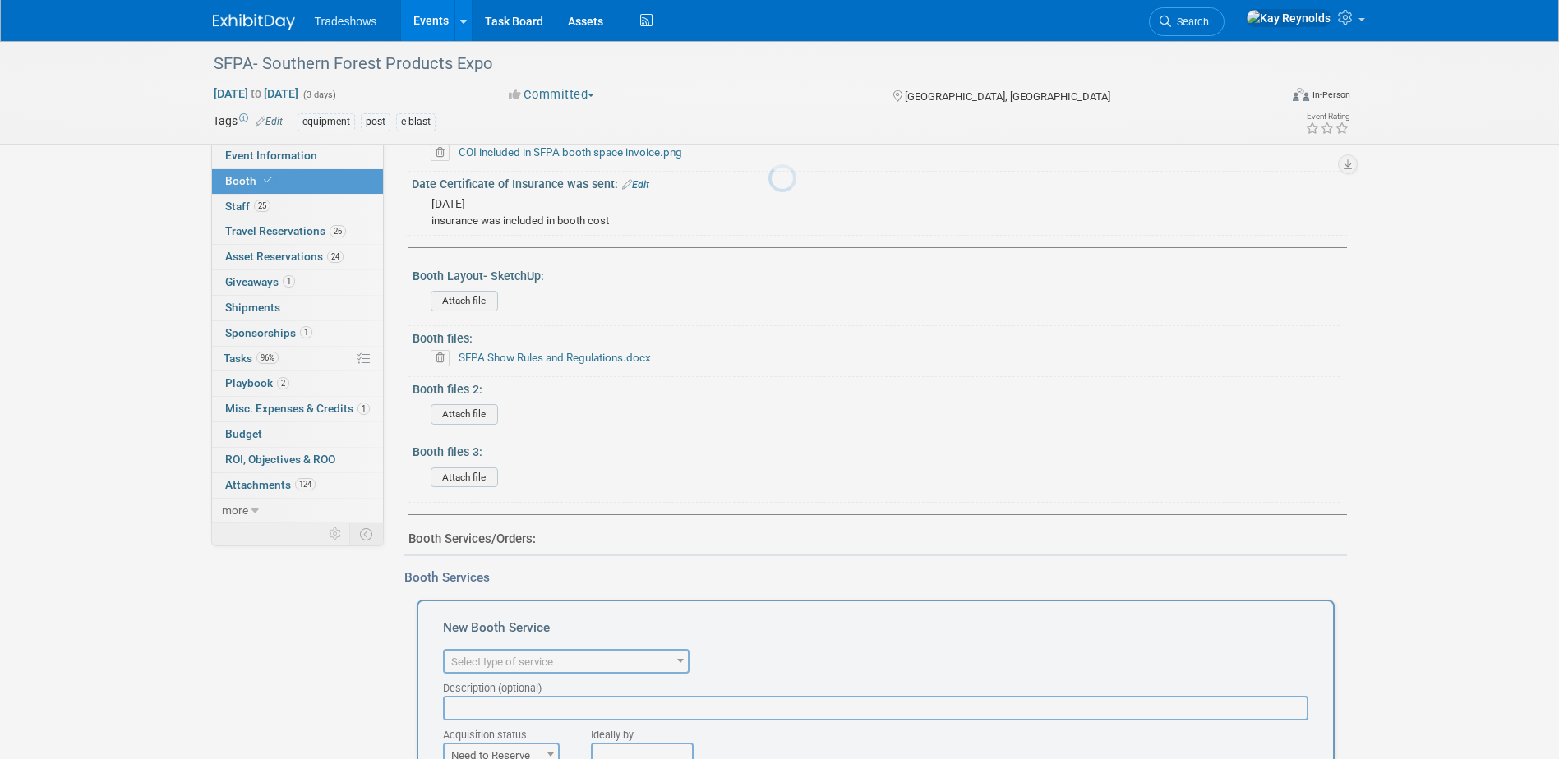
scroll to position [0, 0]
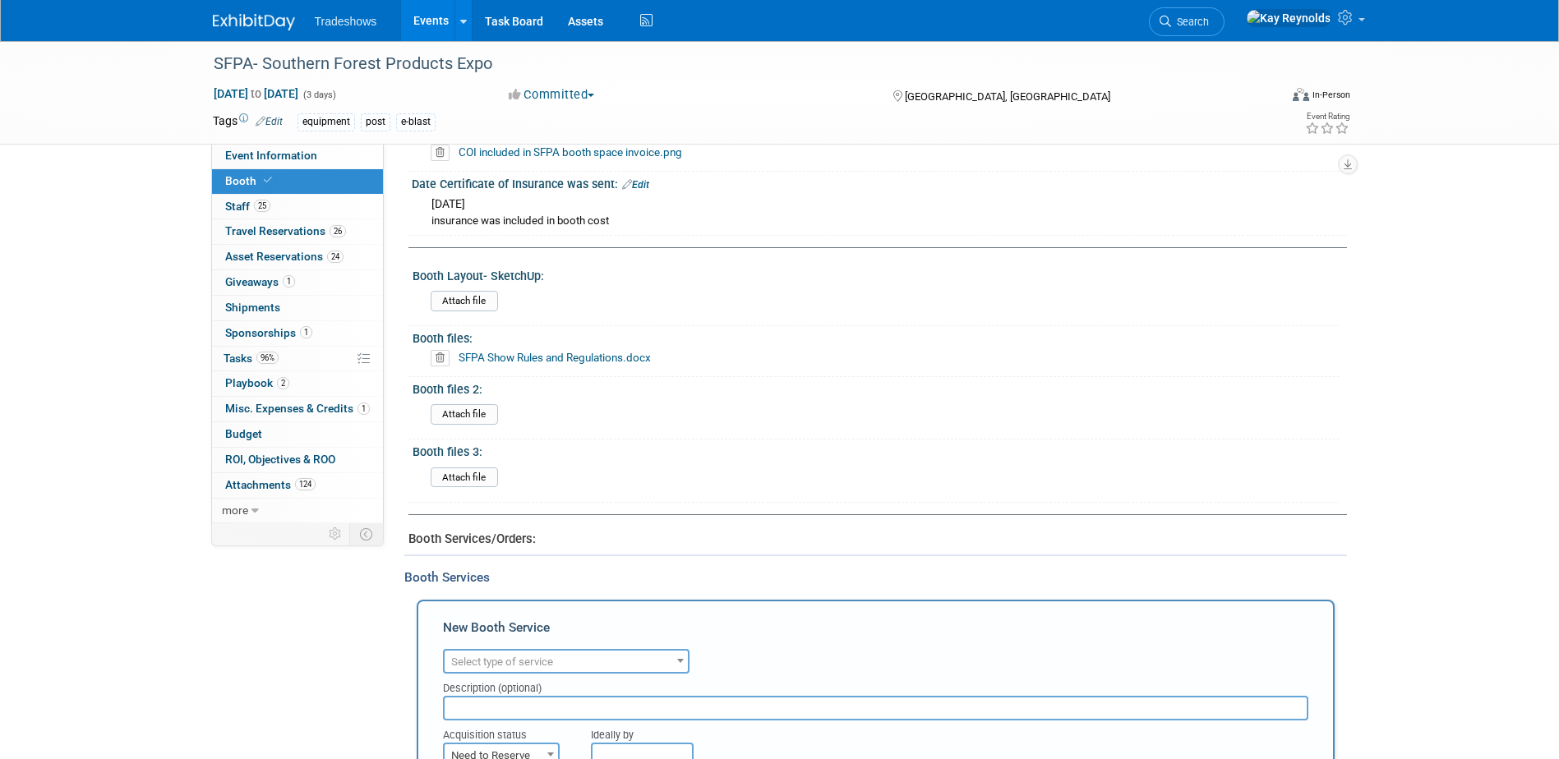
click at [474, 656] on span "Select type of service" at bounding box center [502, 662] width 102 height 12
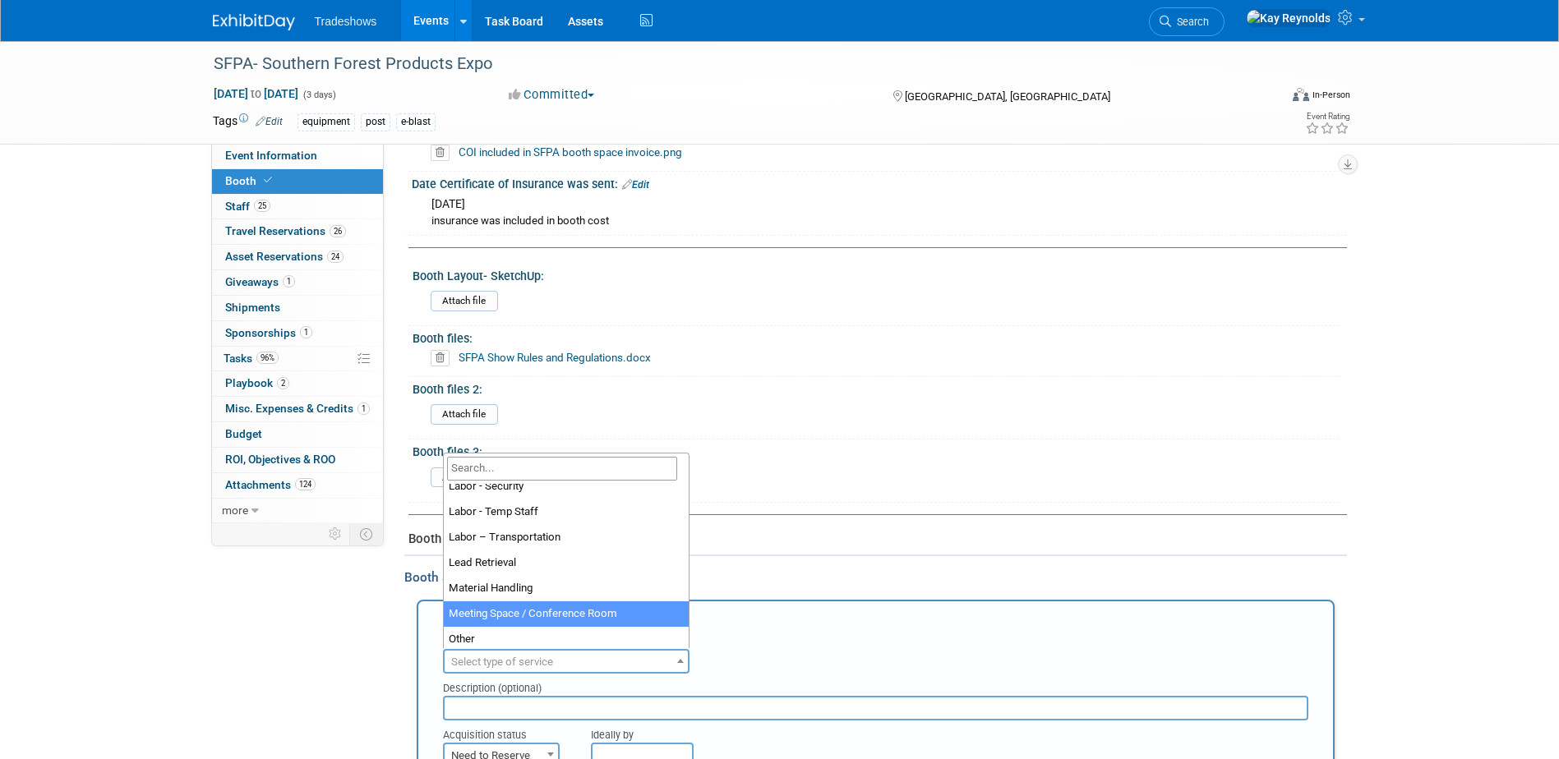
scroll to position [329, 0]
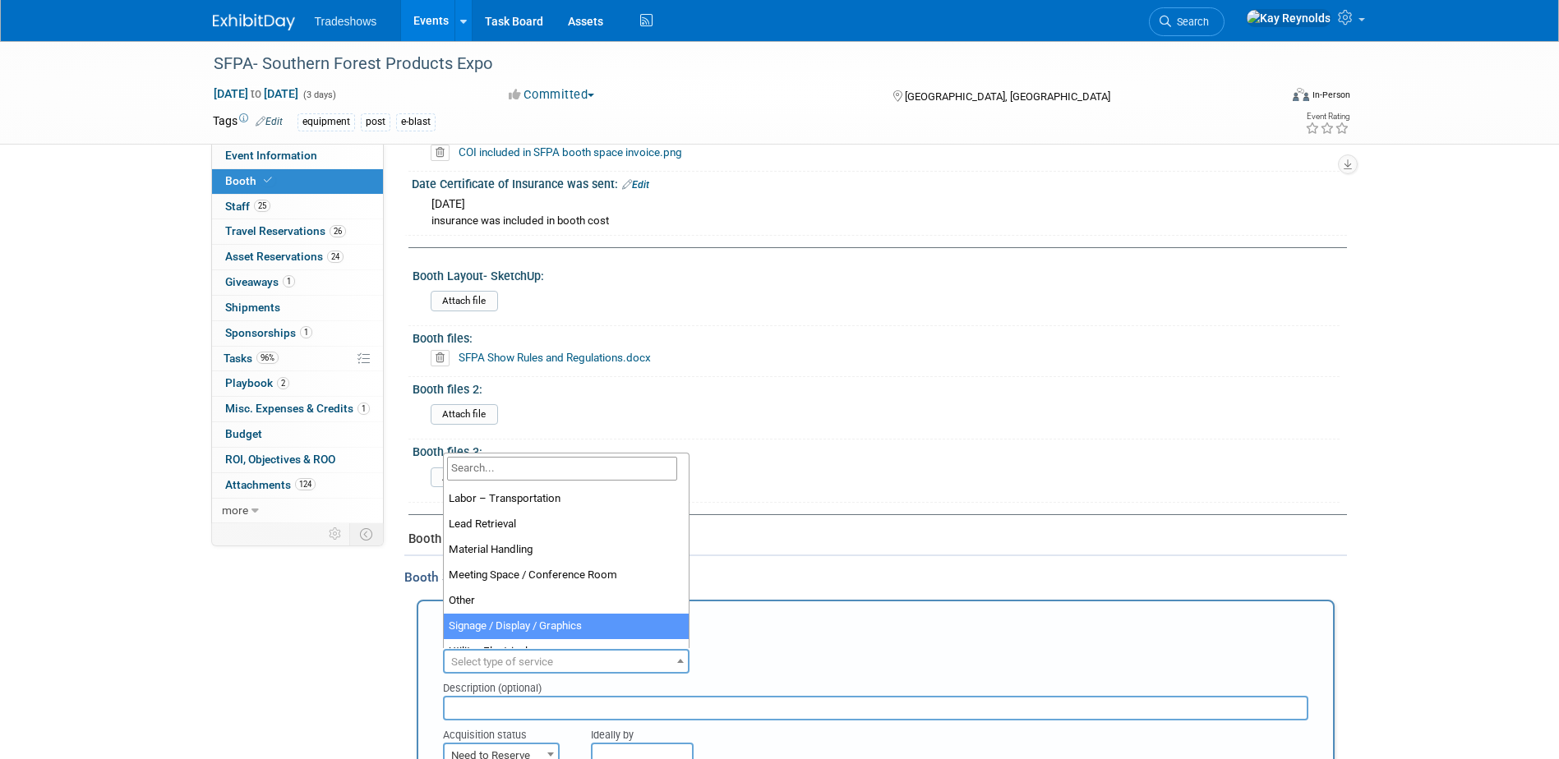
select select "3"
